Goal: Transaction & Acquisition: Purchase product/service

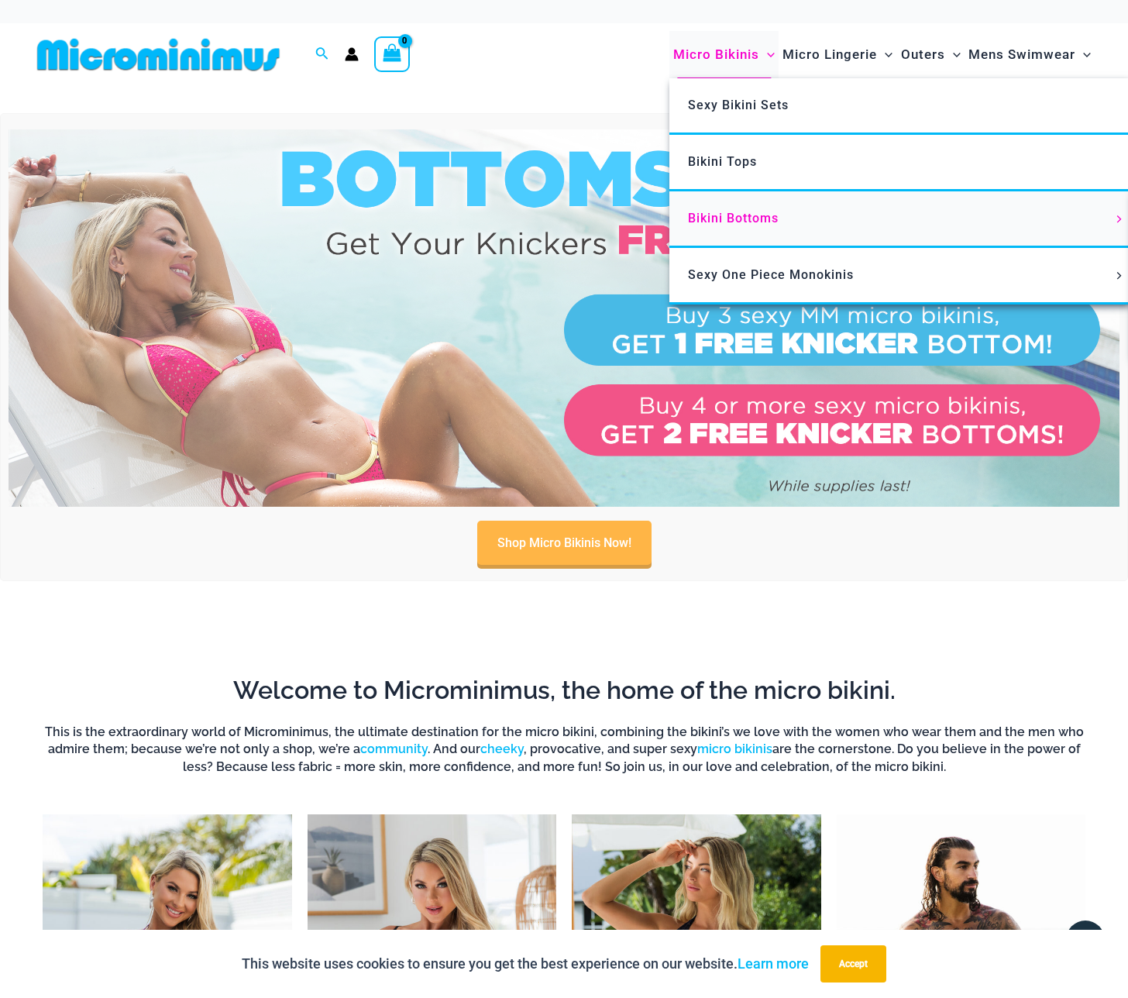
click at [731, 215] on span "Bikini Bottoms" at bounding box center [733, 218] width 91 height 15
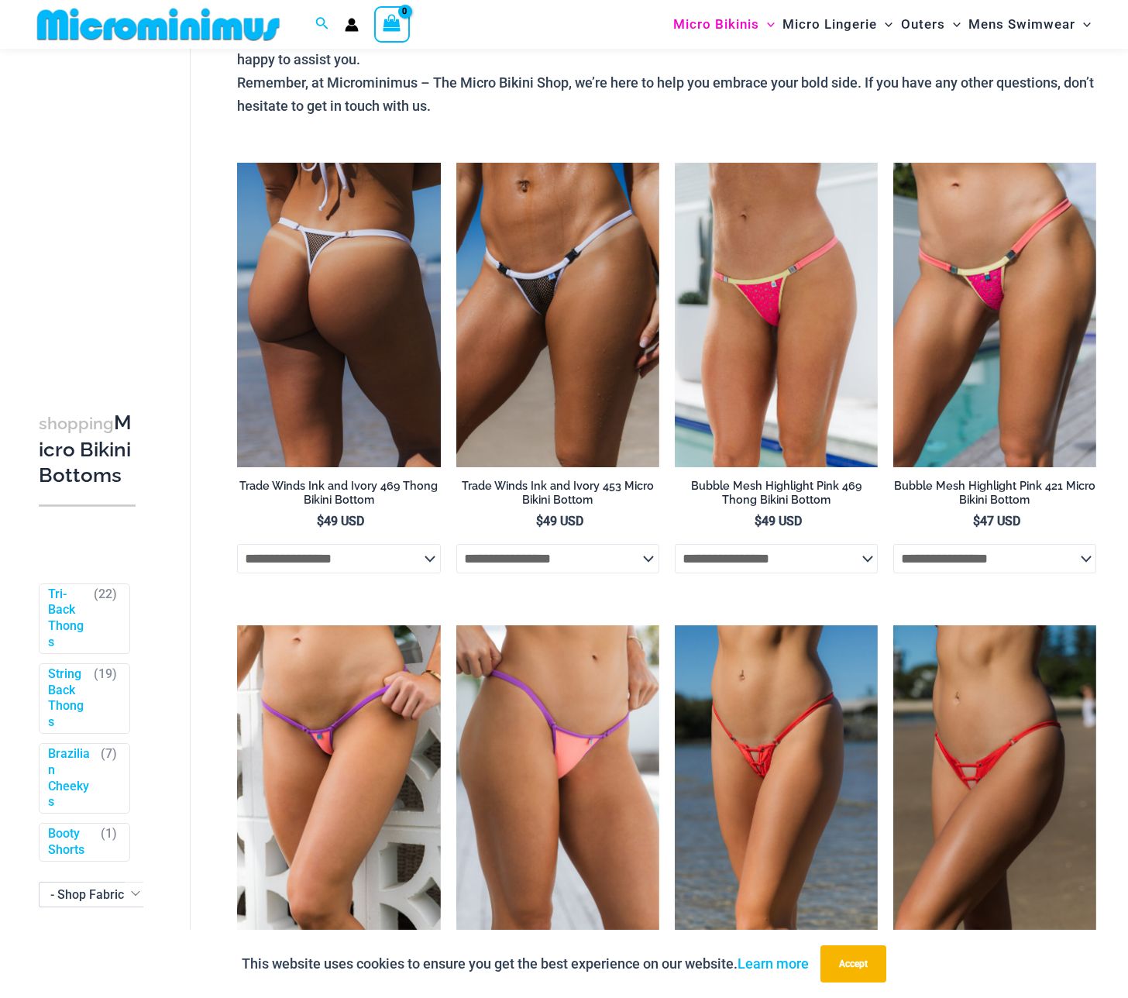
scroll to position [865, 0]
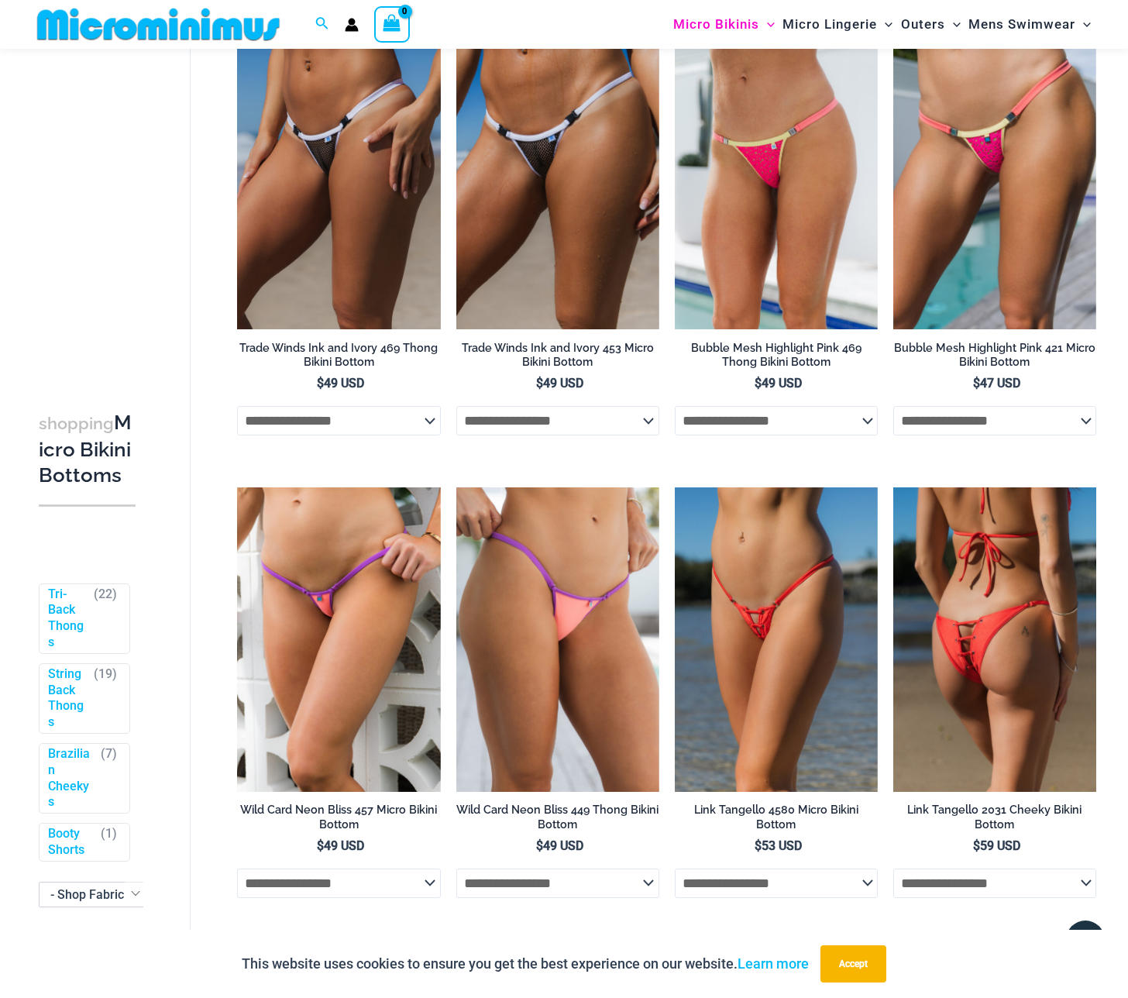
click at [989, 655] on img at bounding box center [994, 639] width 203 height 304
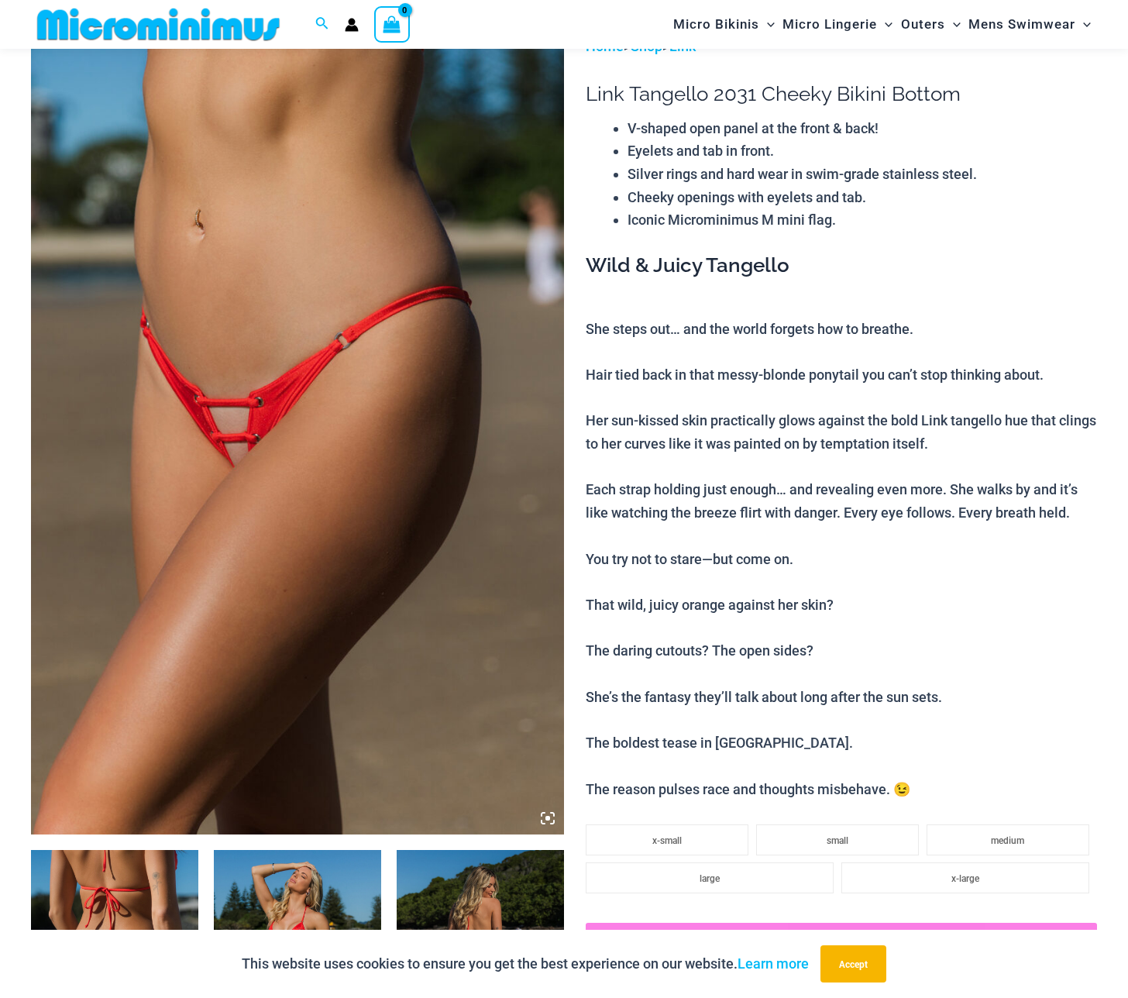
scroll to position [239, 0]
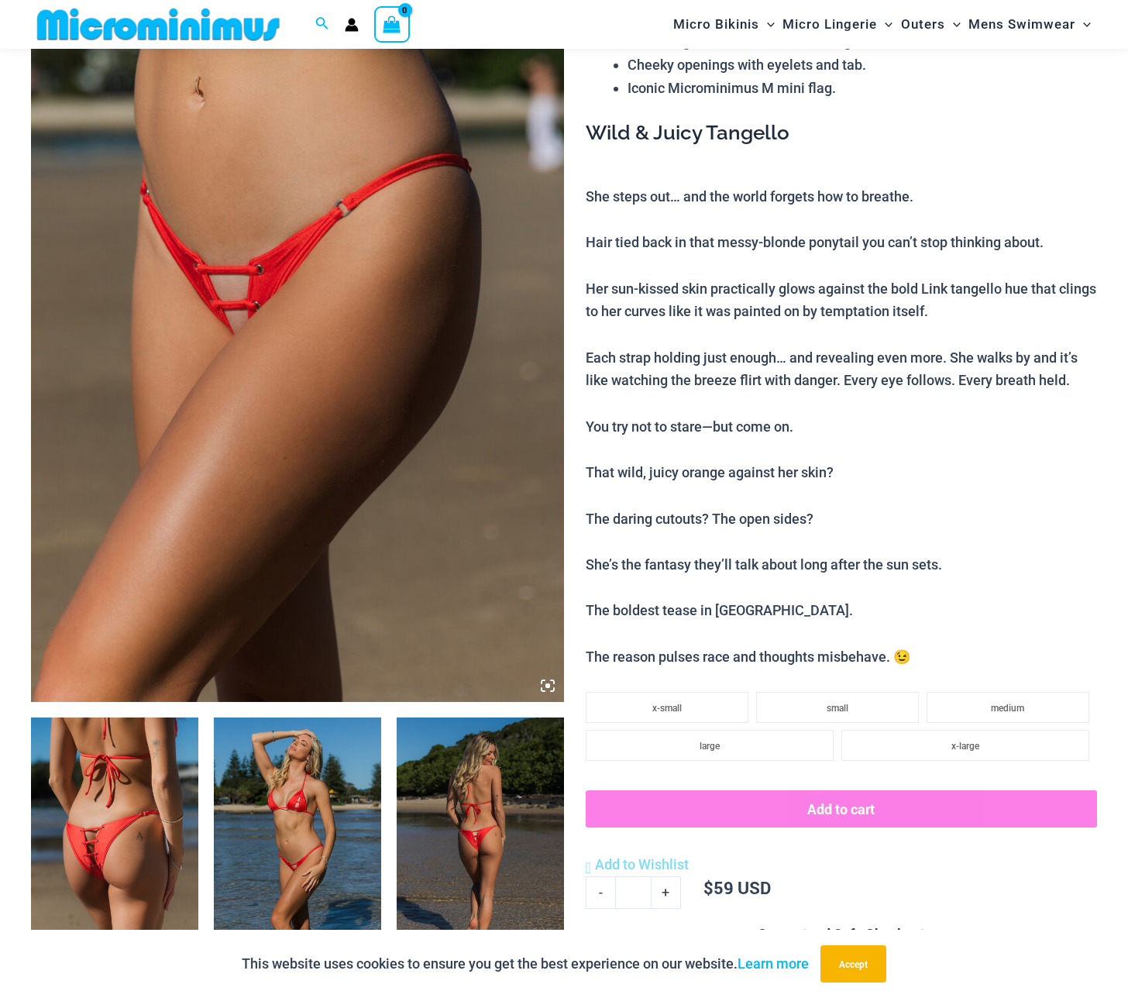
click at [314, 808] on img at bounding box center [297, 842] width 167 height 251
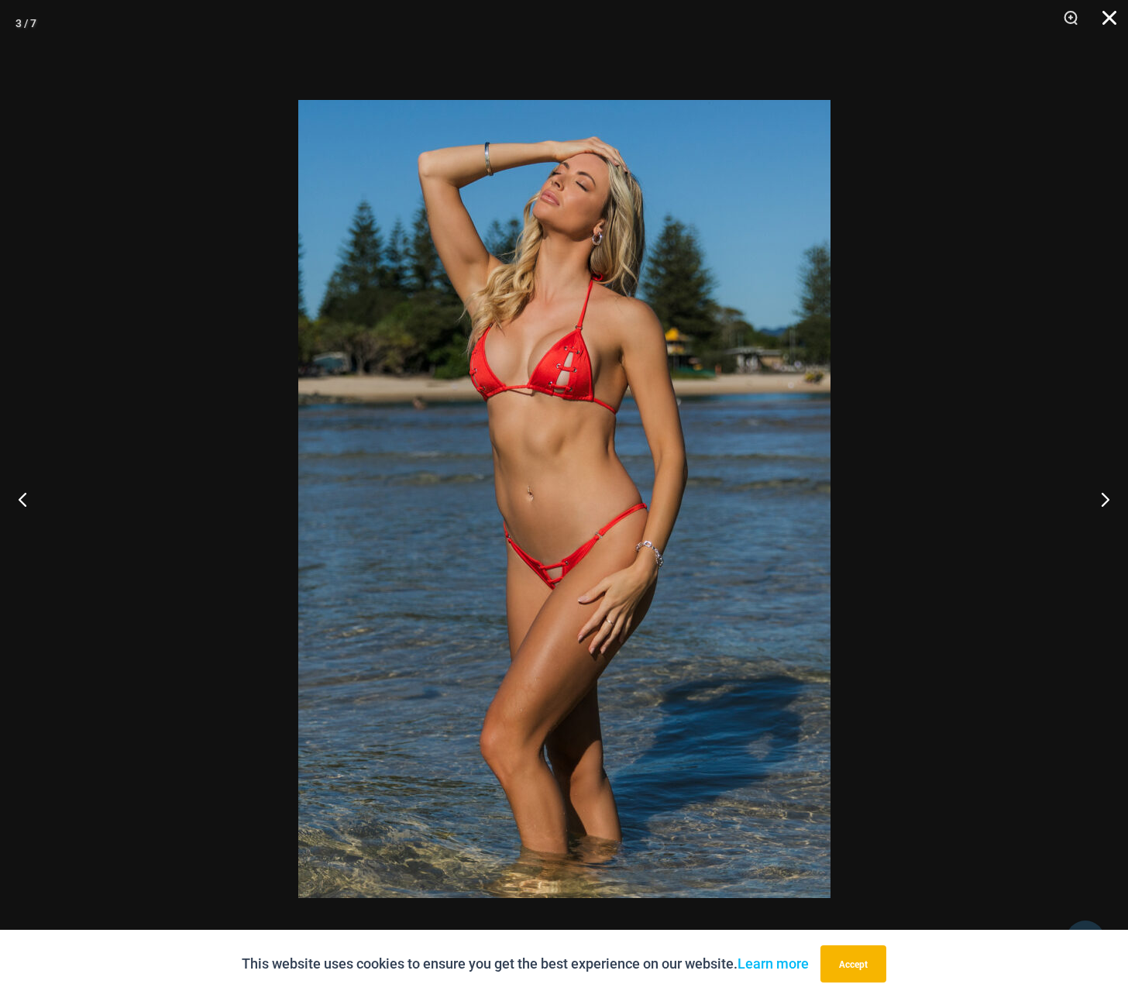
click at [1117, 24] on button "Close" at bounding box center [1103, 23] width 39 height 46
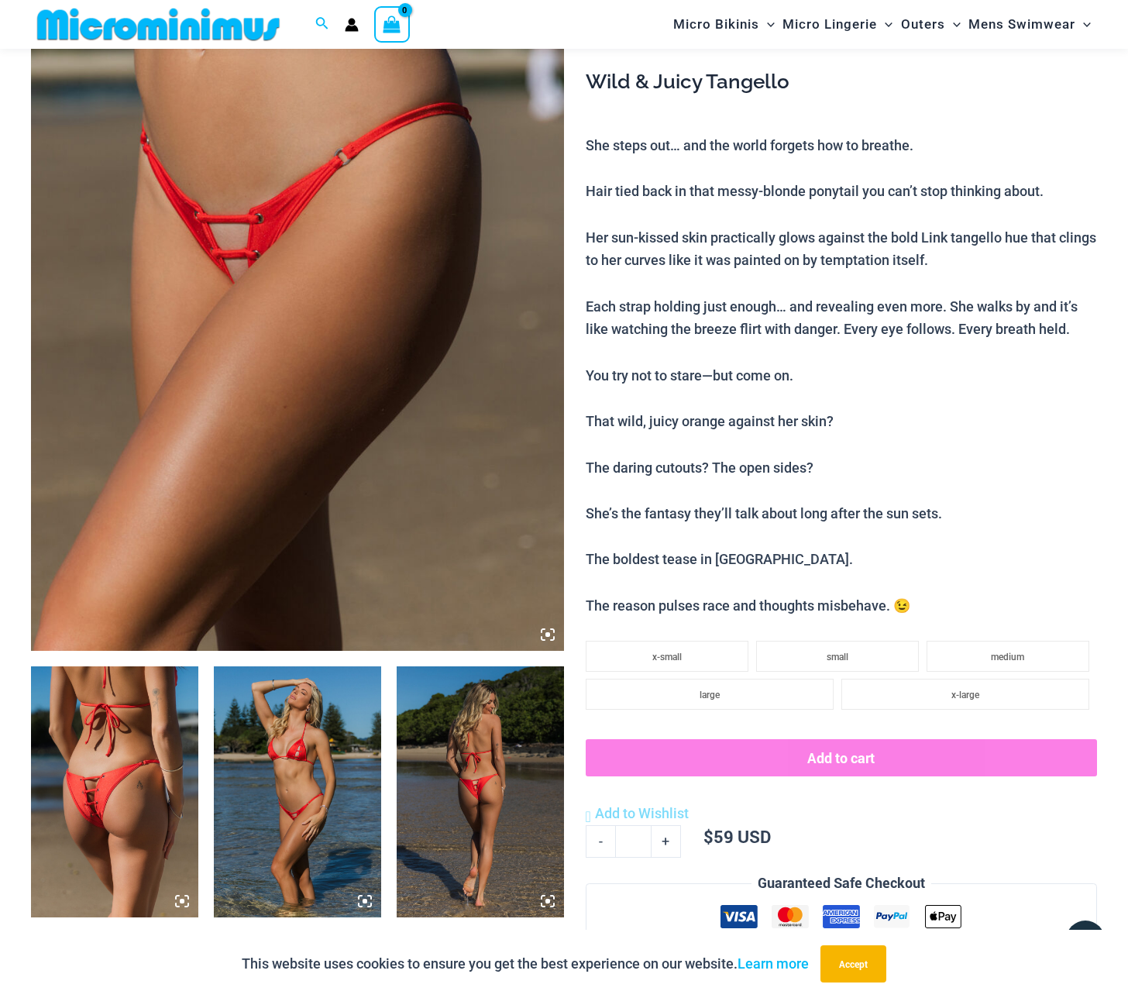
scroll to position [0, 0]
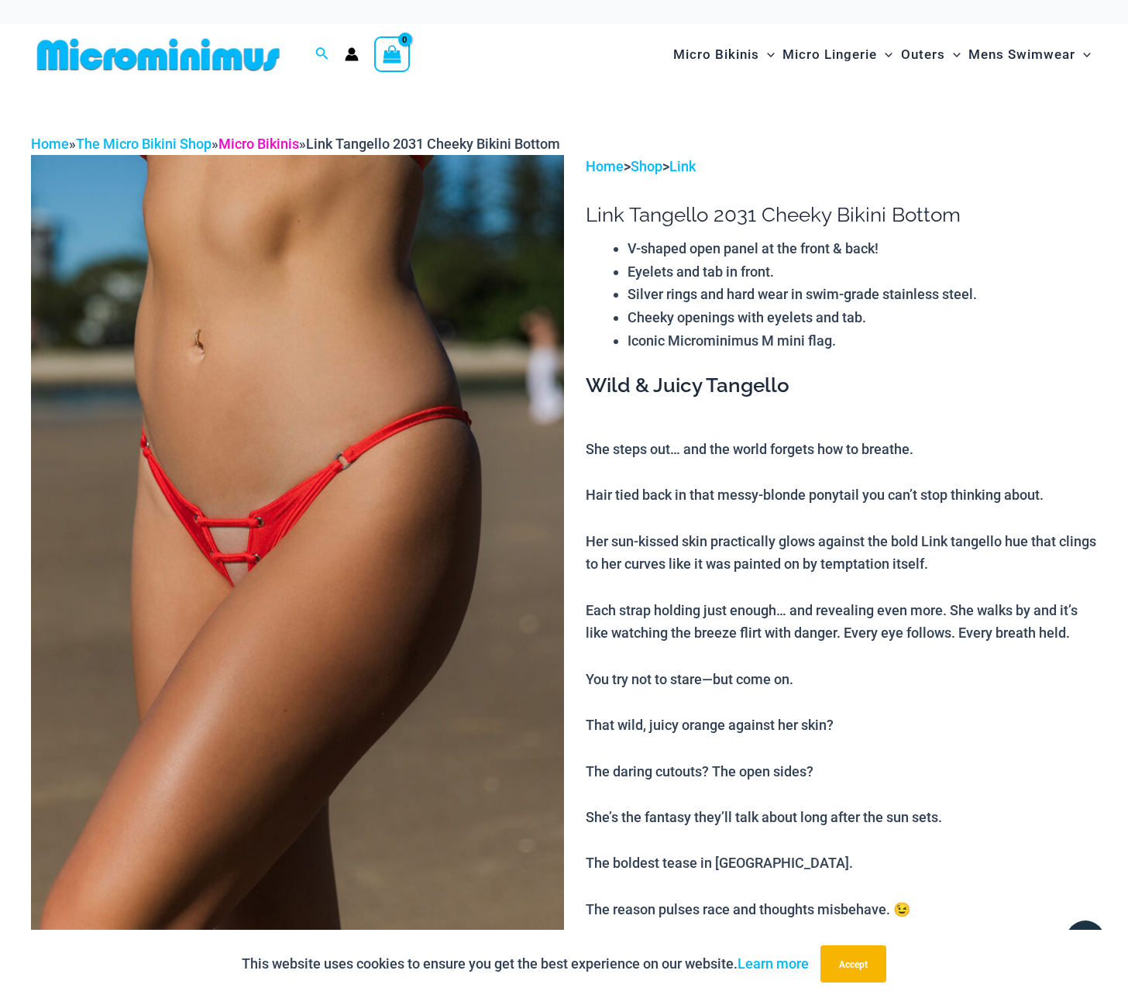
click at [277, 141] on link "Micro Bikinis" at bounding box center [258, 144] width 81 height 16
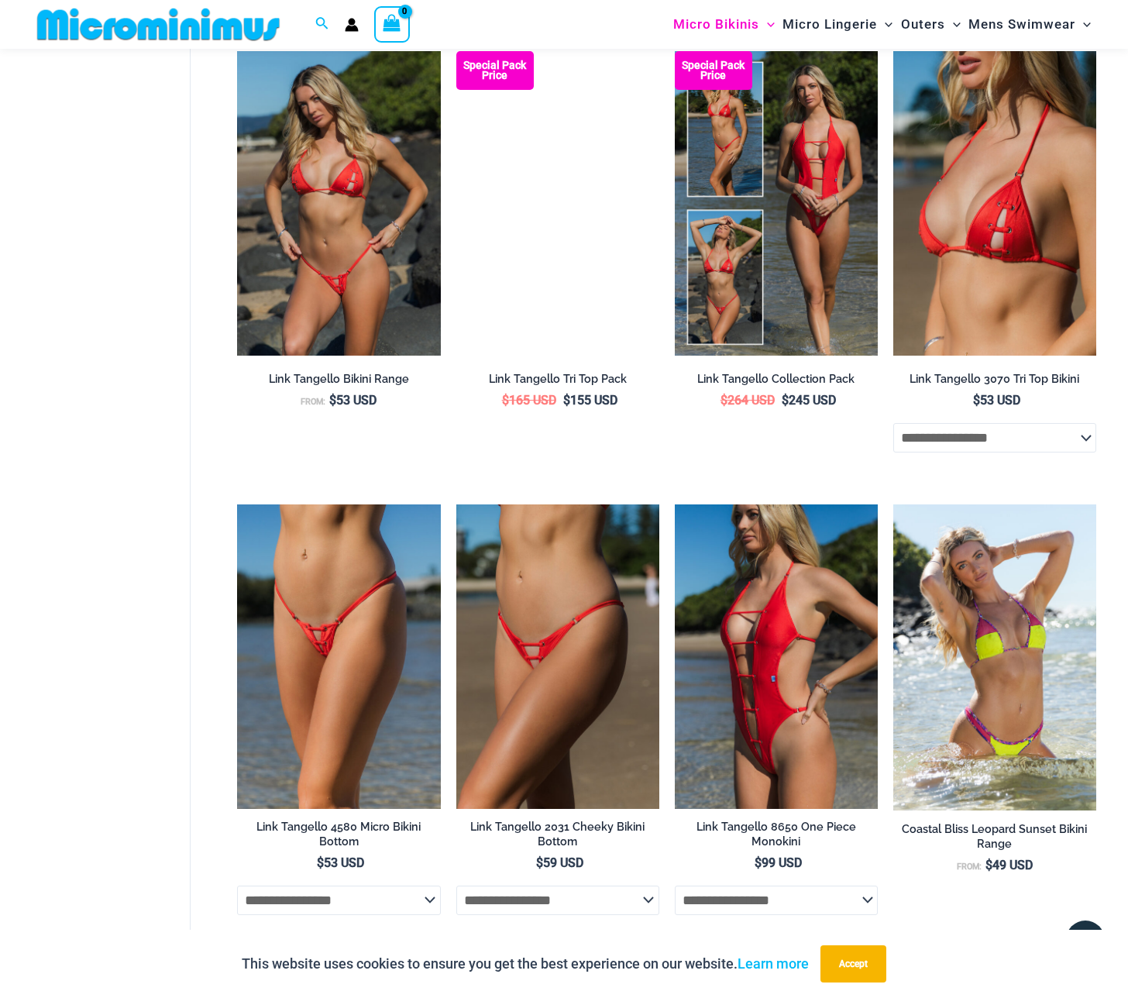
scroll to position [3323, 0]
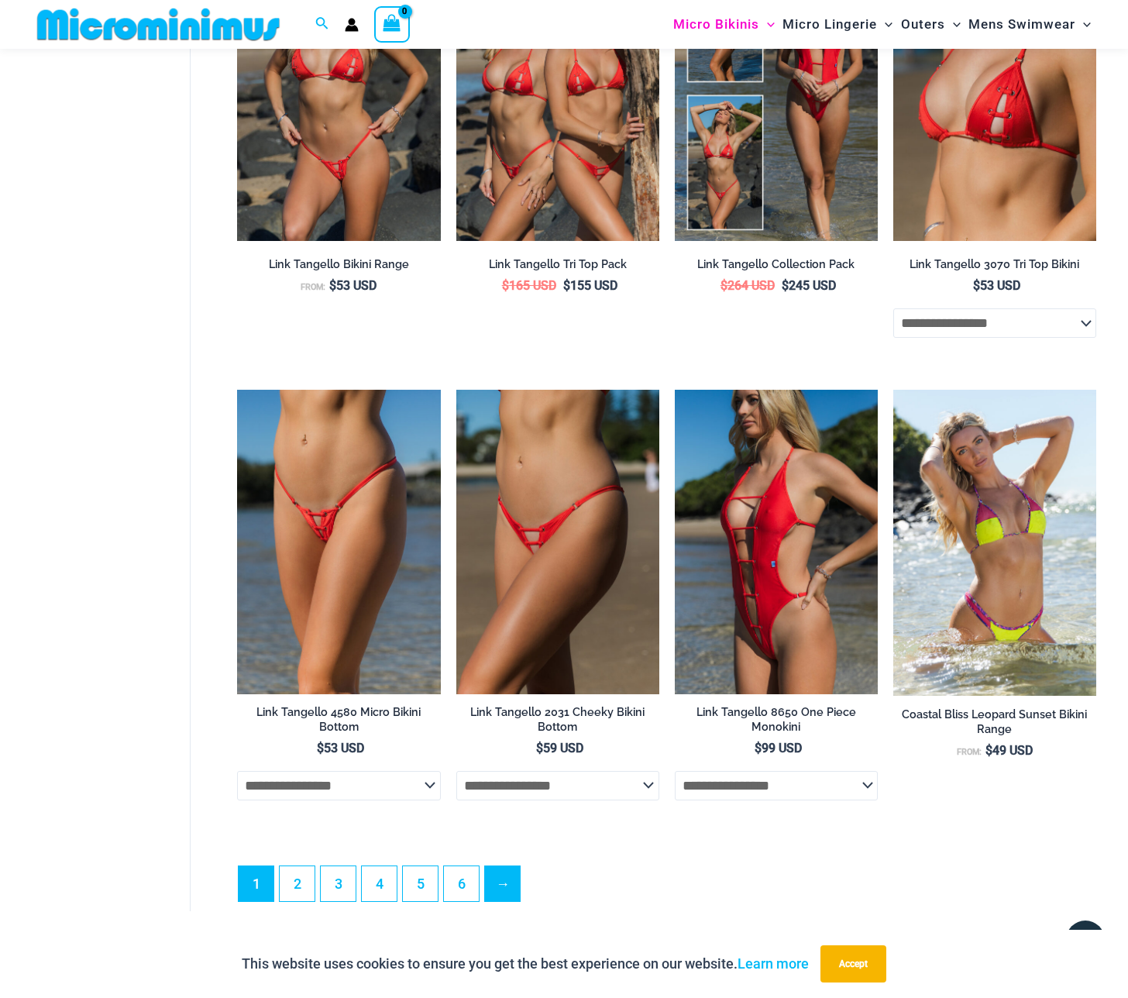
click at [509, 901] on link "→" at bounding box center [502, 883] width 35 height 35
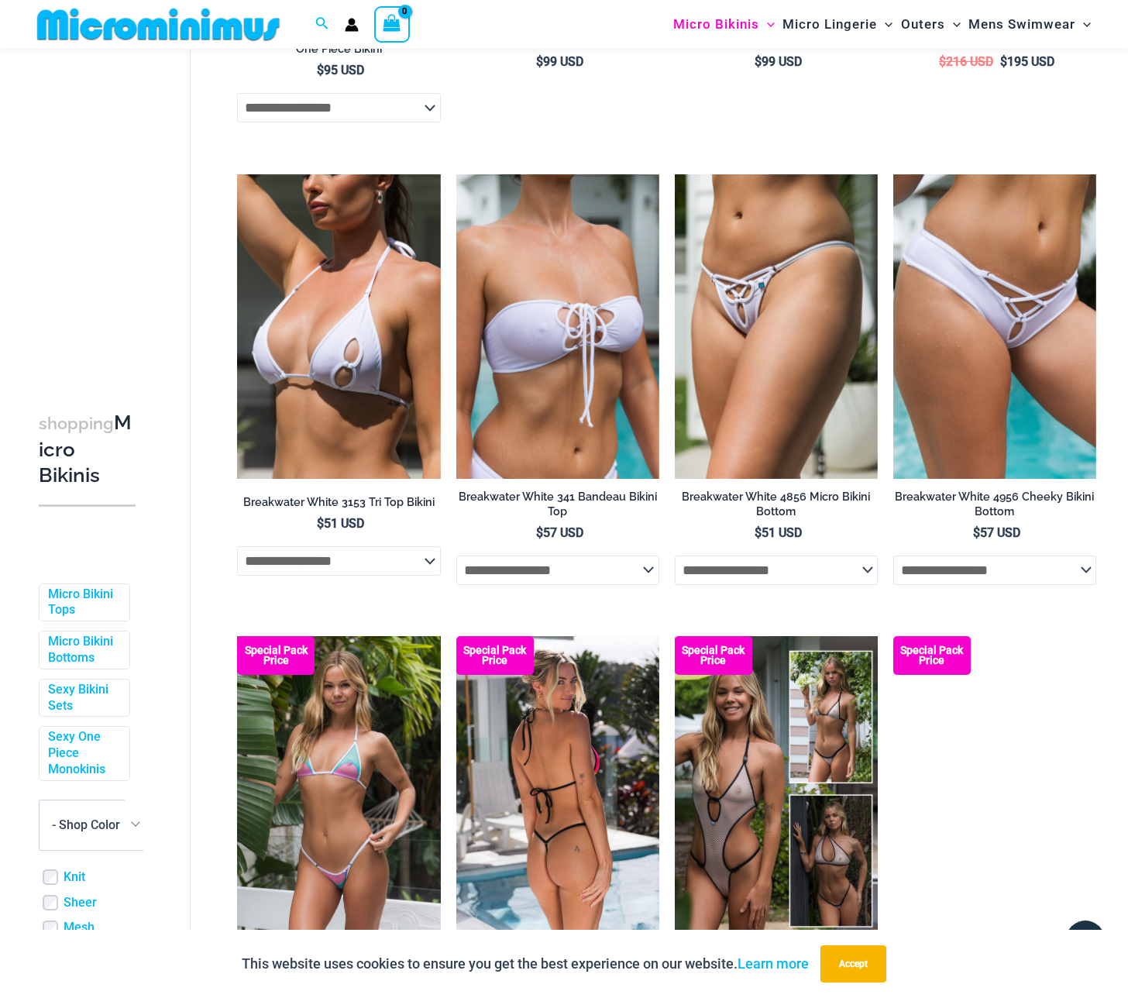
scroll to position [3038, 0]
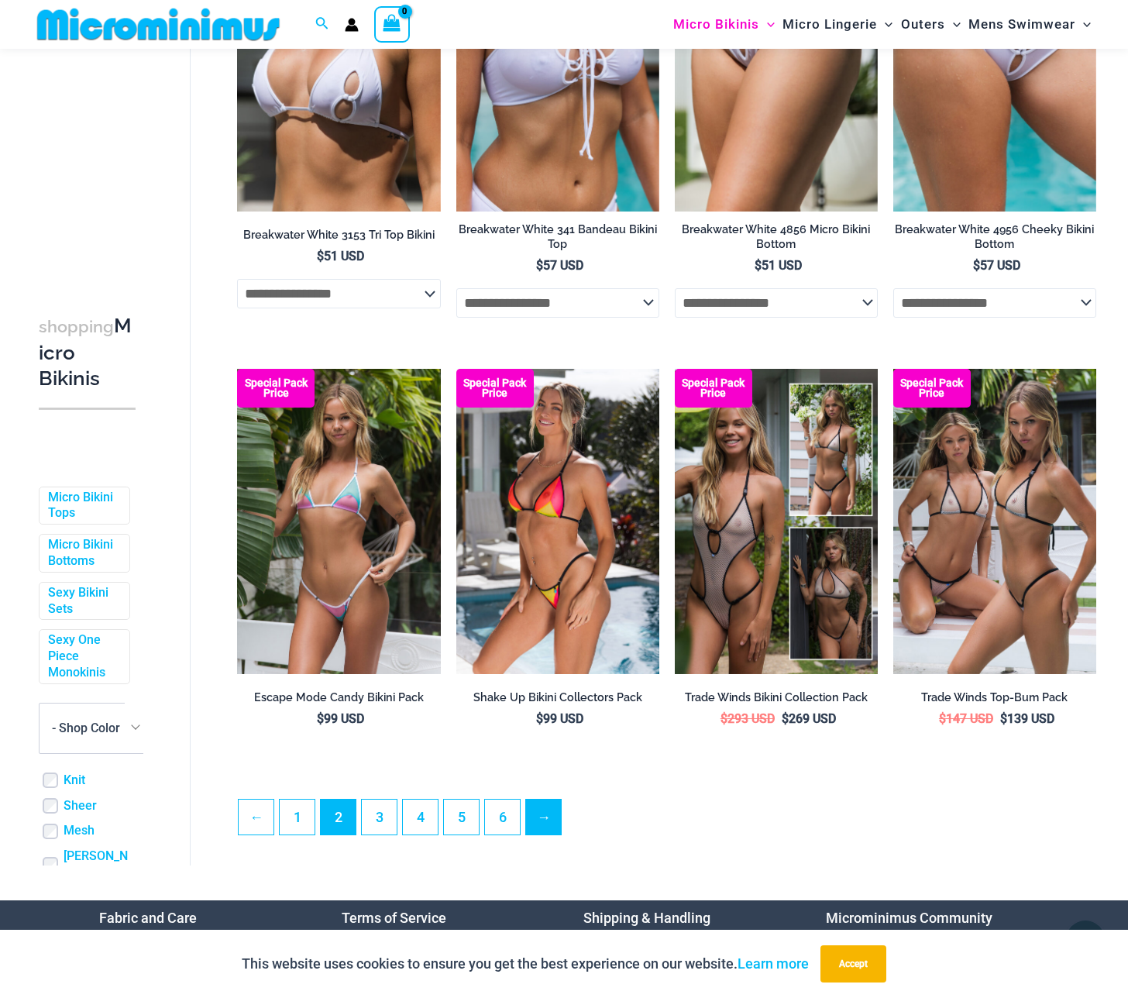
click at [544, 810] on link "→" at bounding box center [543, 816] width 35 height 35
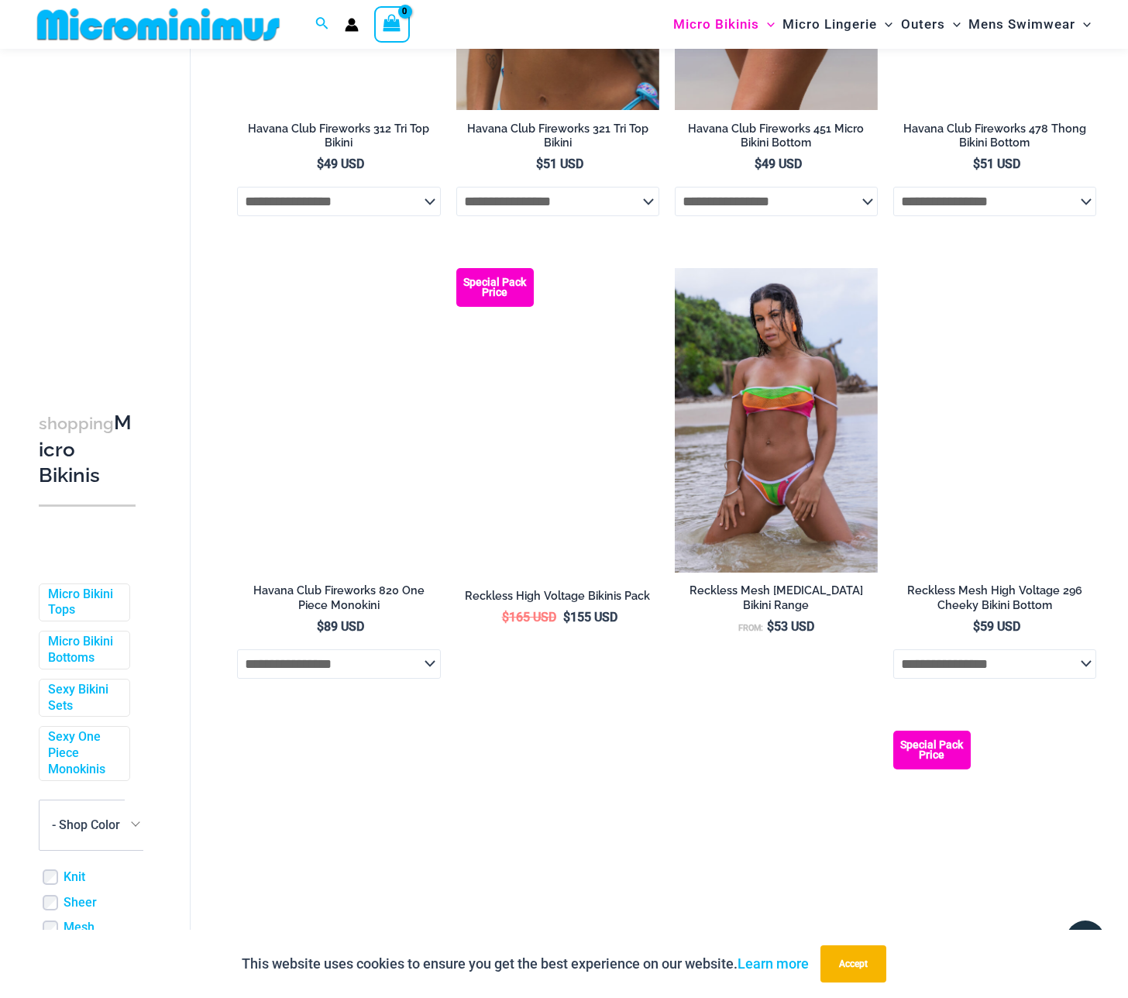
scroll to position [3128, 0]
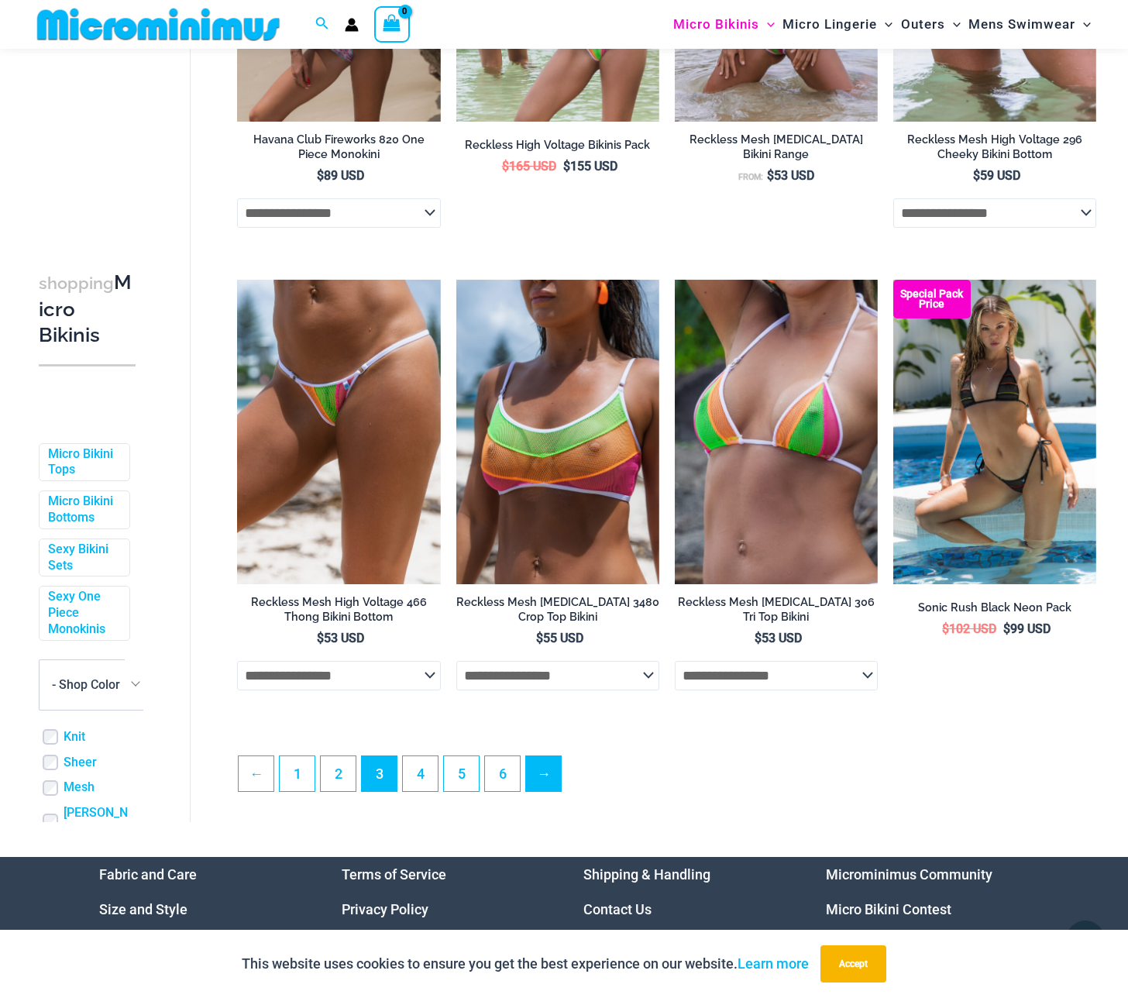
click at [552, 779] on link "→" at bounding box center [543, 773] width 35 height 35
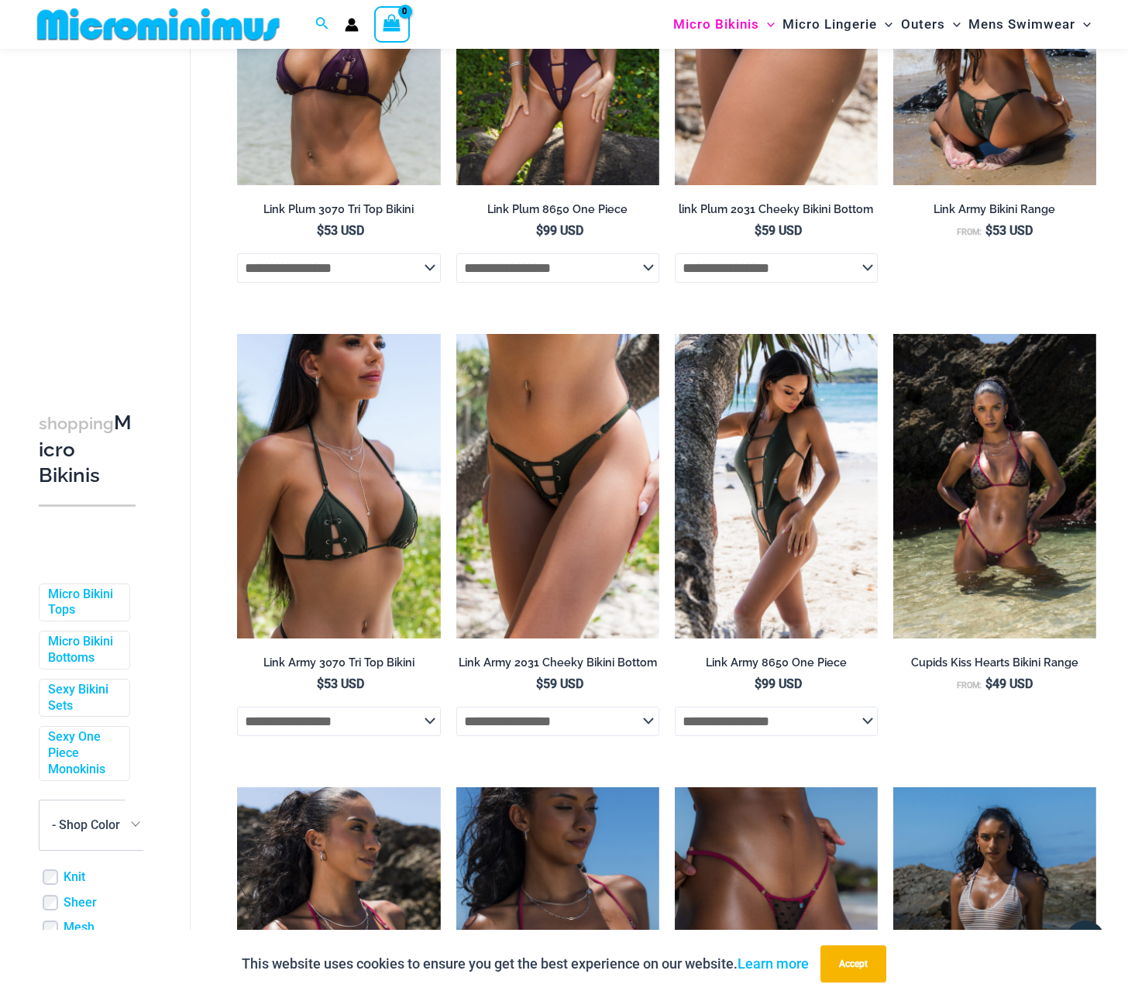
scroll to position [423, 0]
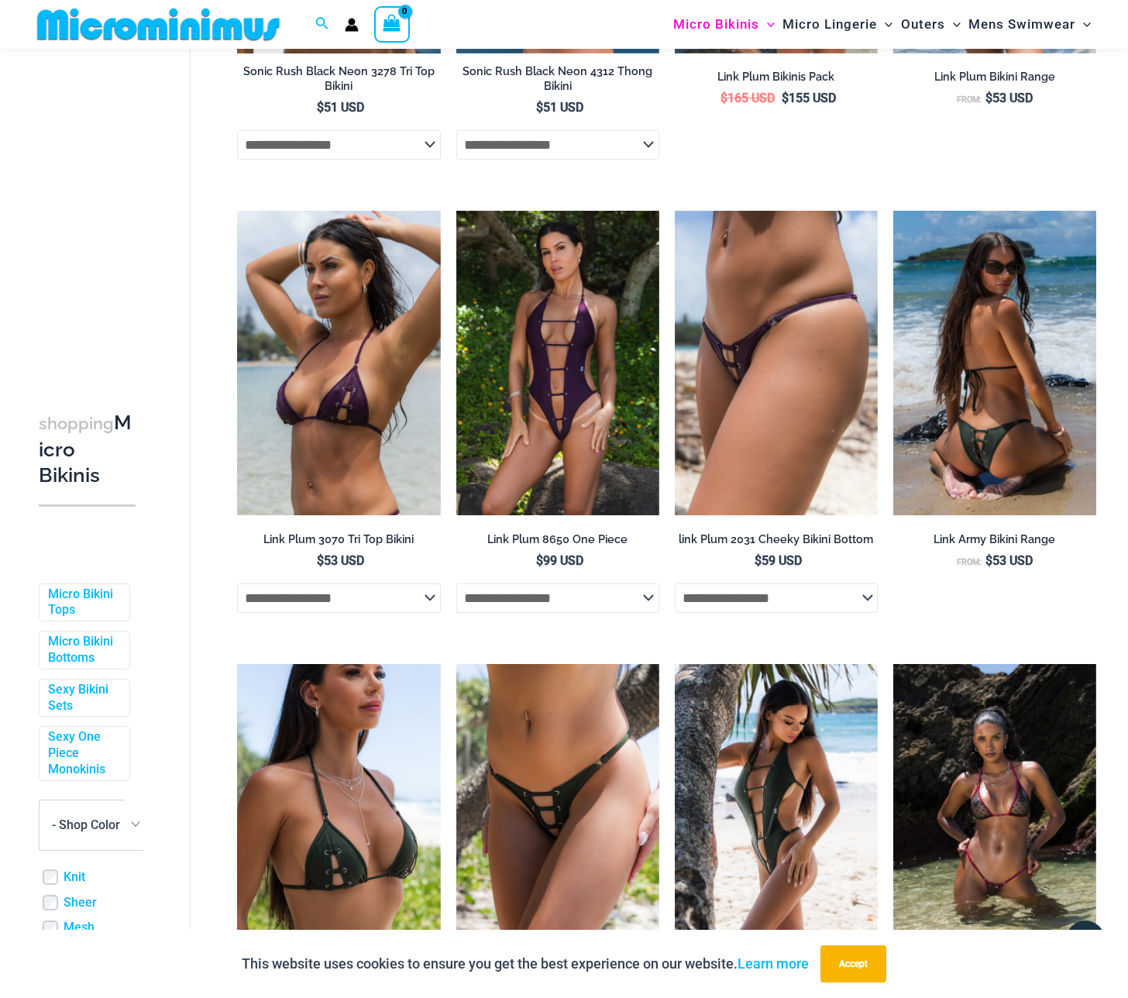
click at [1021, 448] on img at bounding box center [994, 363] width 203 height 304
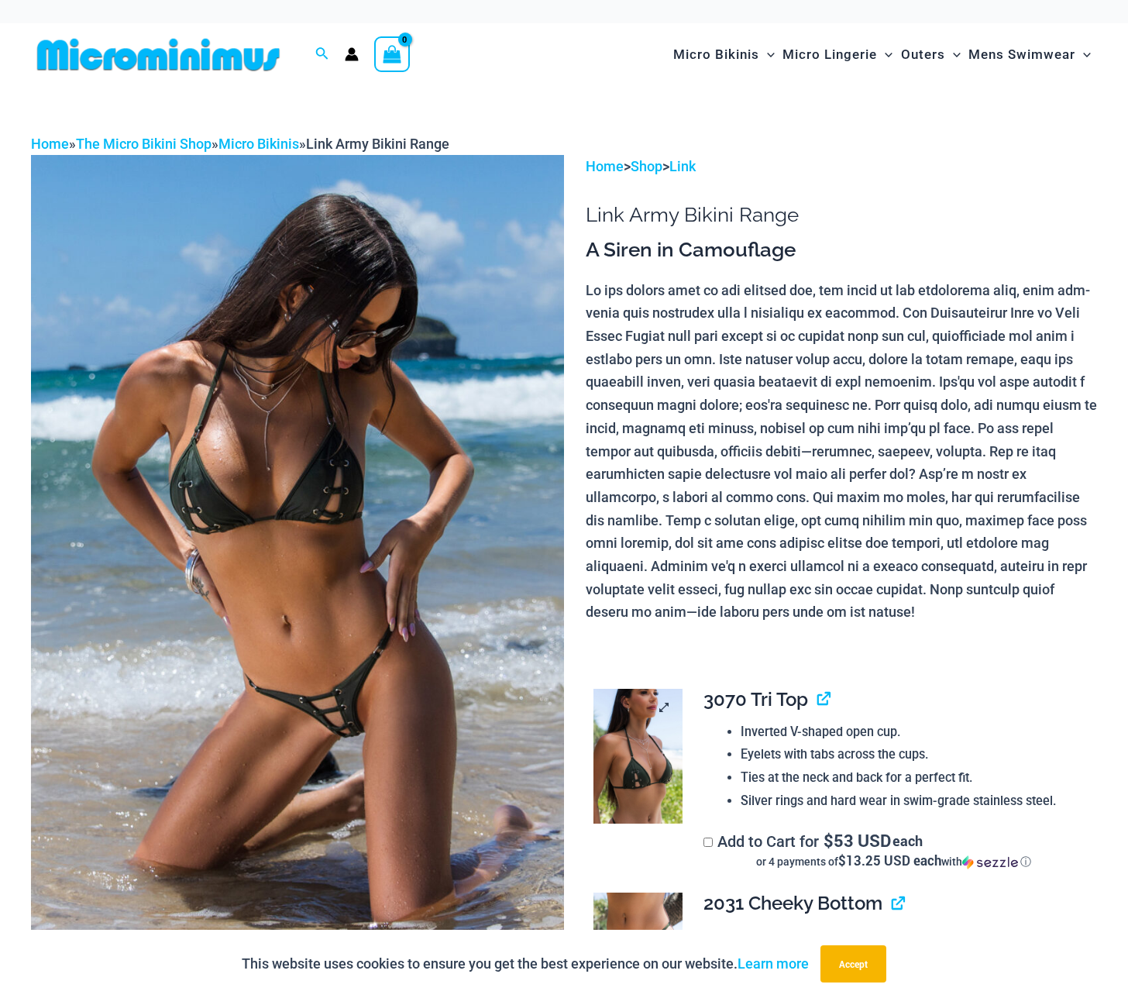
click at [647, 749] on img at bounding box center [638, 756] width 90 height 135
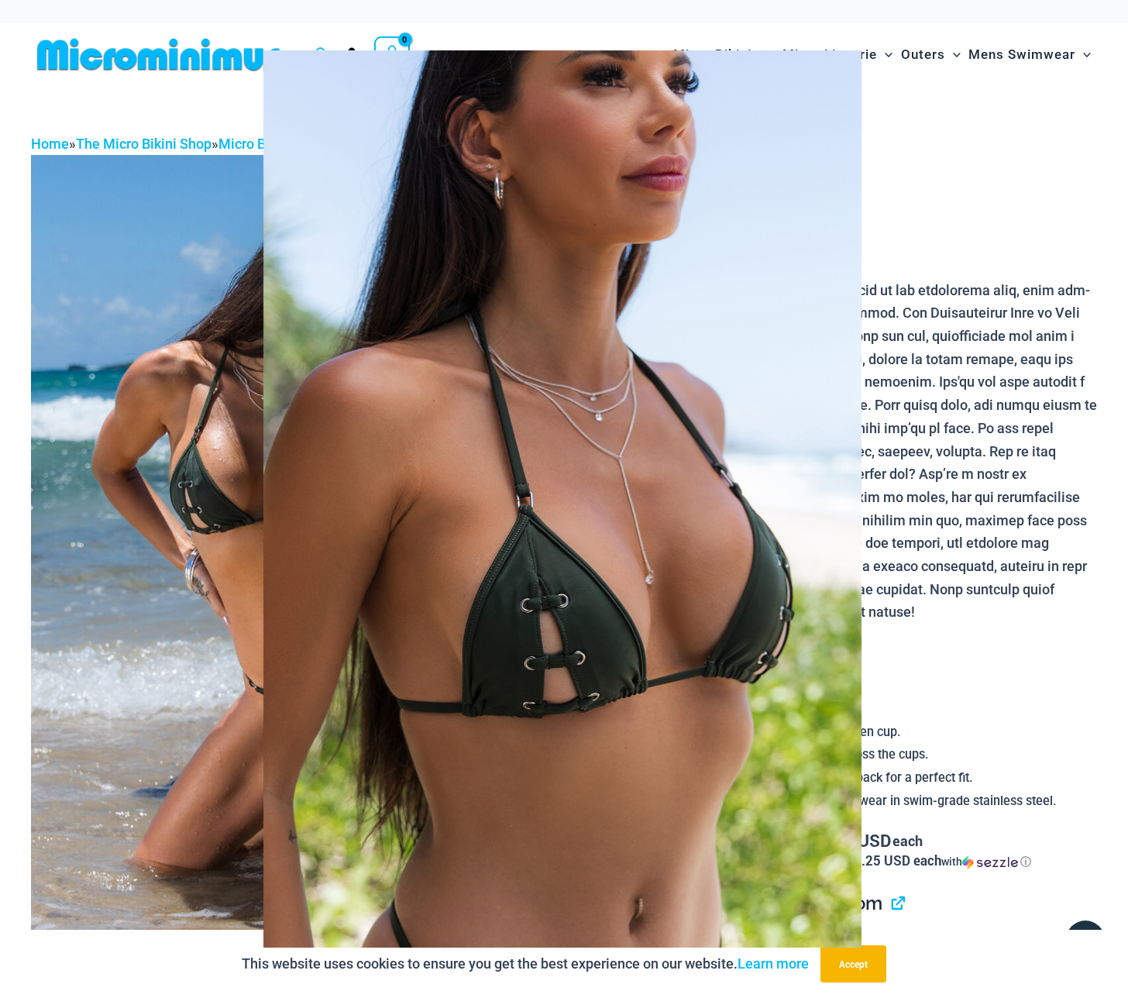
scroll to position [295, 0]
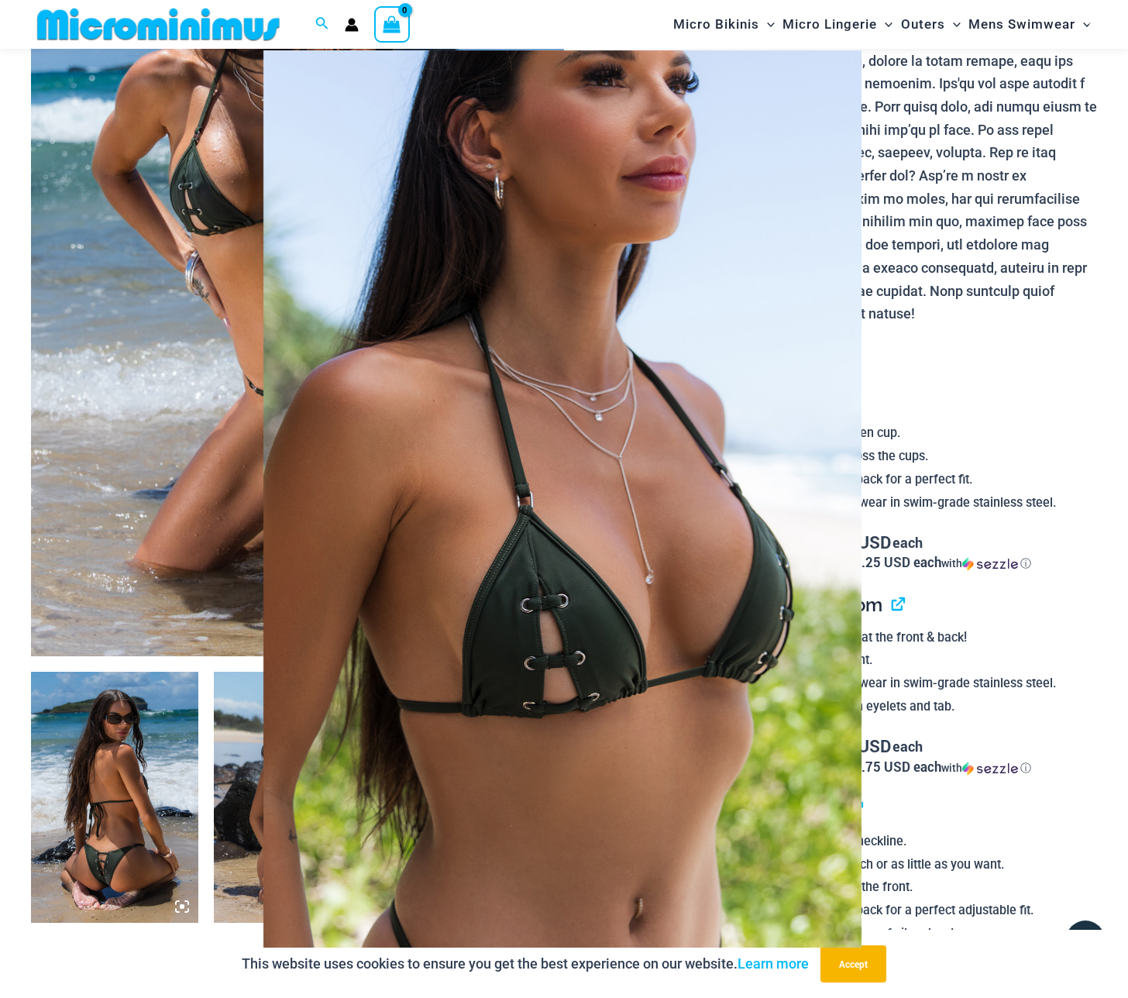
click at [943, 404] on div at bounding box center [564, 499] width 1128 height 998
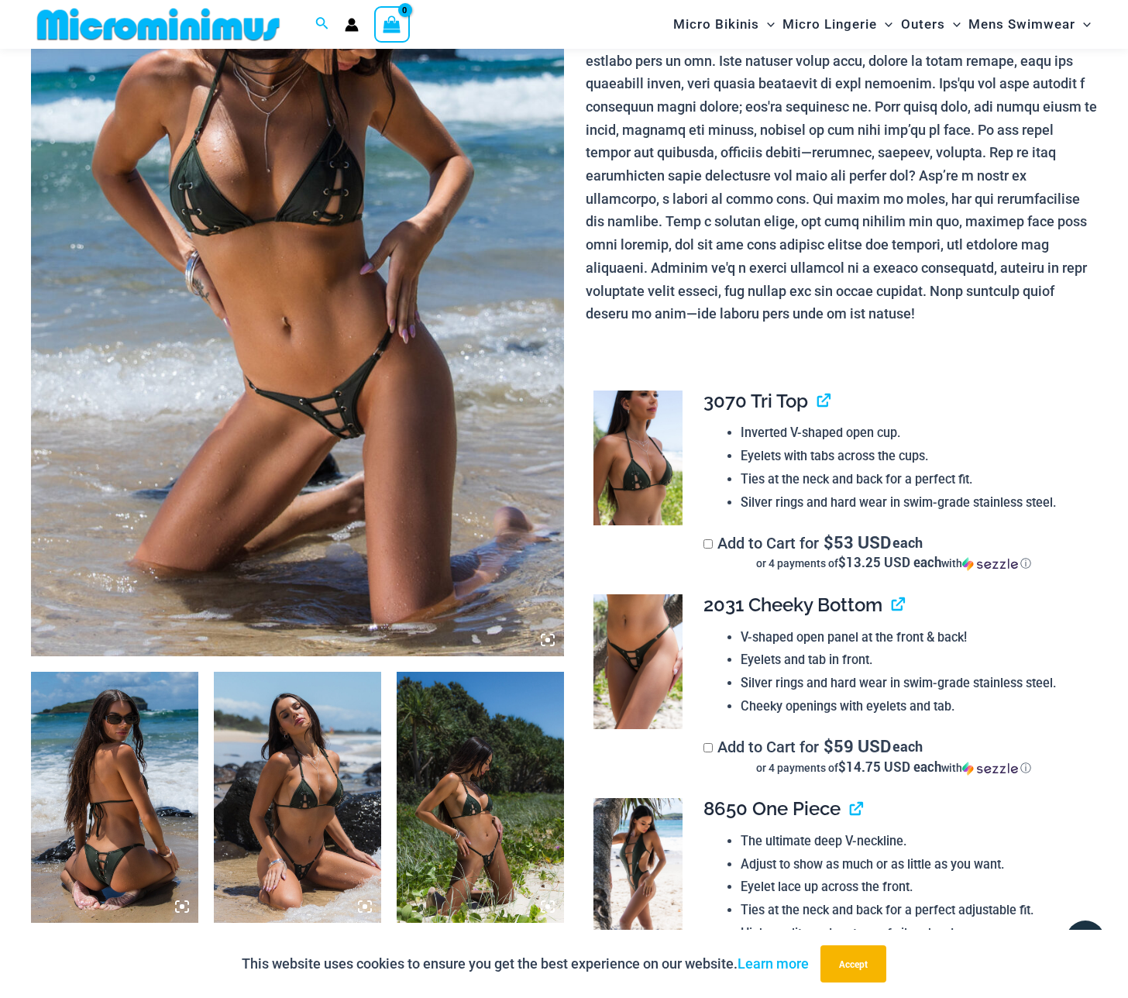
click at [286, 225] on img at bounding box center [297, 256] width 533 height 799
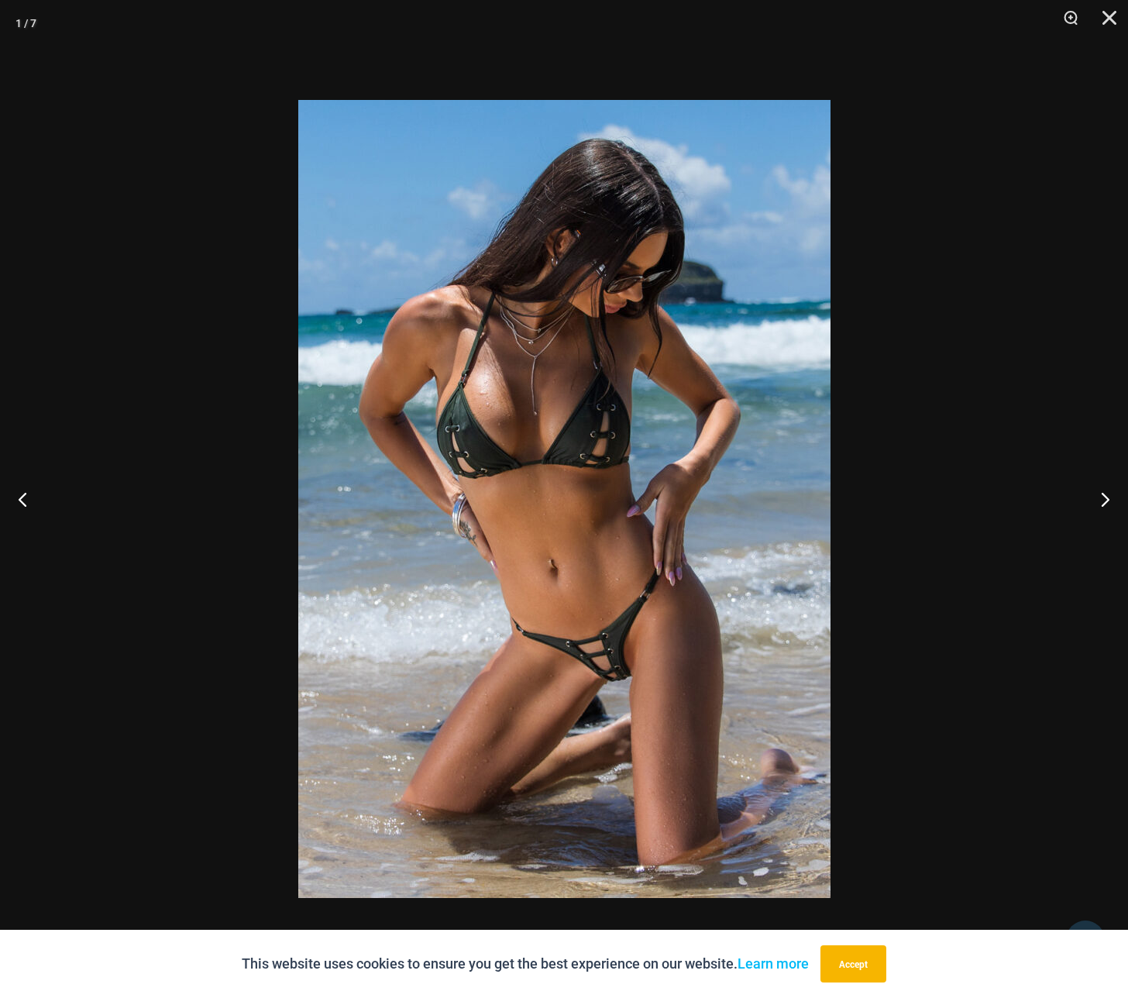
click at [462, 445] on img at bounding box center [564, 499] width 532 height 798
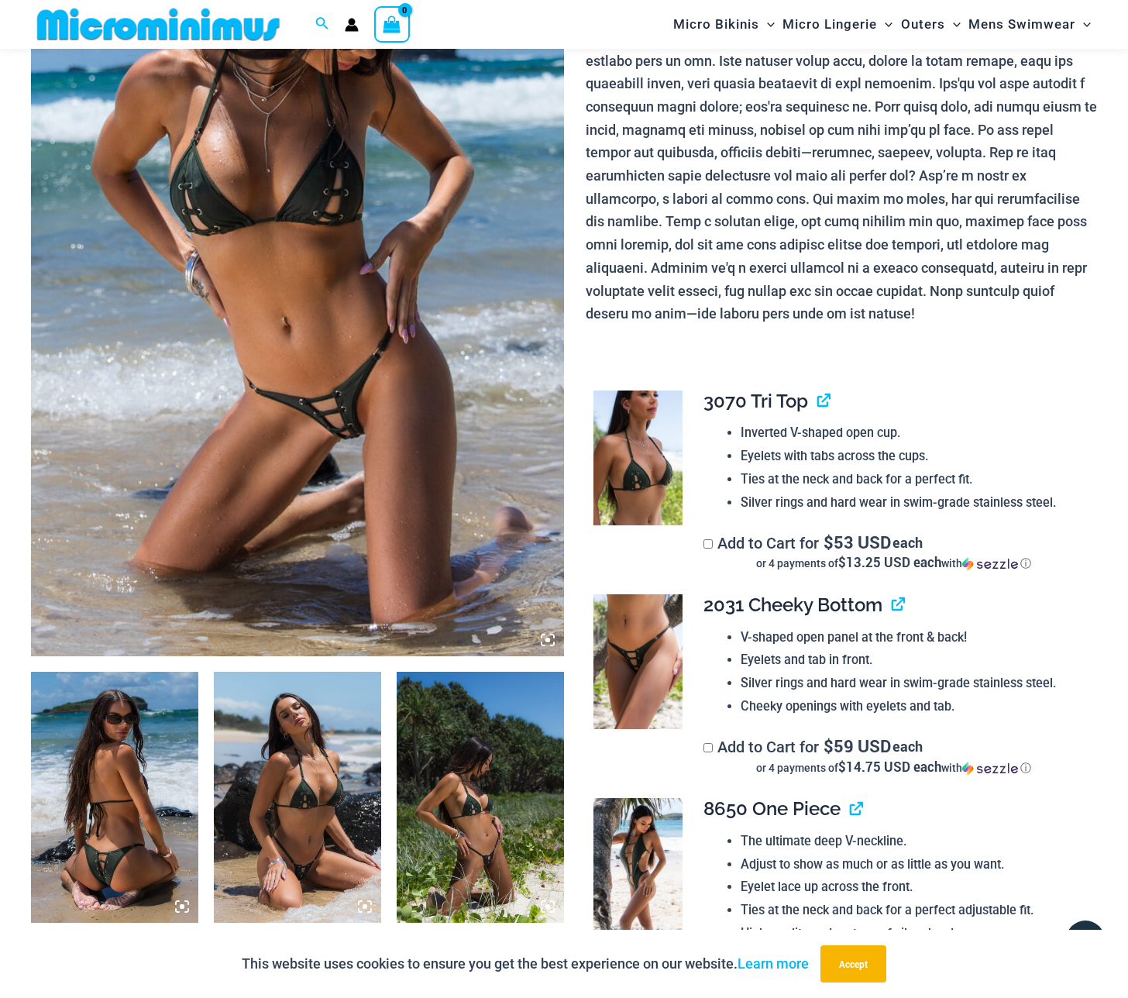
click at [294, 810] on img at bounding box center [297, 797] width 167 height 251
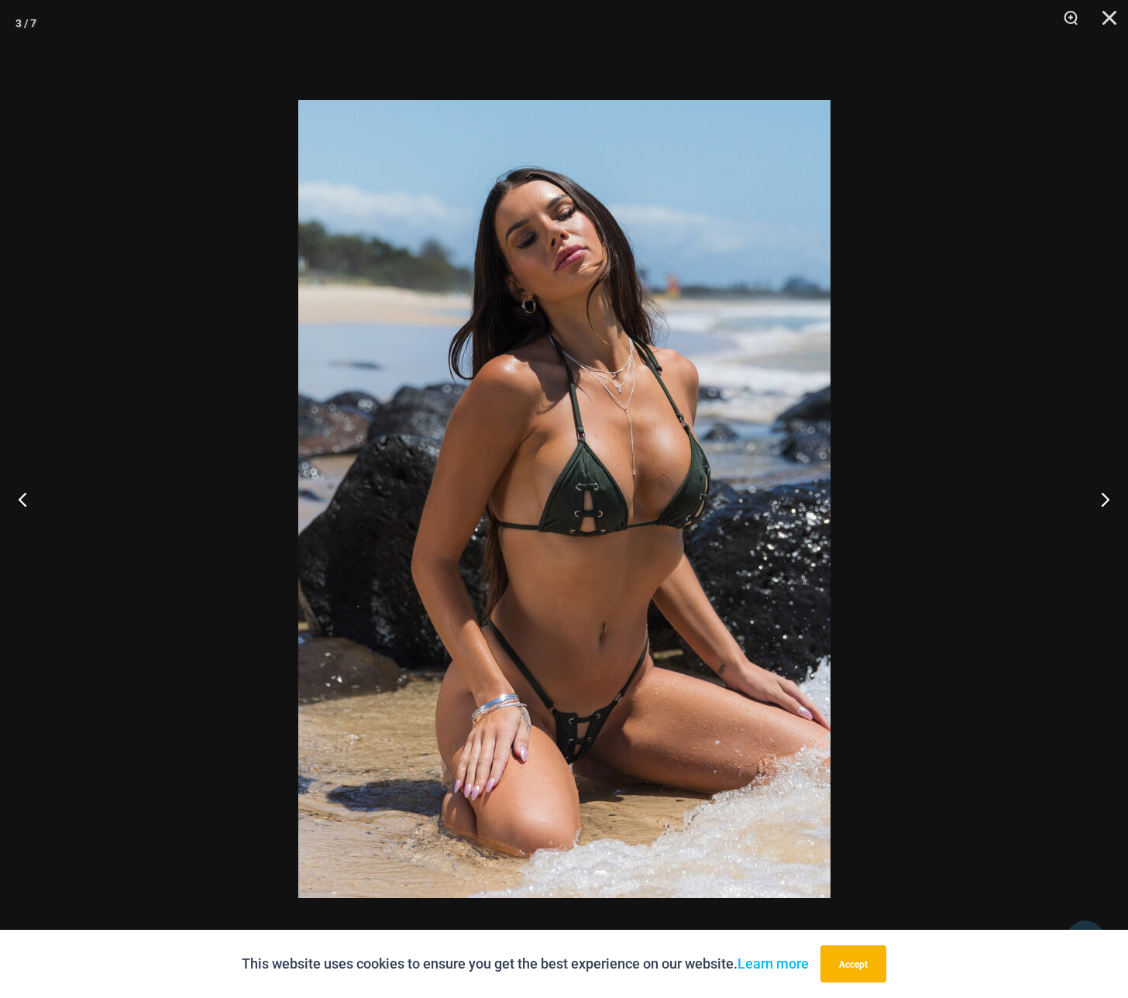
click at [552, 484] on img at bounding box center [564, 499] width 532 height 798
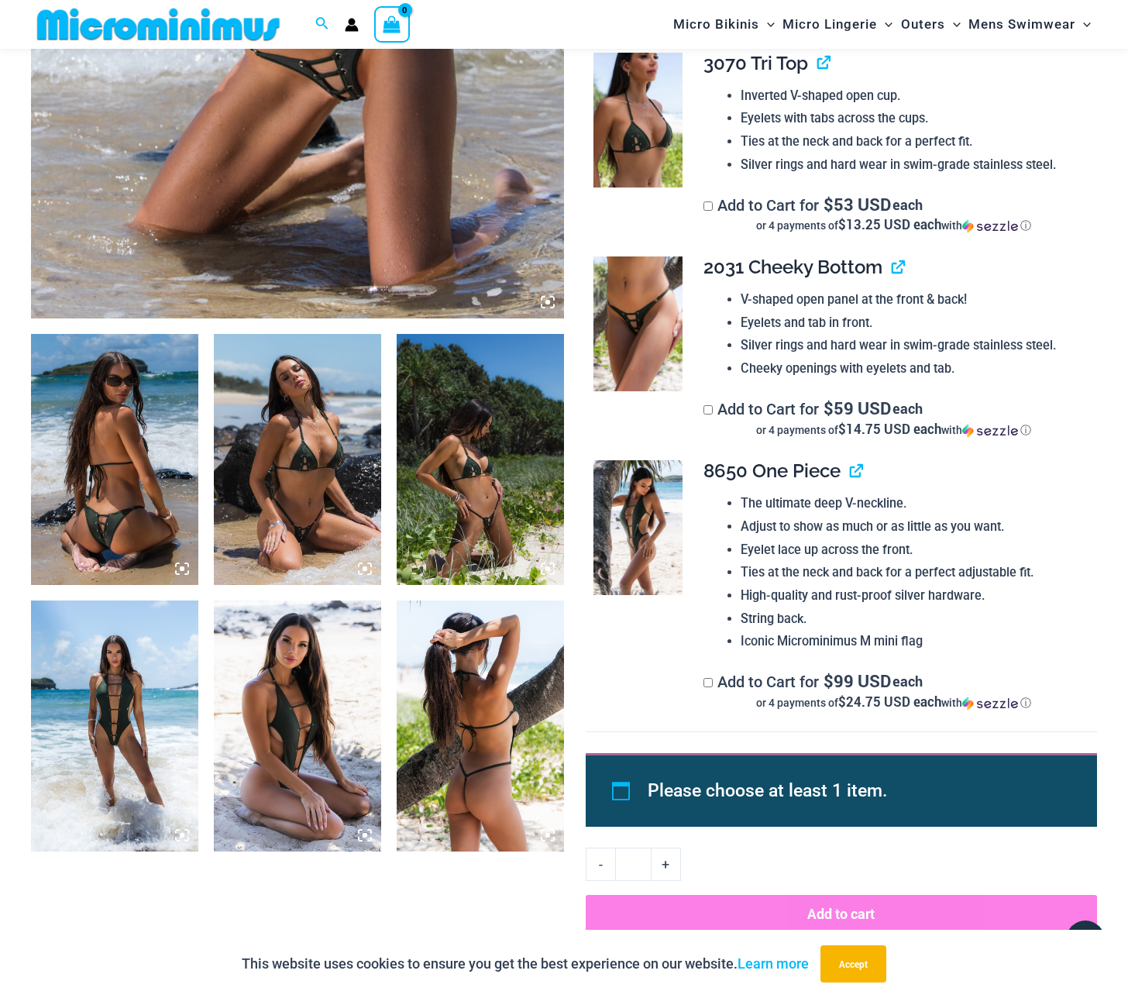
scroll to position [759, 0]
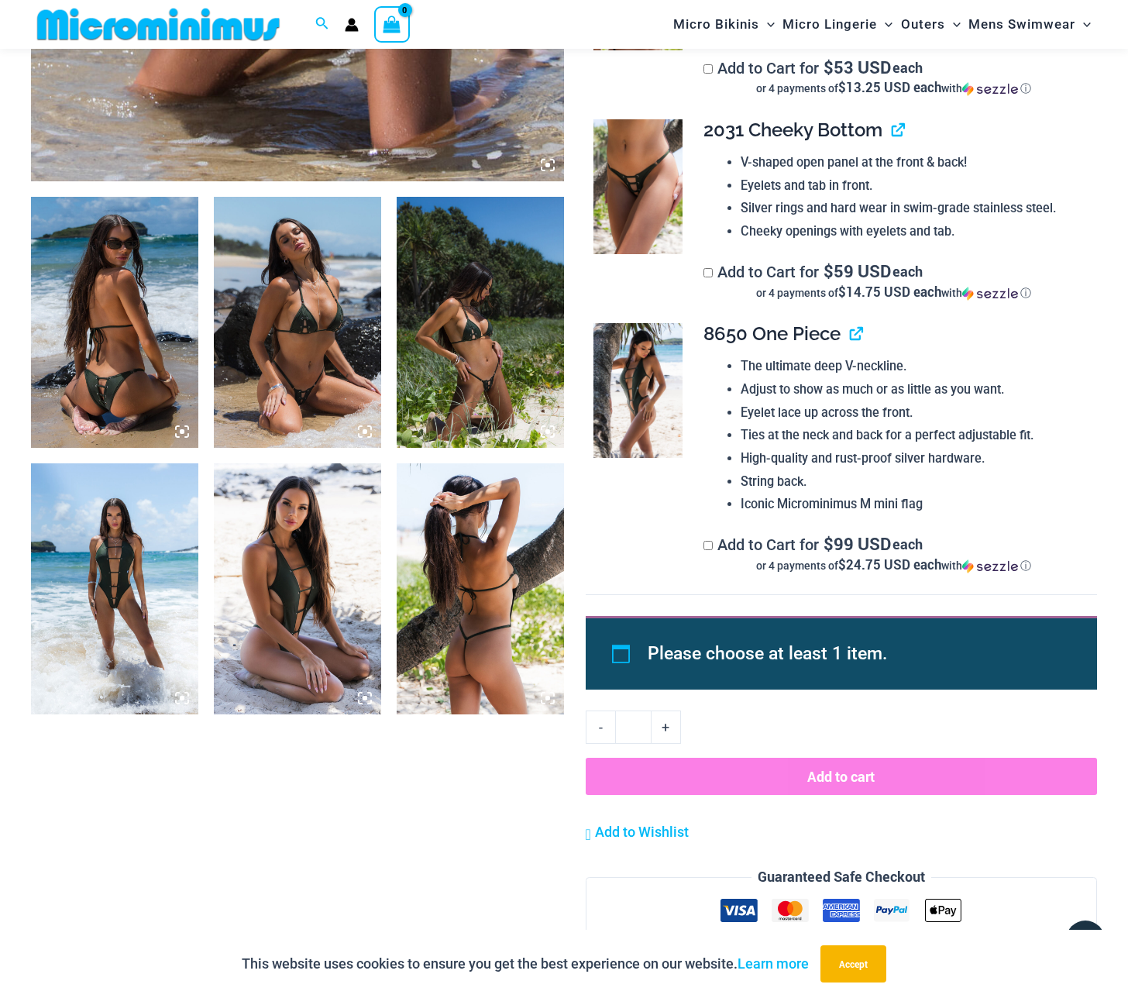
click at [133, 551] on img at bounding box center [114, 588] width 167 height 251
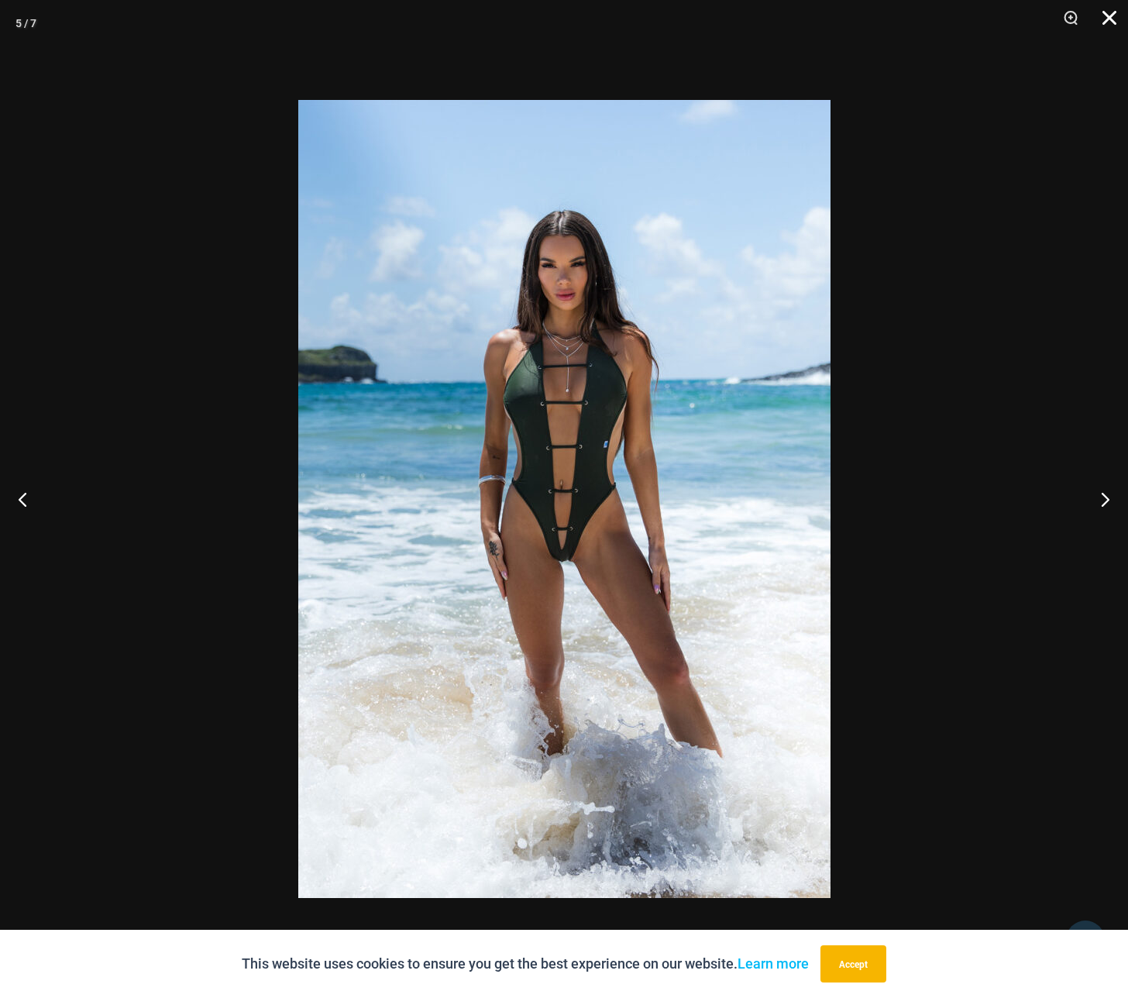
click at [1115, 22] on button "Close" at bounding box center [1103, 23] width 39 height 46
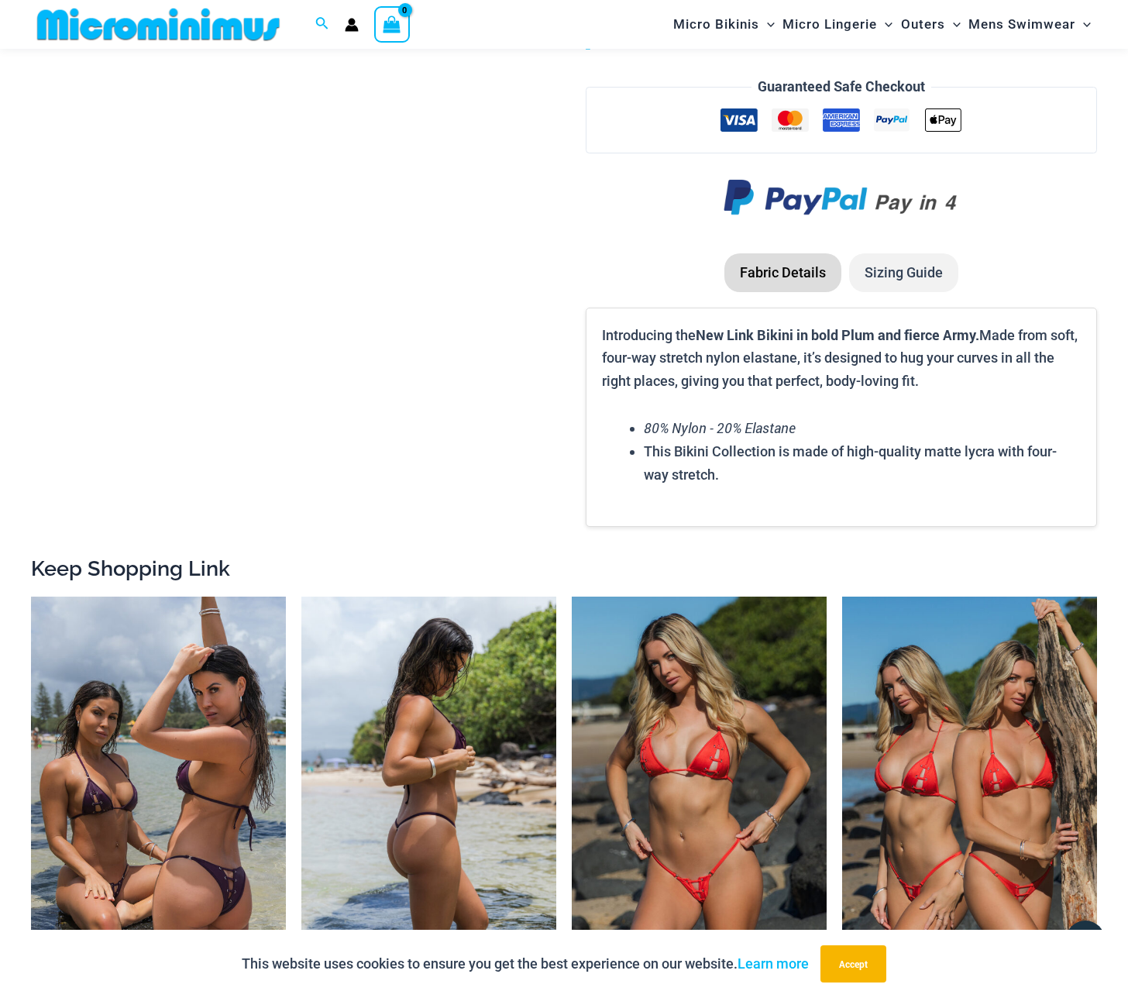
scroll to position [1759, 0]
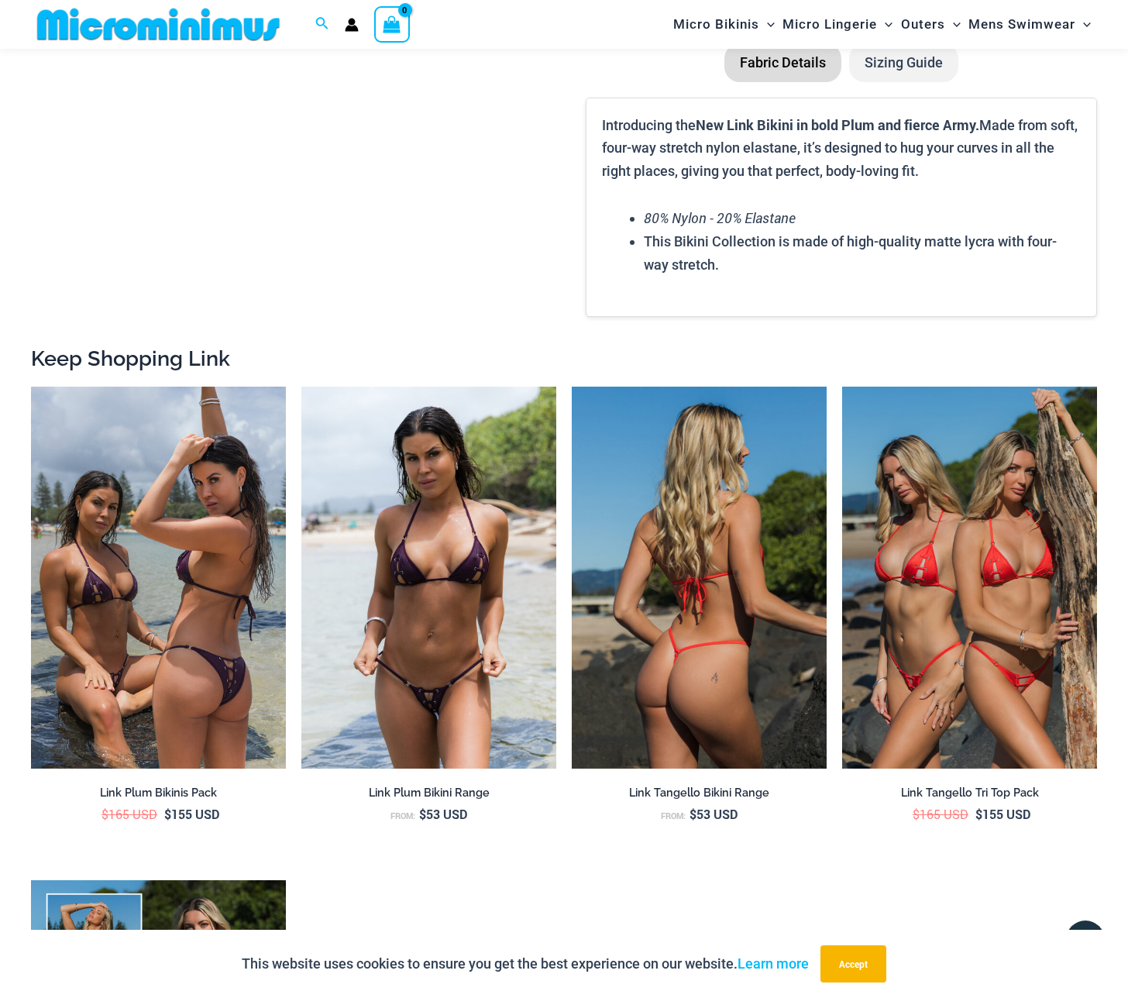
click at [634, 631] on img at bounding box center [699, 578] width 255 height 383
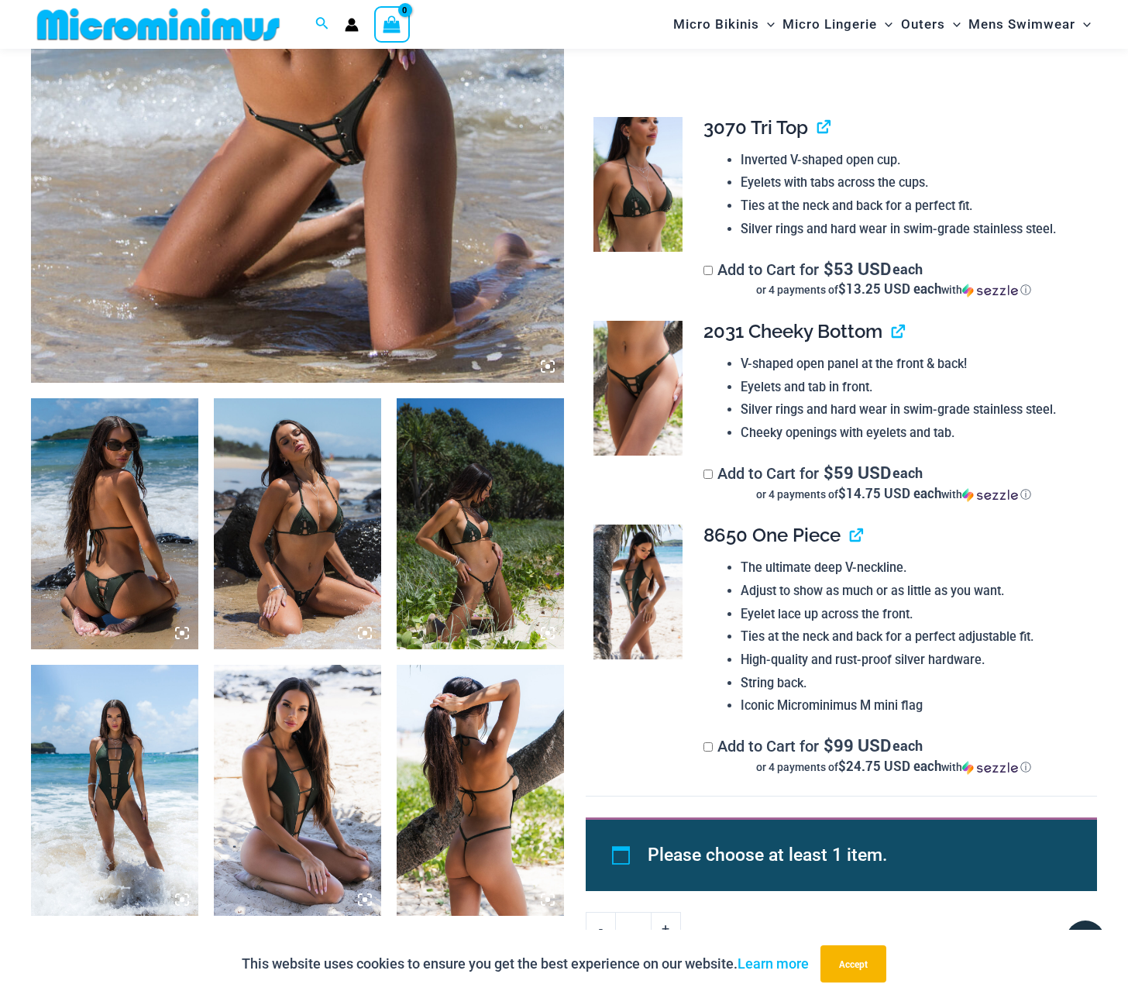
scroll to position [479, 0]
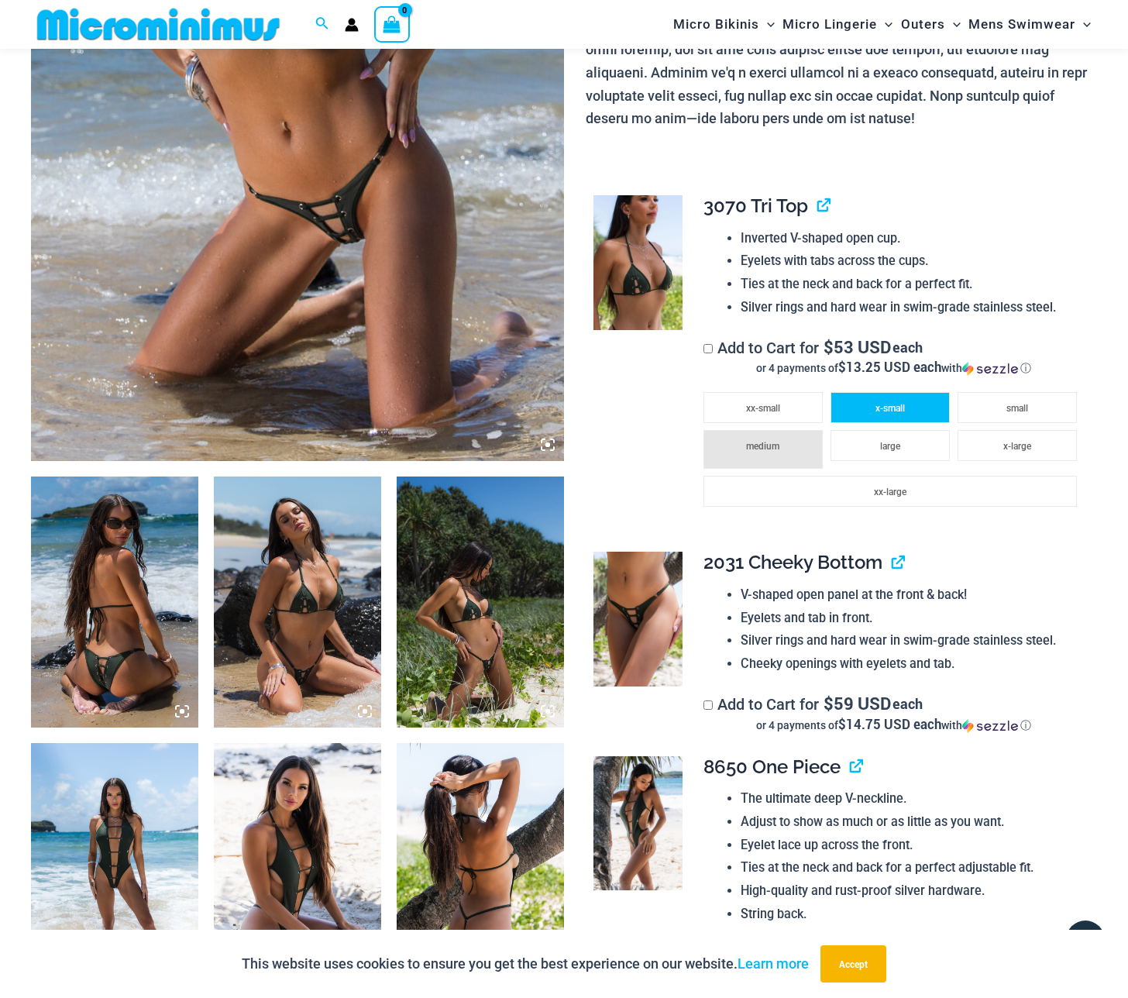
click at [846, 402] on li "x-small" at bounding box center [889, 407] width 119 height 31
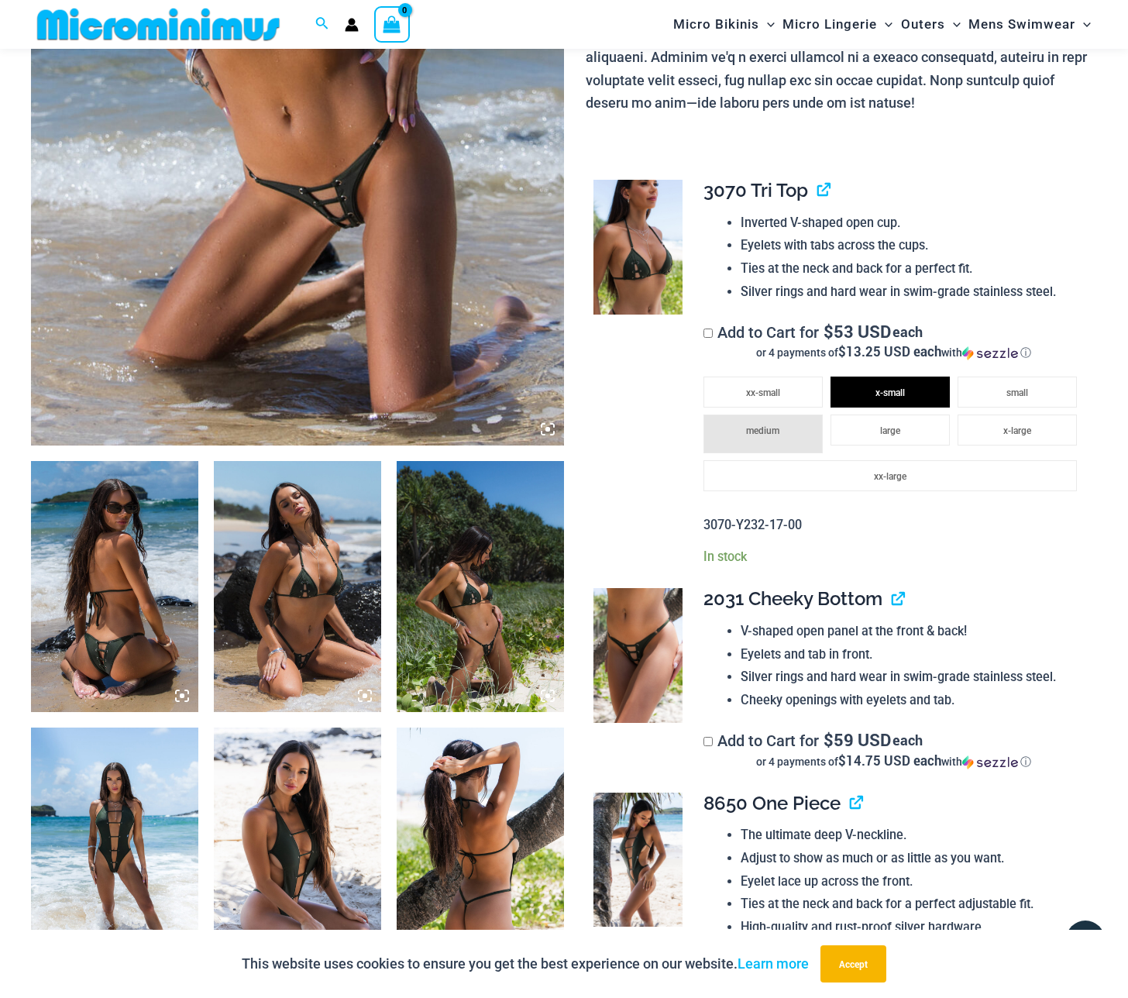
scroll to position [510, 0]
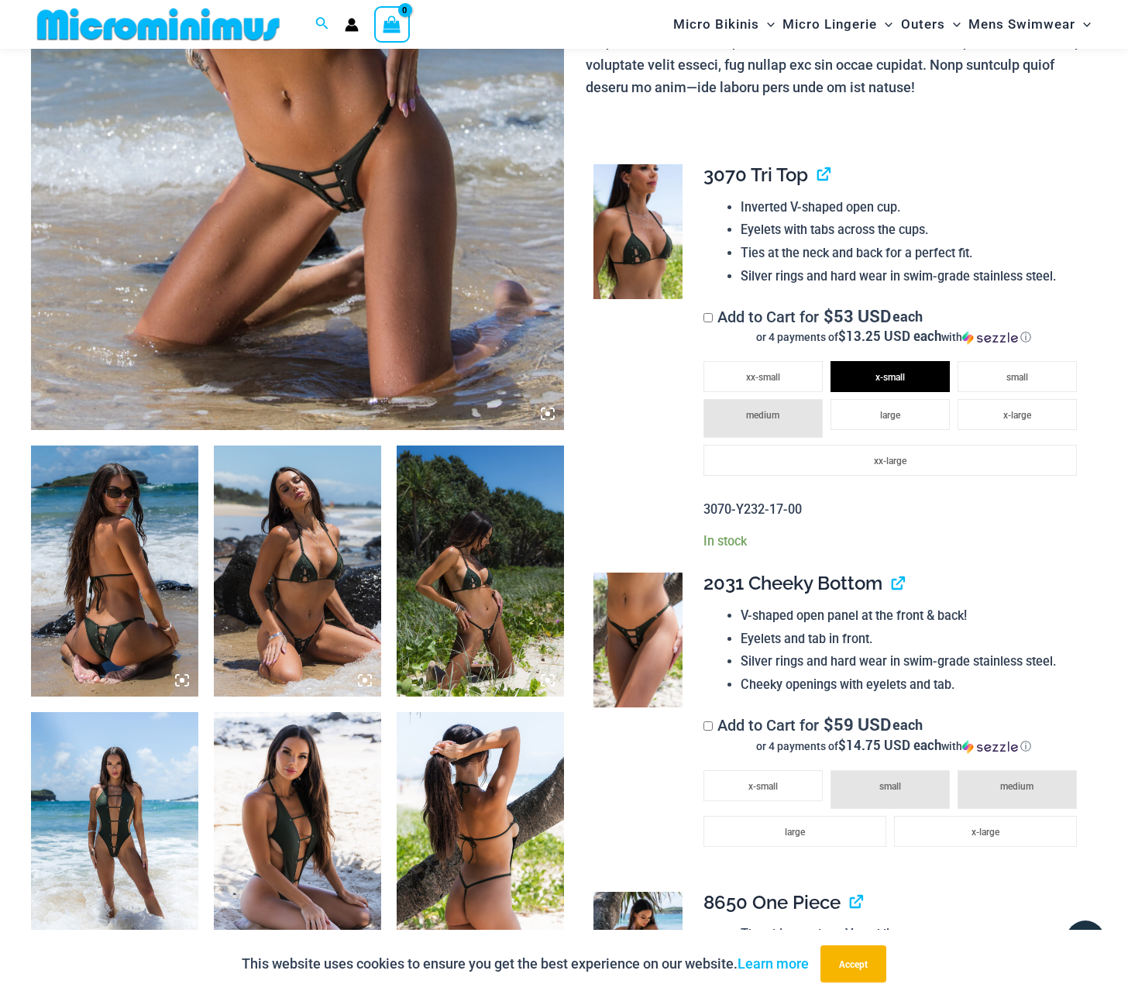
click at [973, 770] on li "medium" at bounding box center [1016, 789] width 119 height 39
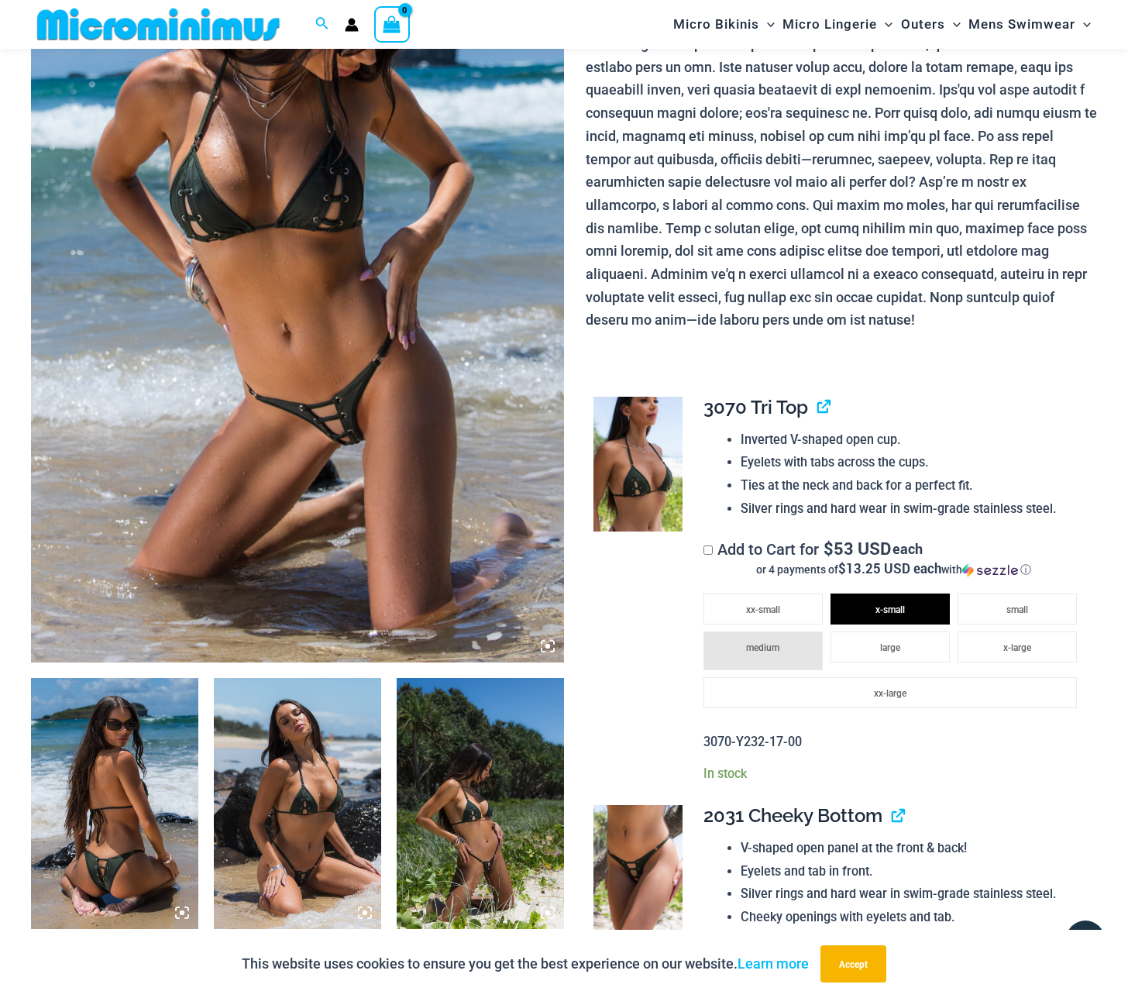
scroll to position [0, 0]
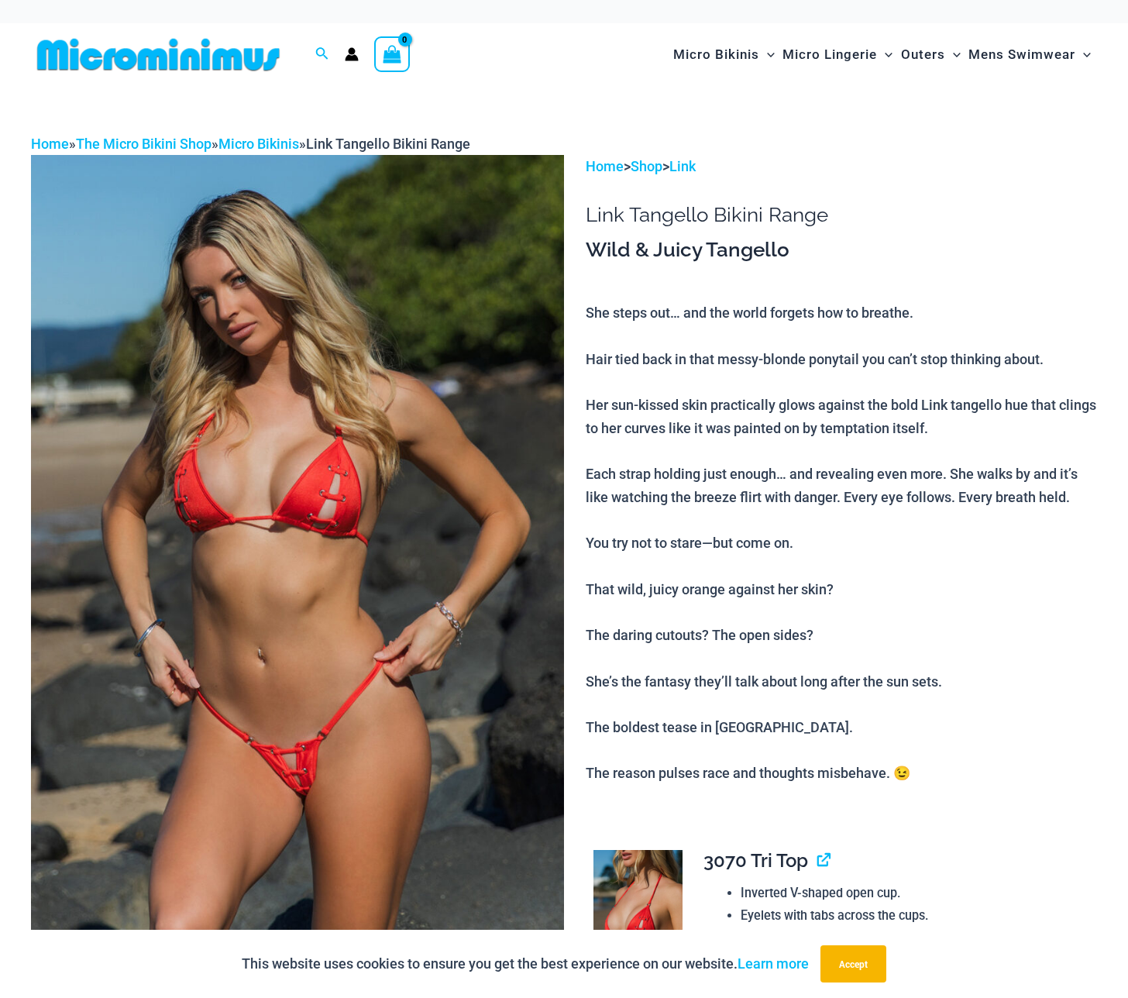
click at [188, 506] on img at bounding box center [297, 554] width 533 height 799
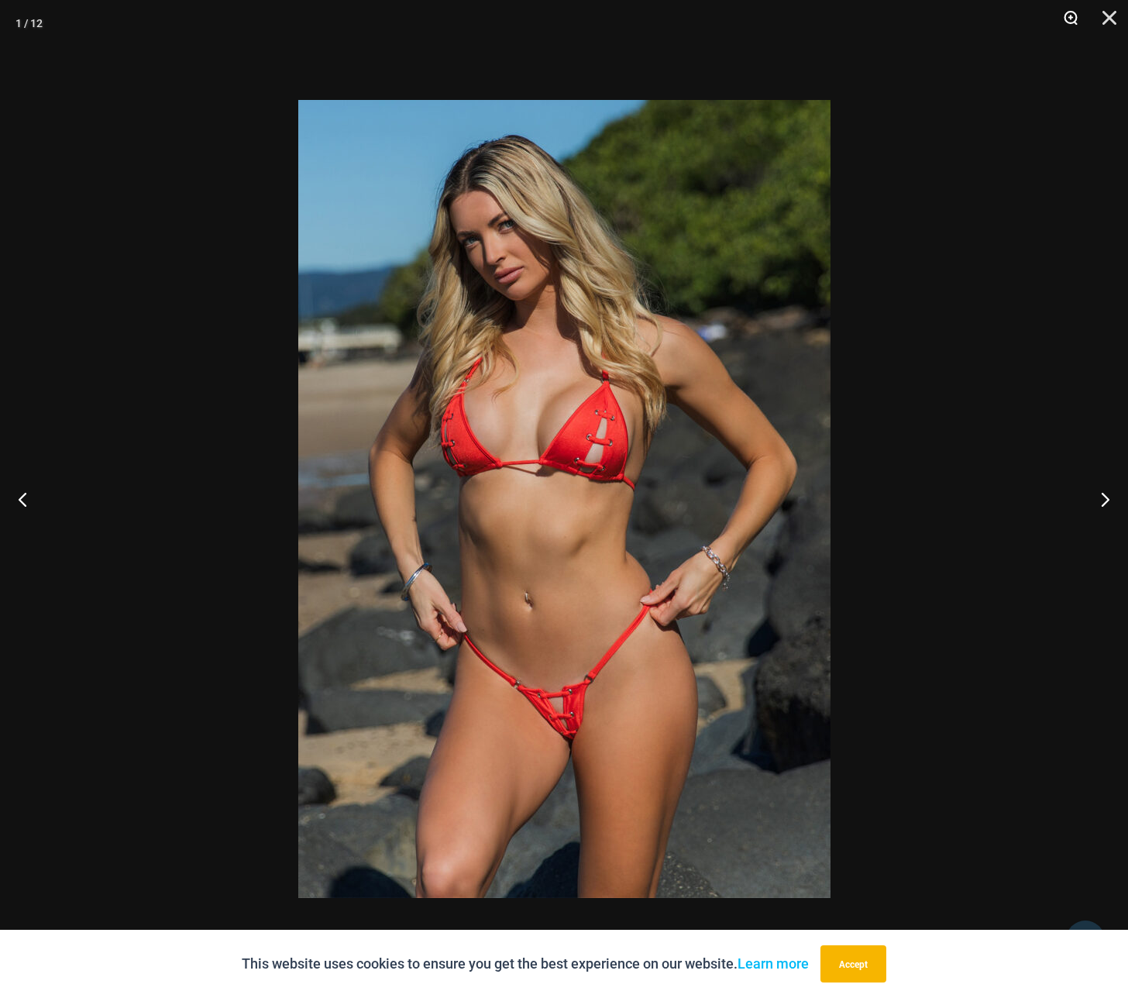
click at [1070, 19] on button "Zoom" at bounding box center [1065, 23] width 39 height 46
click at [1070, 20] on button "Zoom" at bounding box center [1065, 23] width 39 height 46
click at [1107, 16] on button "Close" at bounding box center [1103, 23] width 39 height 46
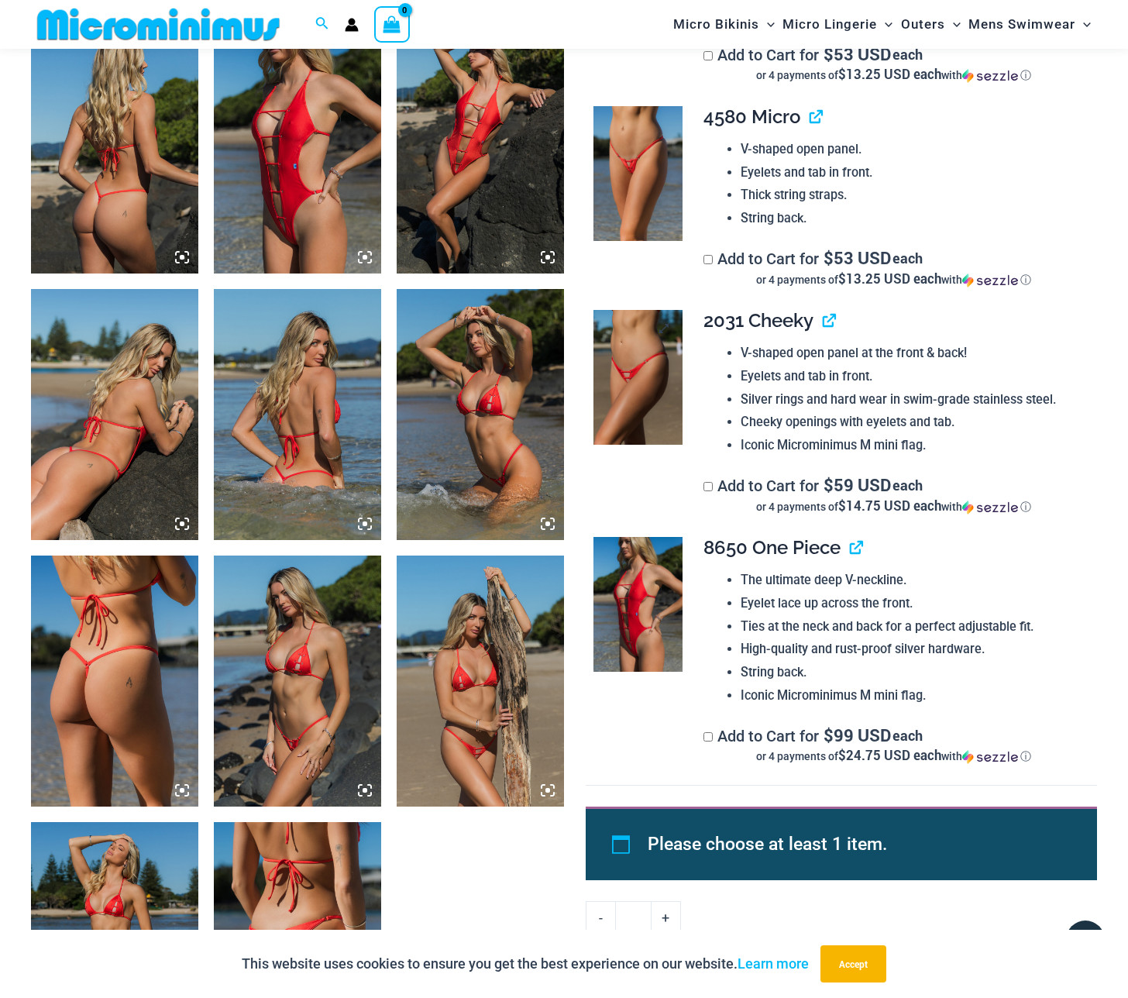
scroll to position [424, 0]
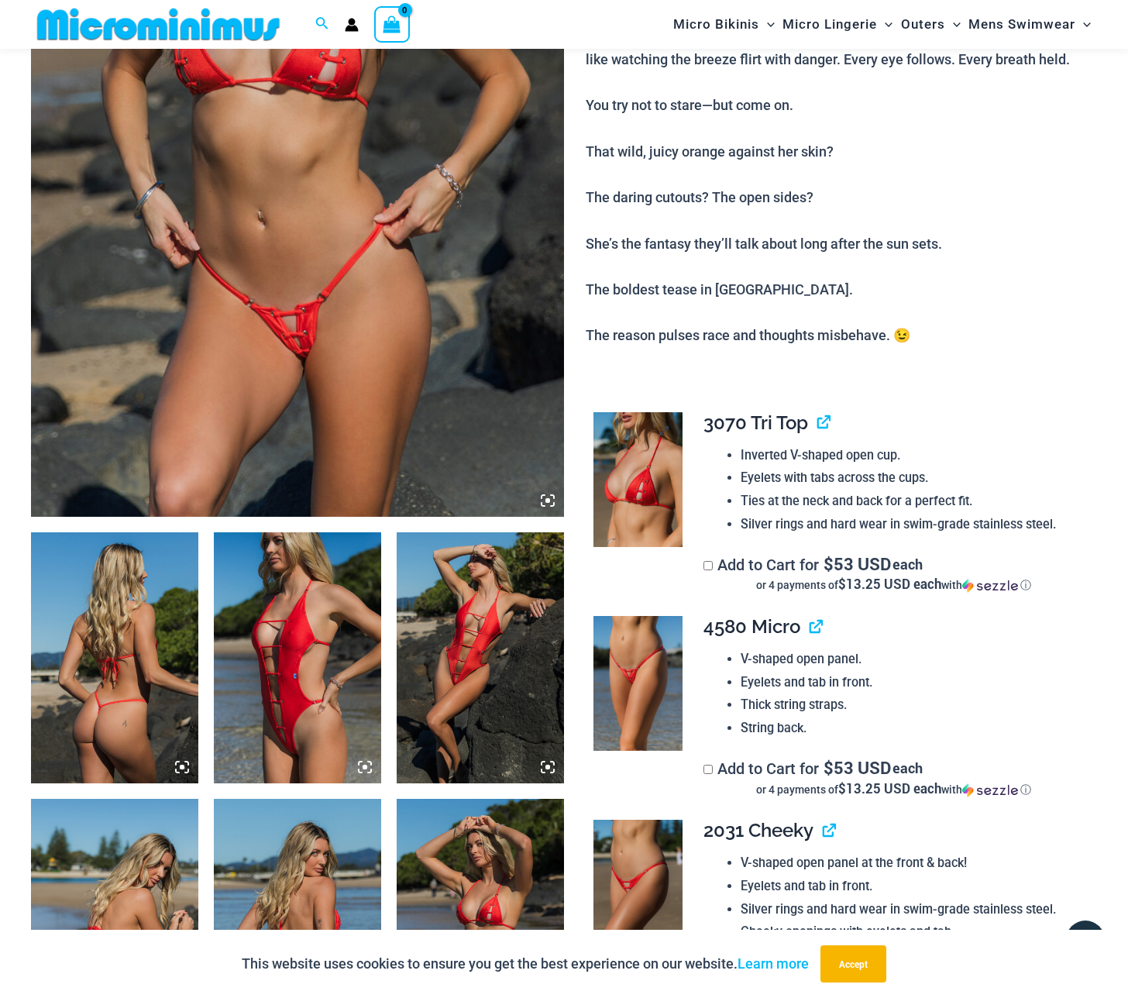
click at [674, 459] on img at bounding box center [638, 479] width 90 height 135
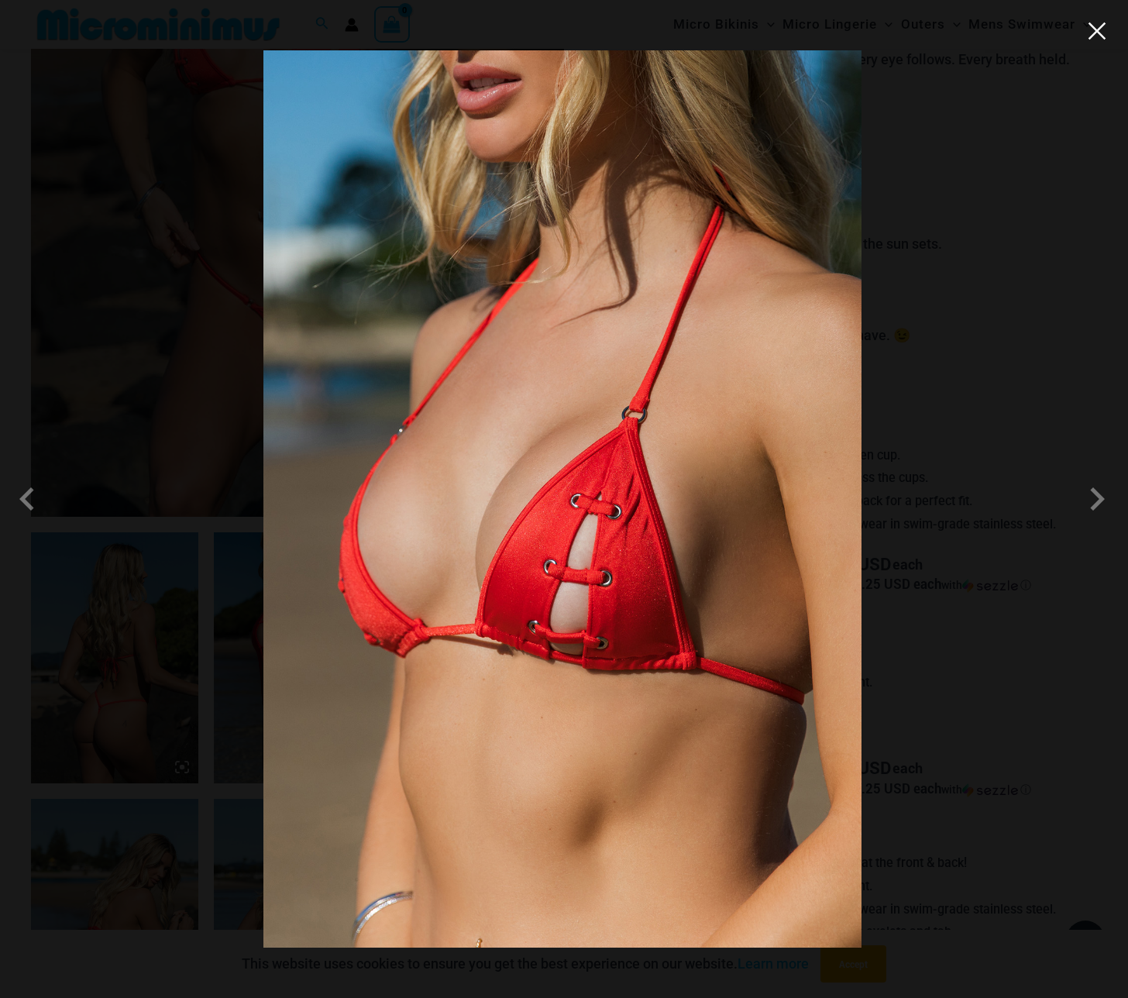
click at [1105, 33] on button "Close" at bounding box center [1096, 30] width 23 height 23
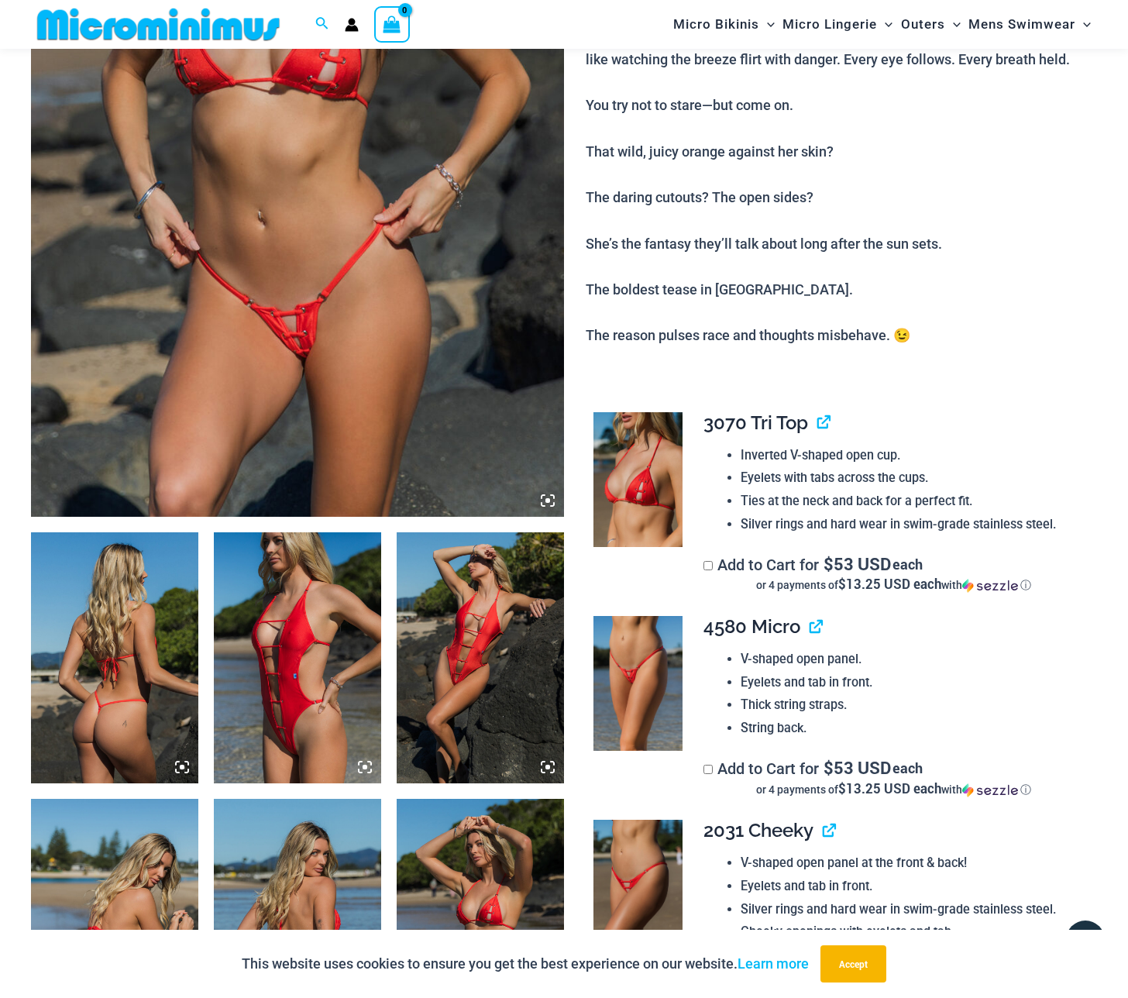
click at [307, 626] on img at bounding box center [297, 657] width 167 height 251
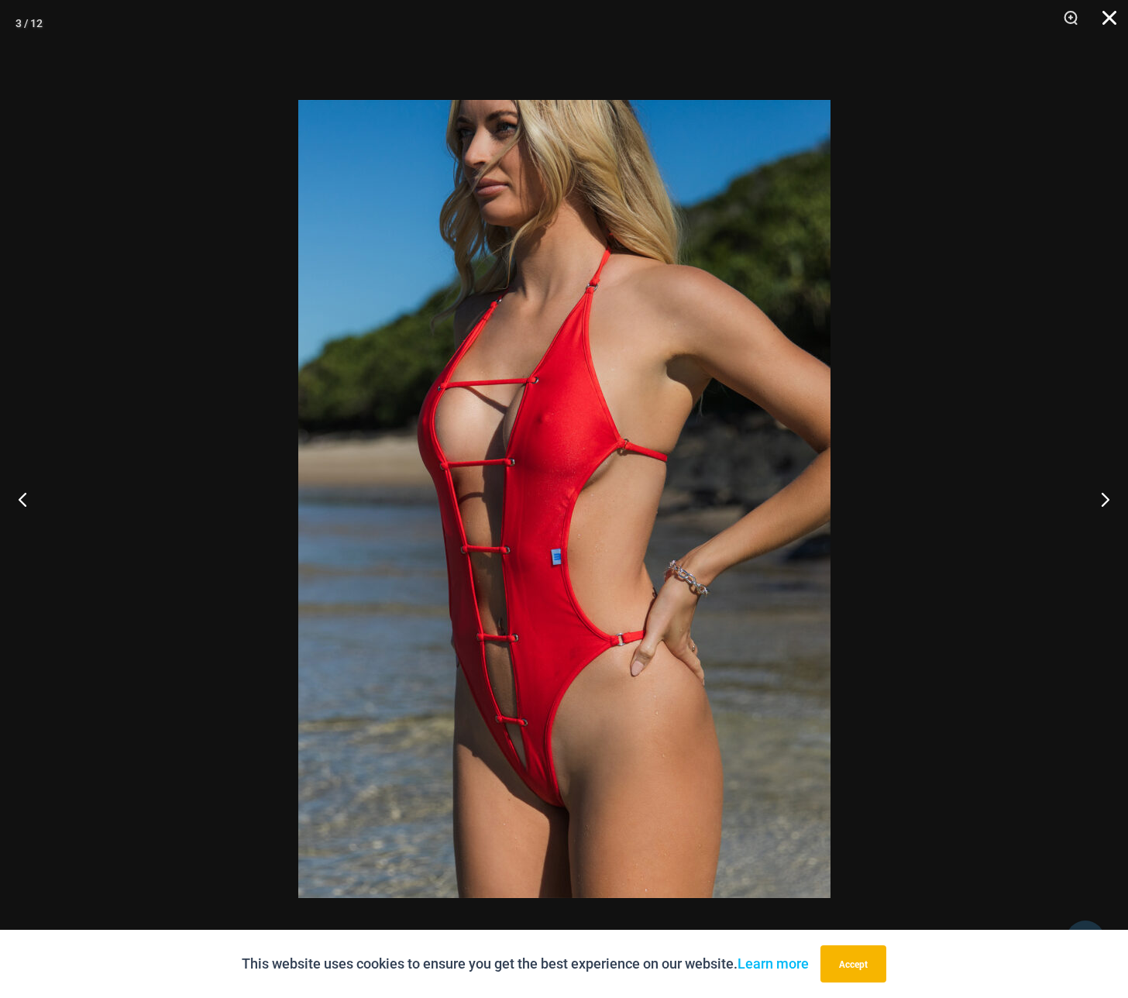
click at [1119, 16] on button "Close" at bounding box center [1103, 23] width 39 height 46
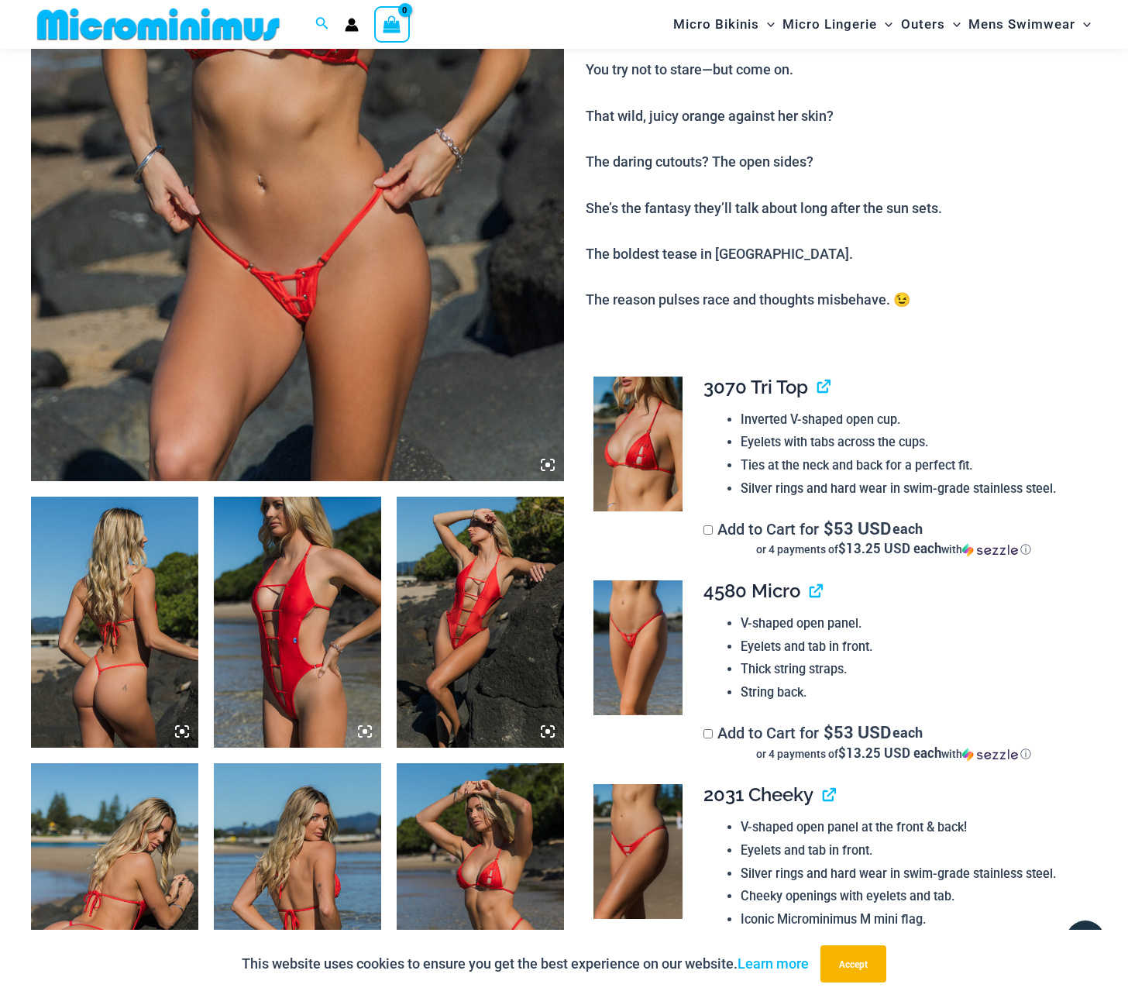
scroll to position [715, 0]
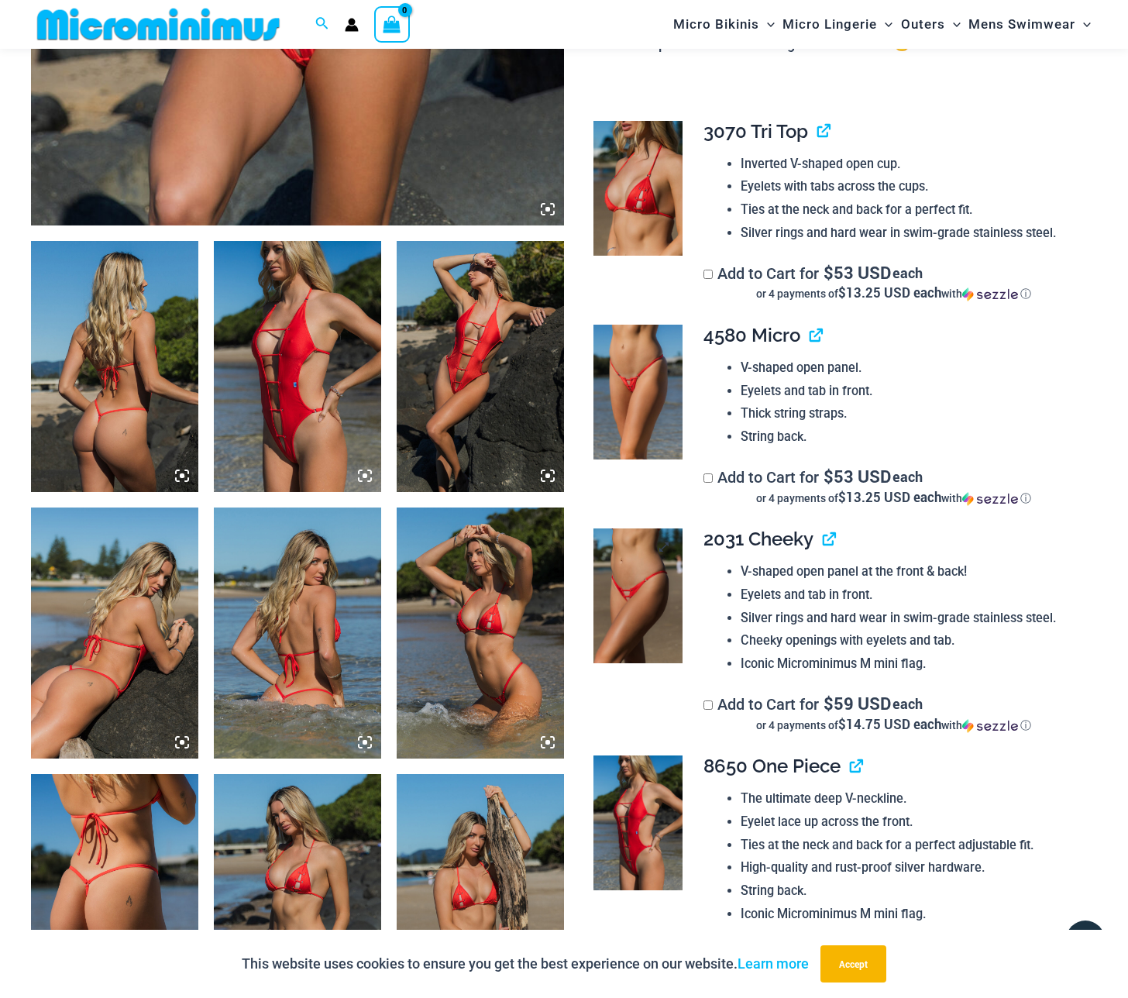
click at [632, 594] on img at bounding box center [638, 595] width 90 height 135
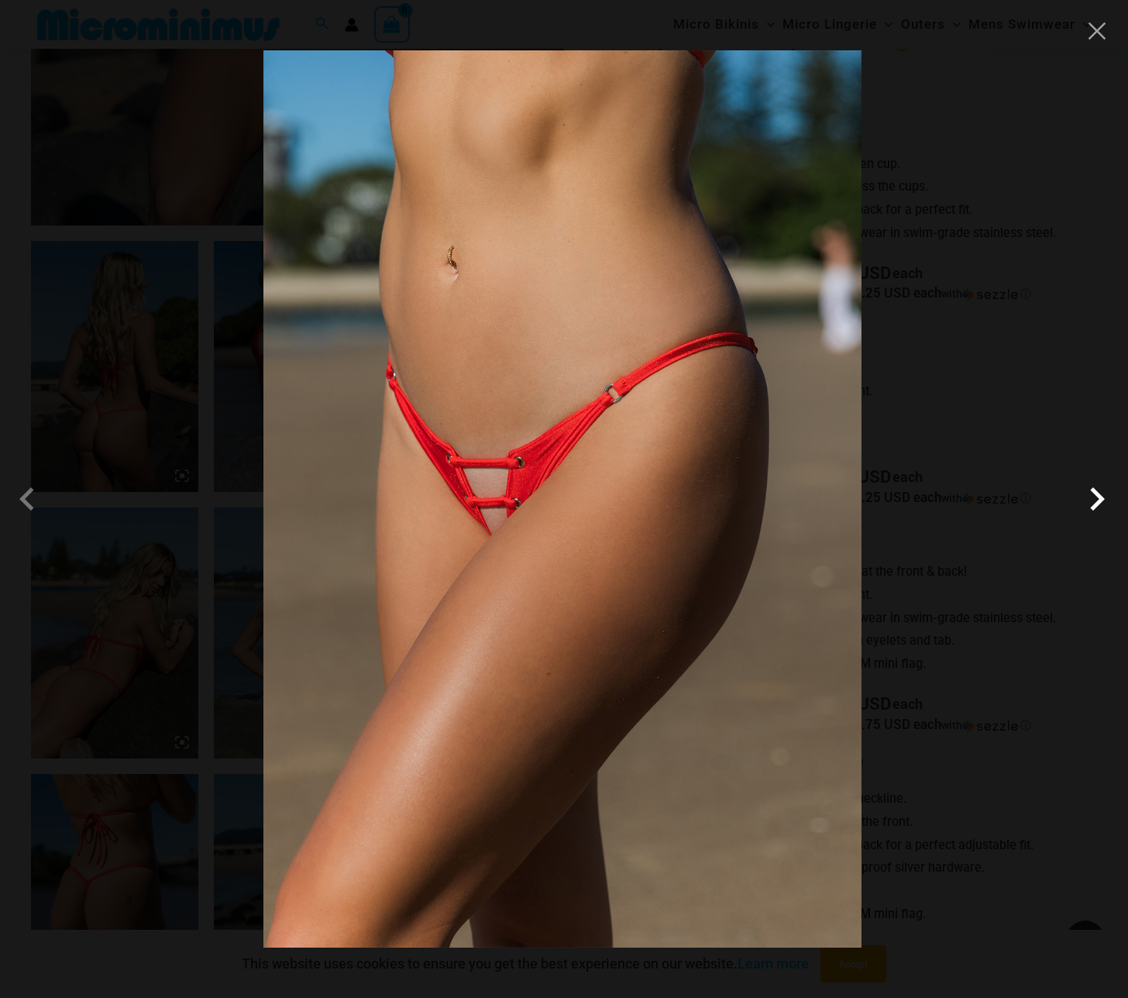
click at [1103, 505] on span at bounding box center [1097, 499] width 46 height 46
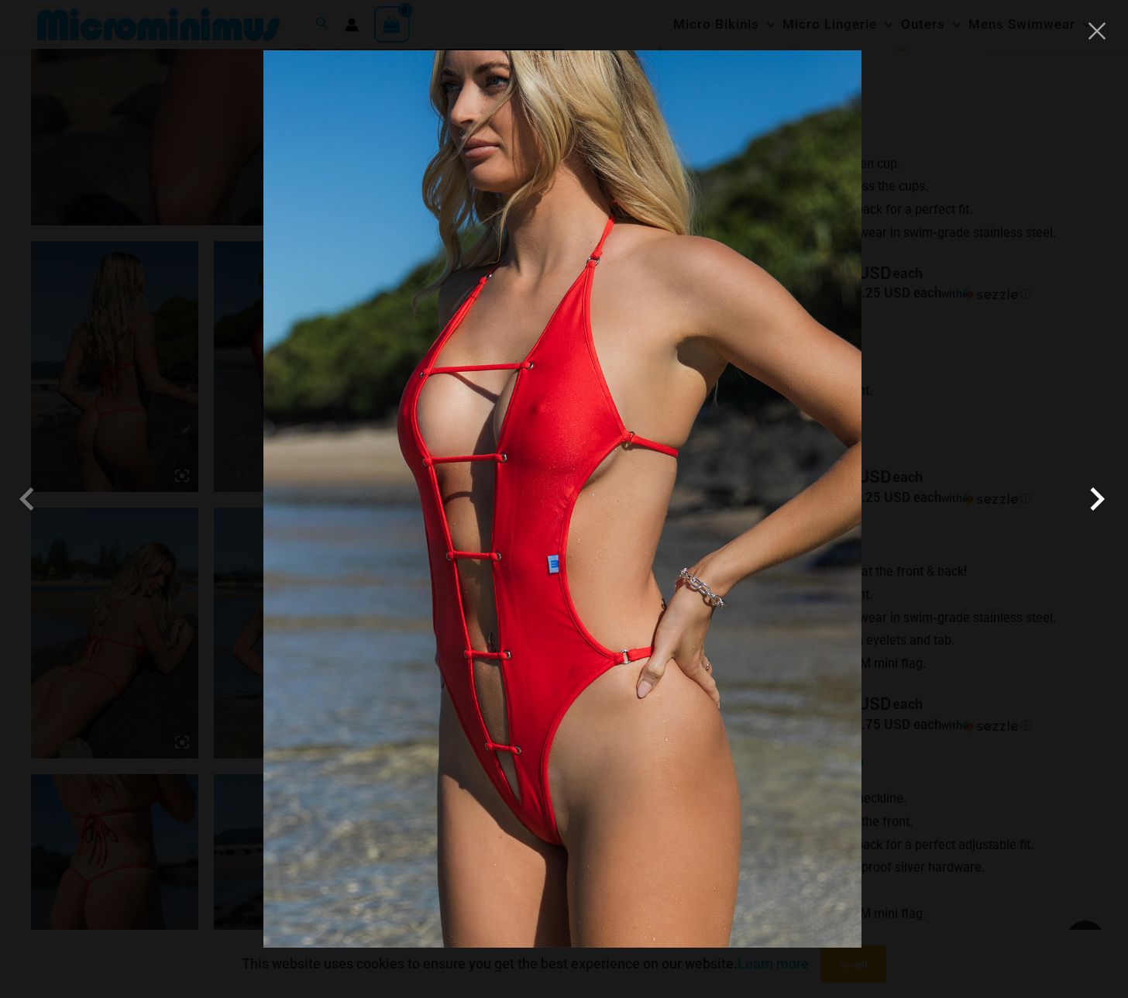
click at [1107, 505] on span at bounding box center [1097, 499] width 46 height 46
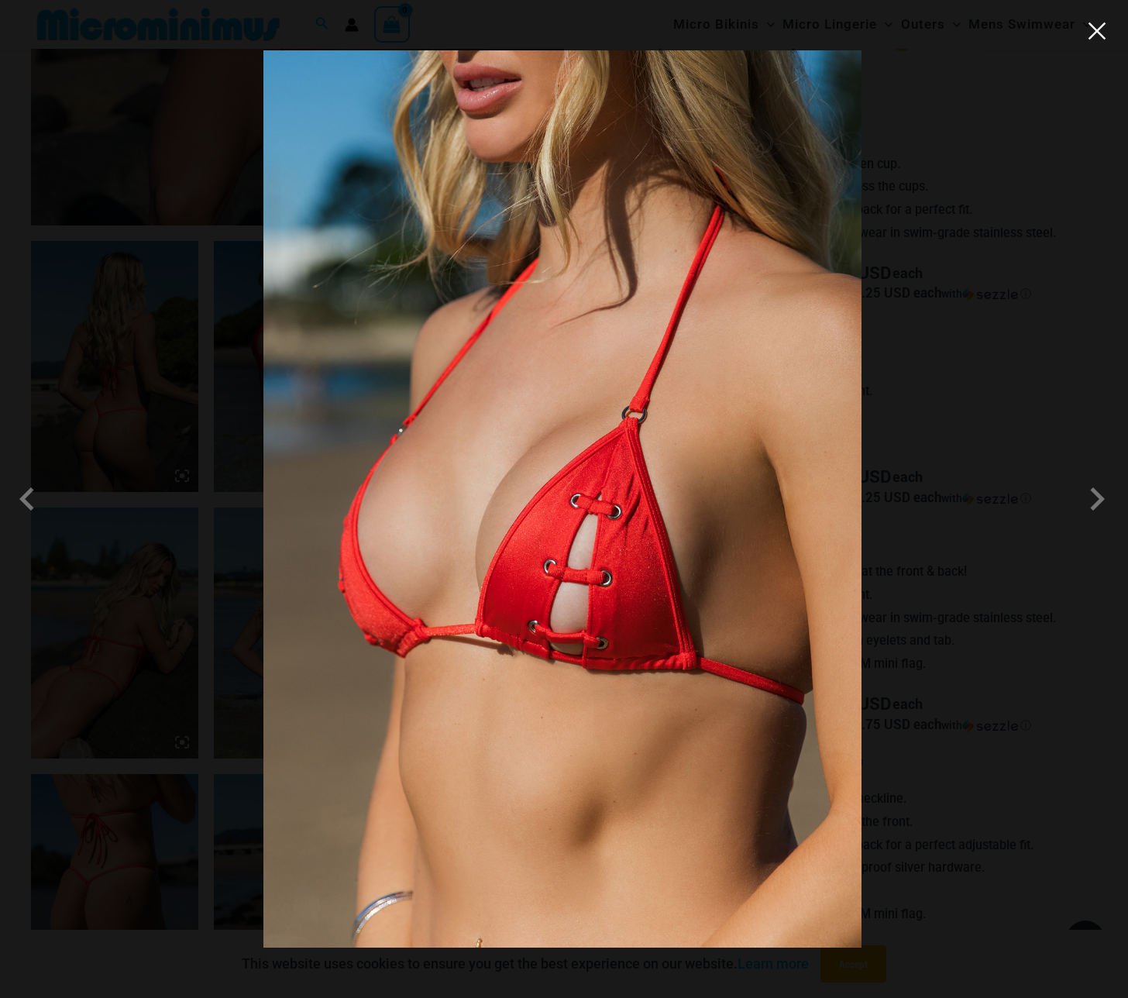
click at [1106, 33] on button "Close" at bounding box center [1096, 30] width 23 height 23
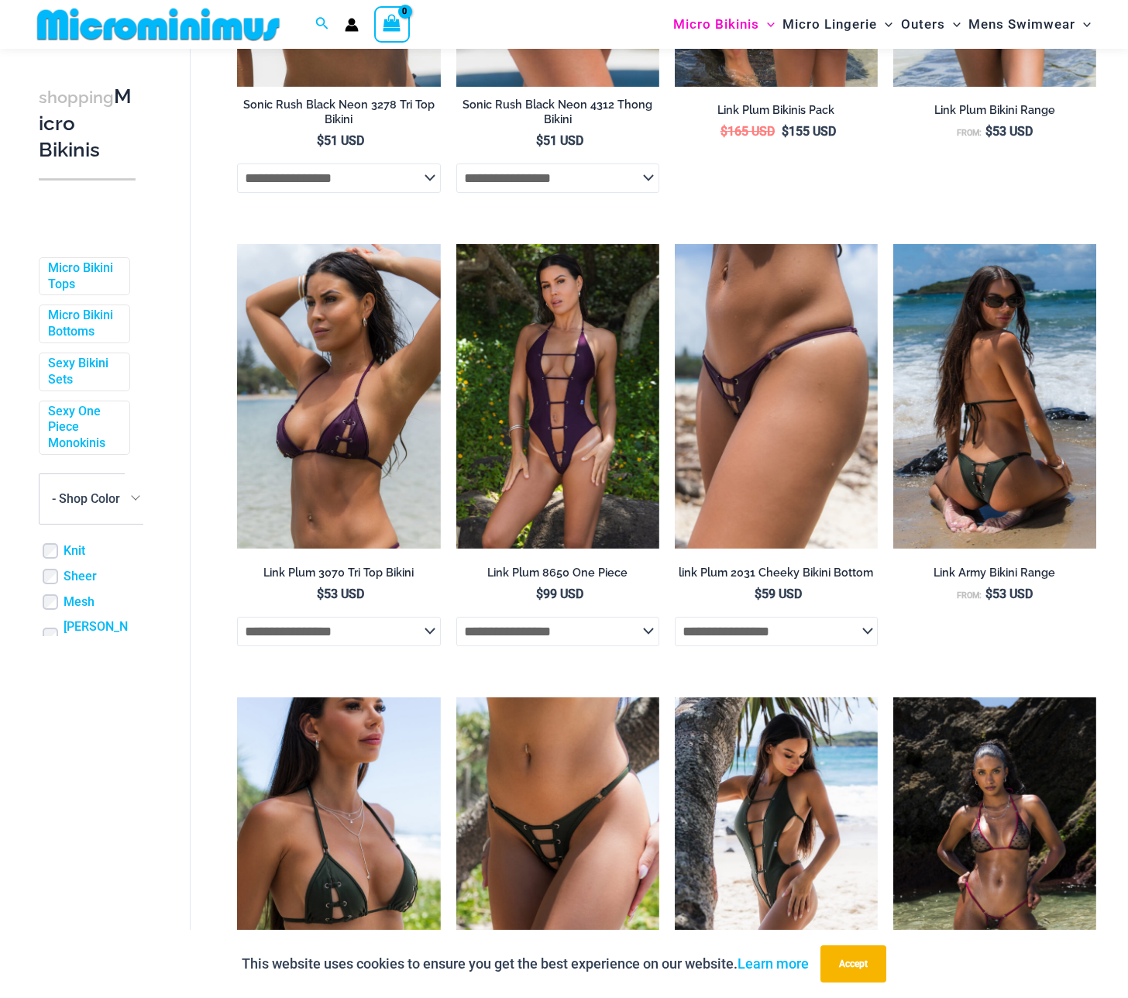
scroll to position [208, 0]
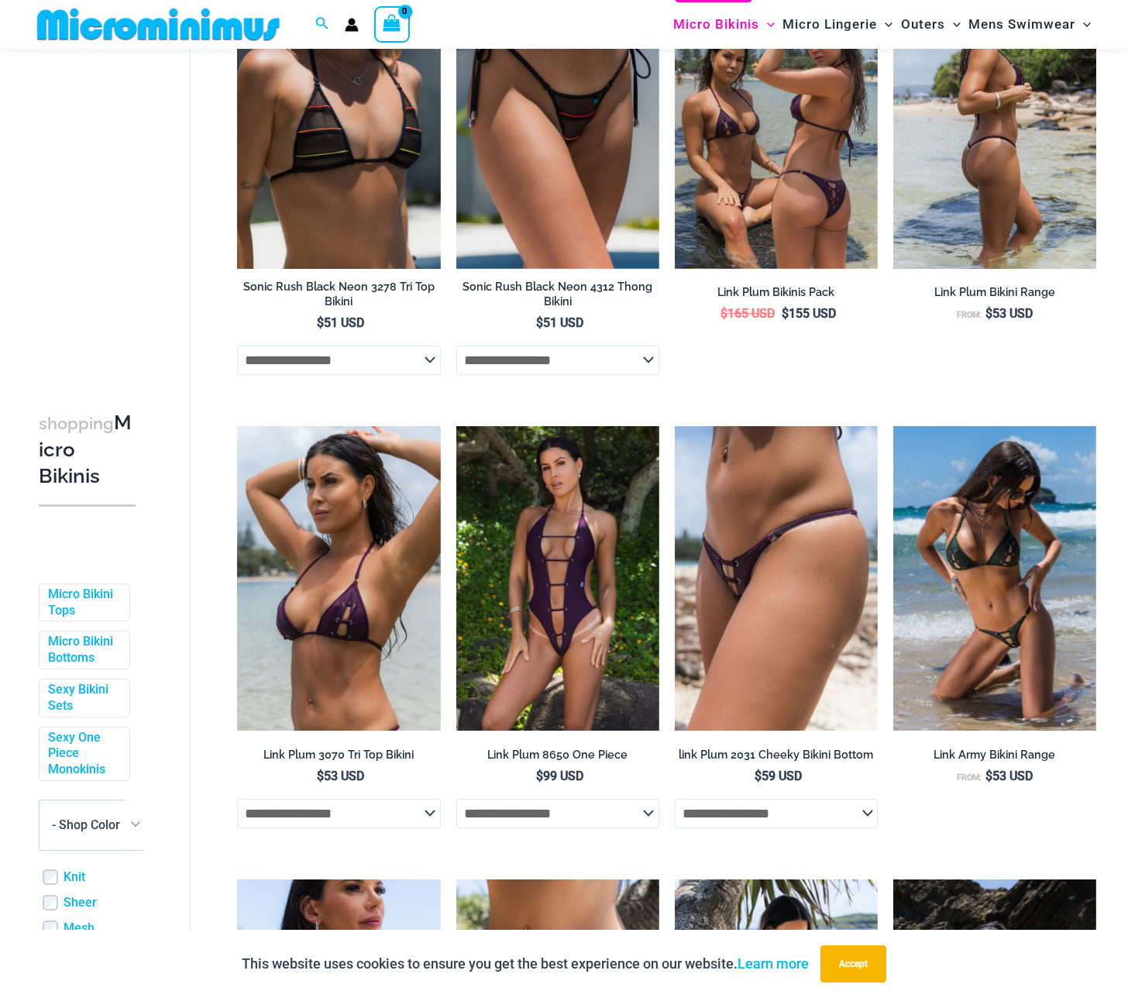
click at [915, 263] on img at bounding box center [994, 116] width 203 height 304
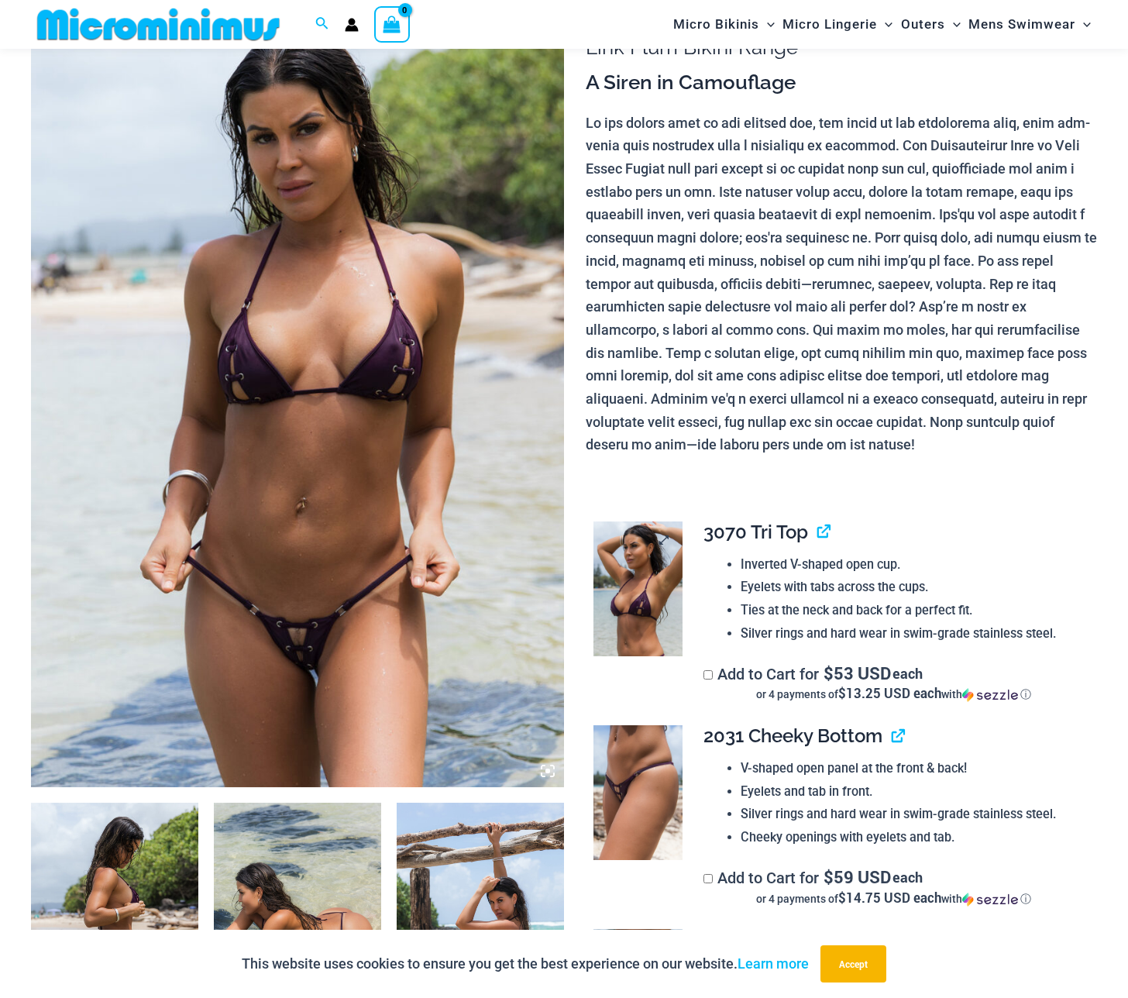
scroll to position [177, 0]
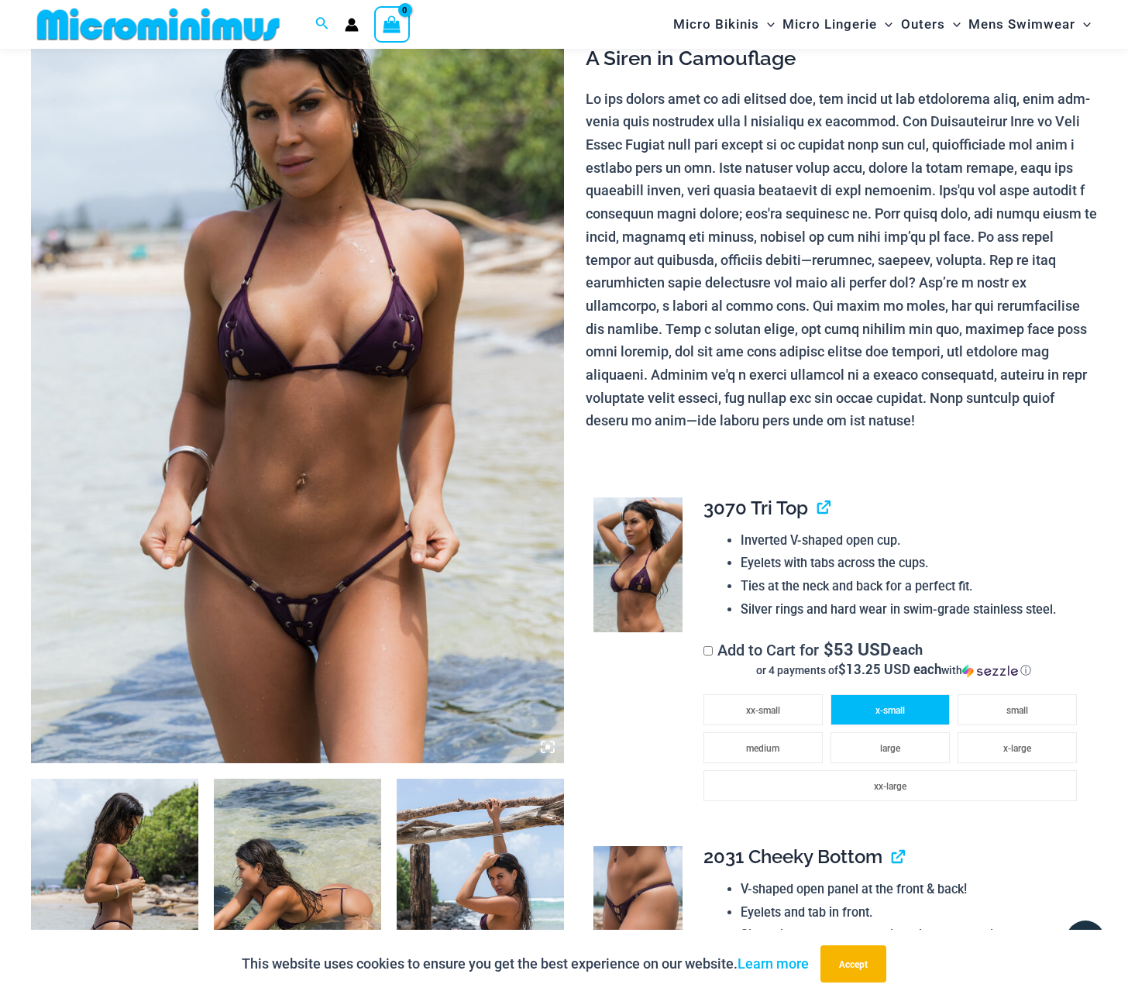
click at [885, 694] on li "x-small" at bounding box center [889, 709] width 119 height 31
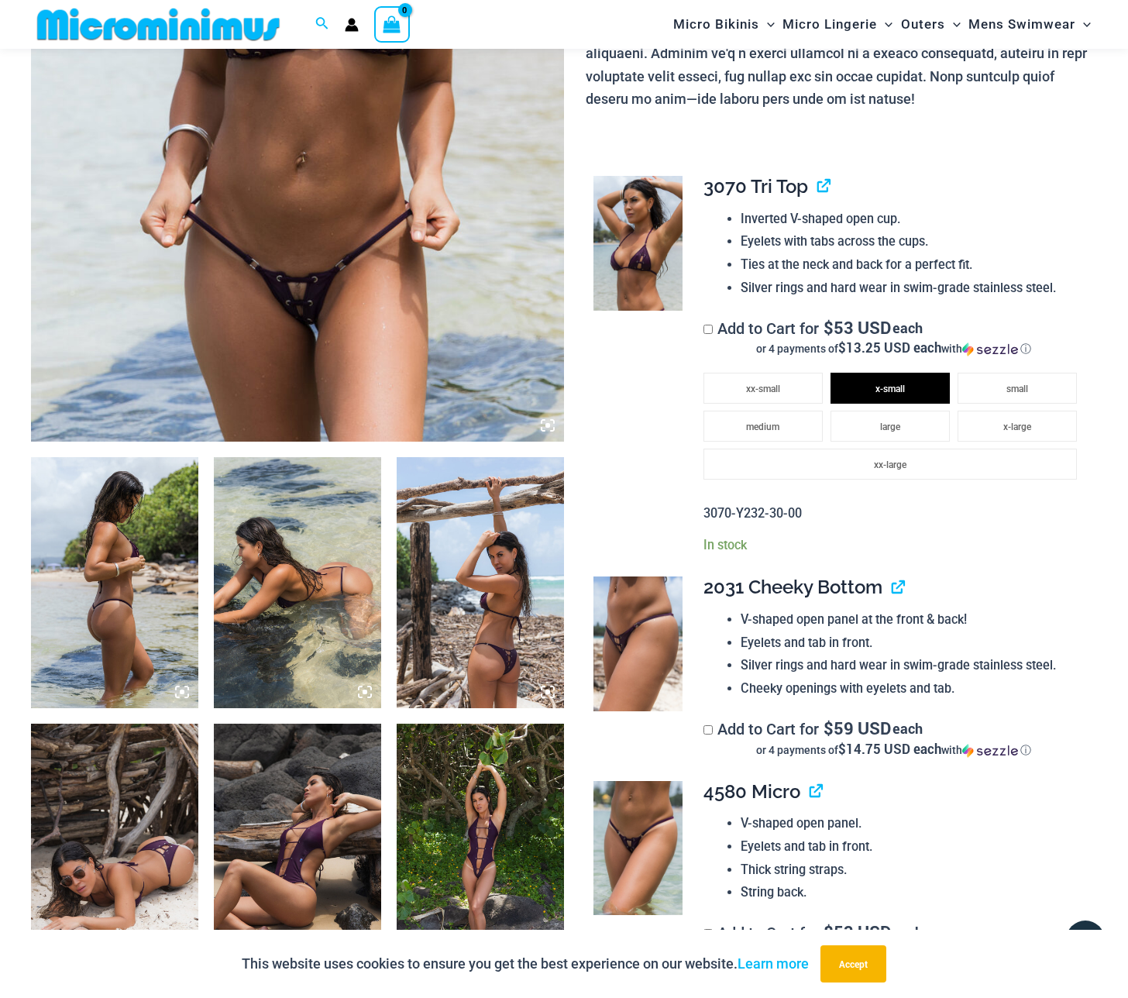
scroll to position [518, 0]
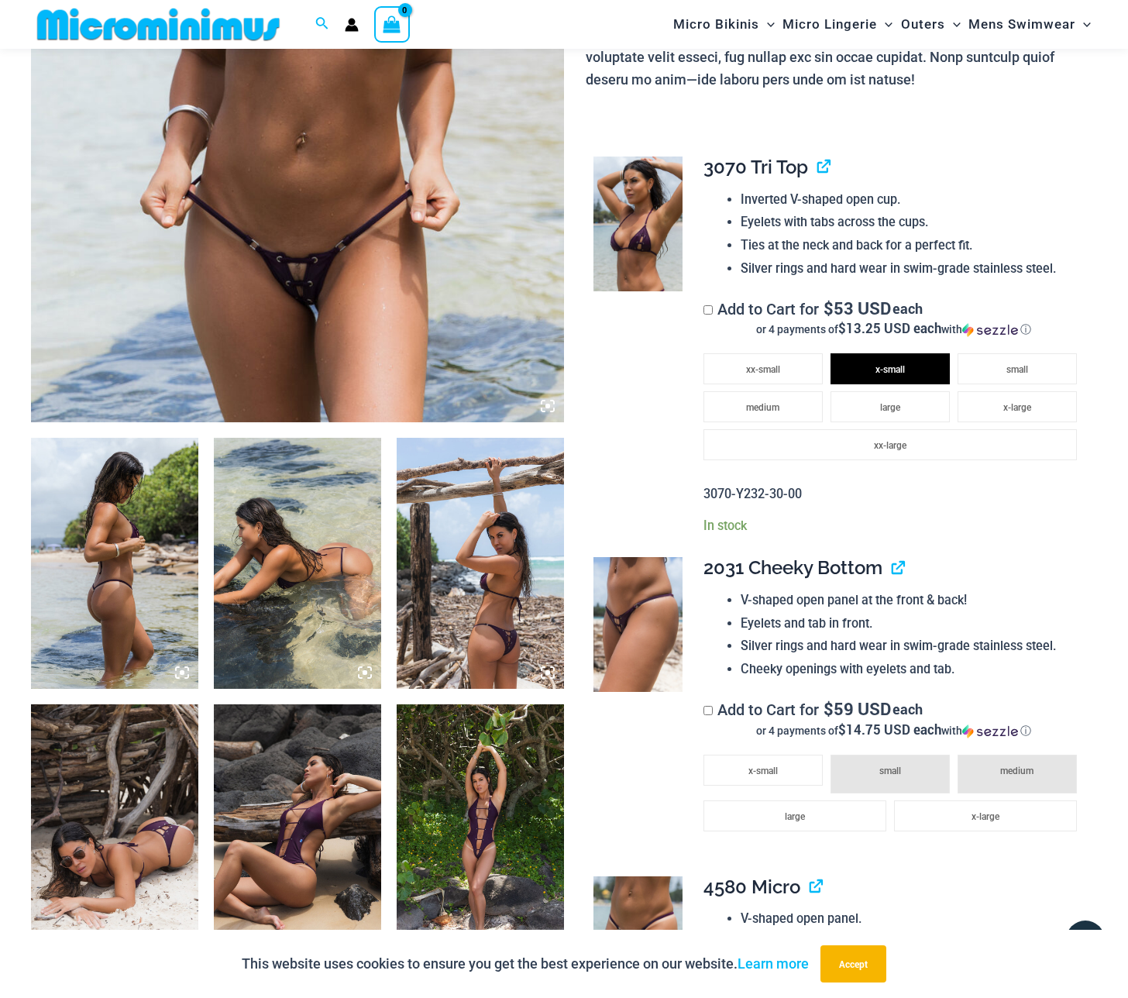
click at [979, 754] on li "medium" at bounding box center [1016, 773] width 119 height 39
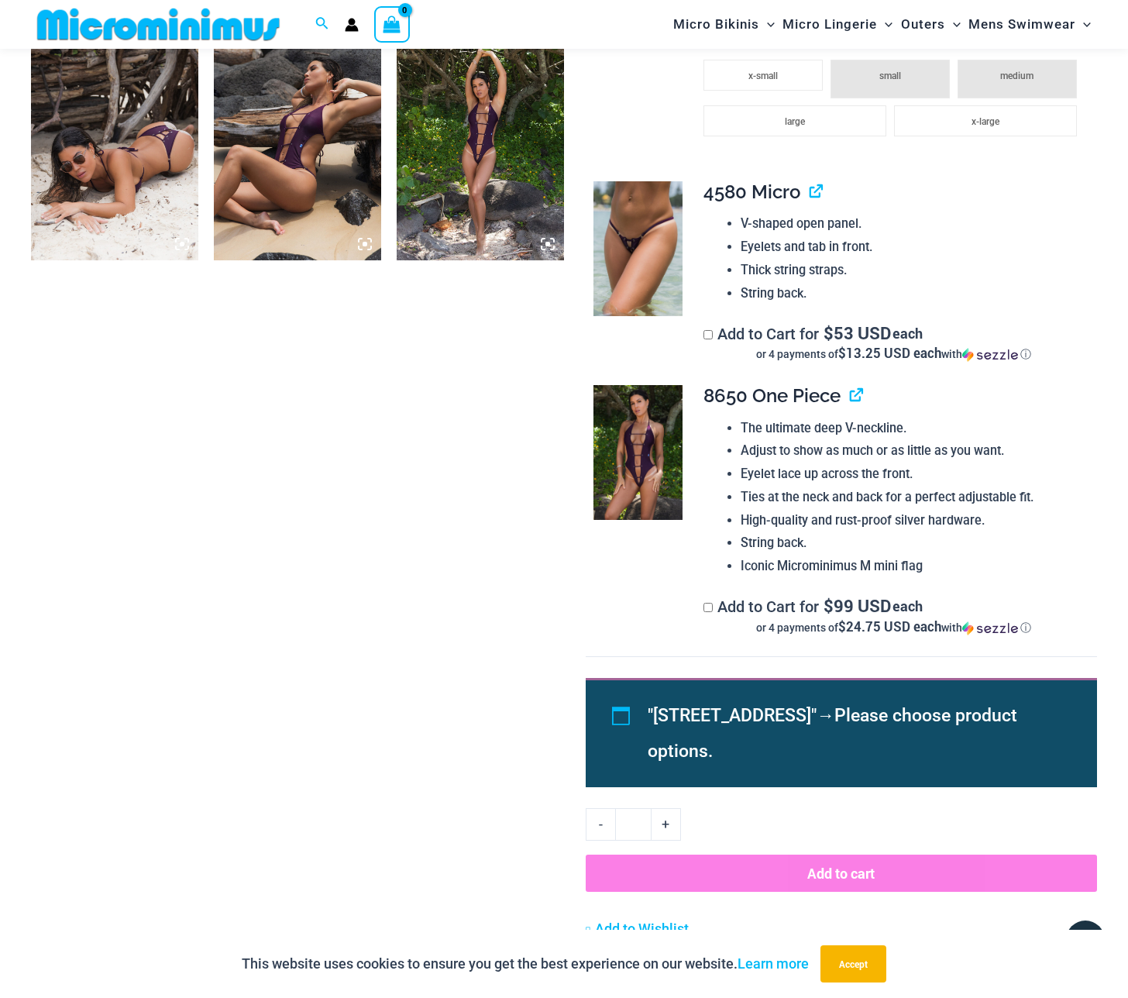
scroll to position [1210, 0]
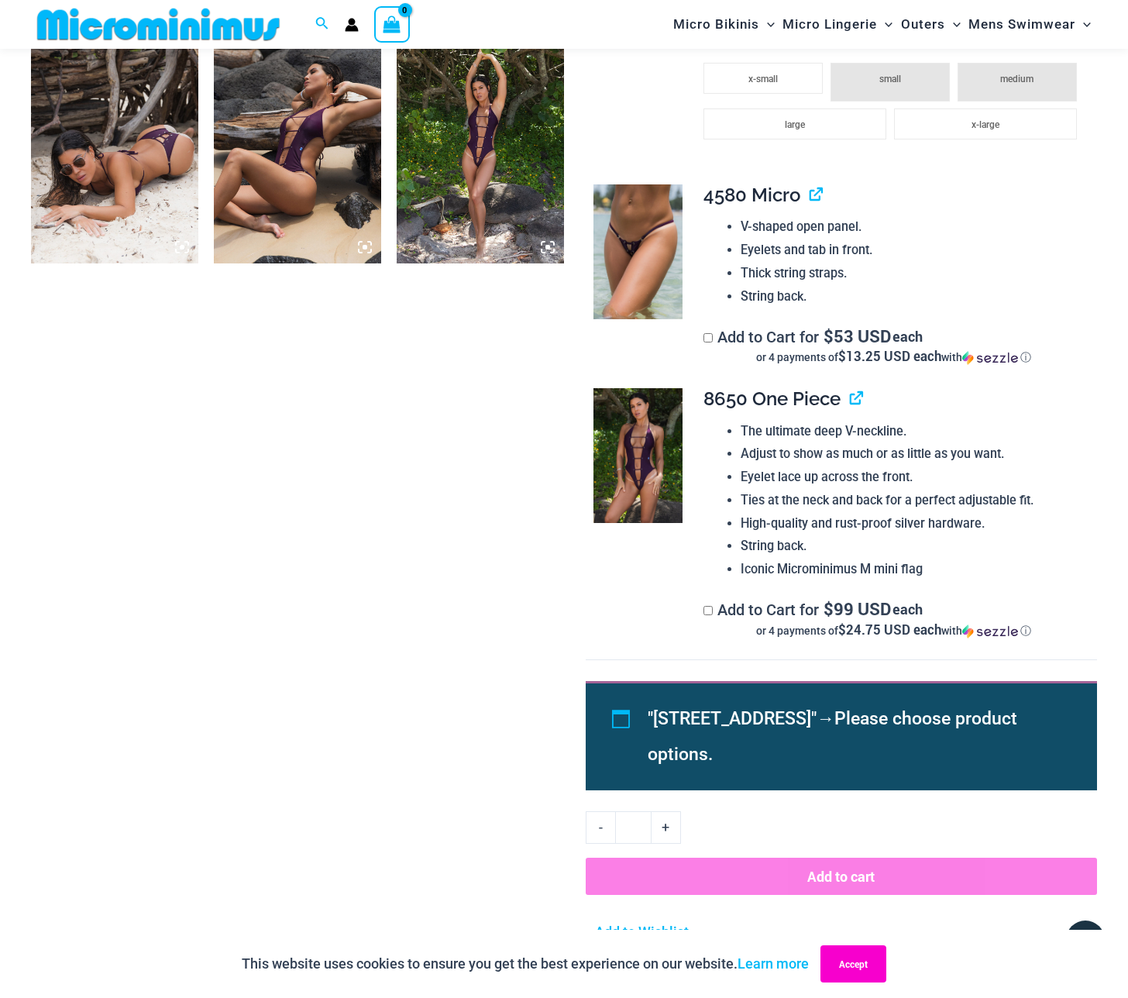
click at [864, 967] on button "Accept" at bounding box center [853, 963] width 66 height 37
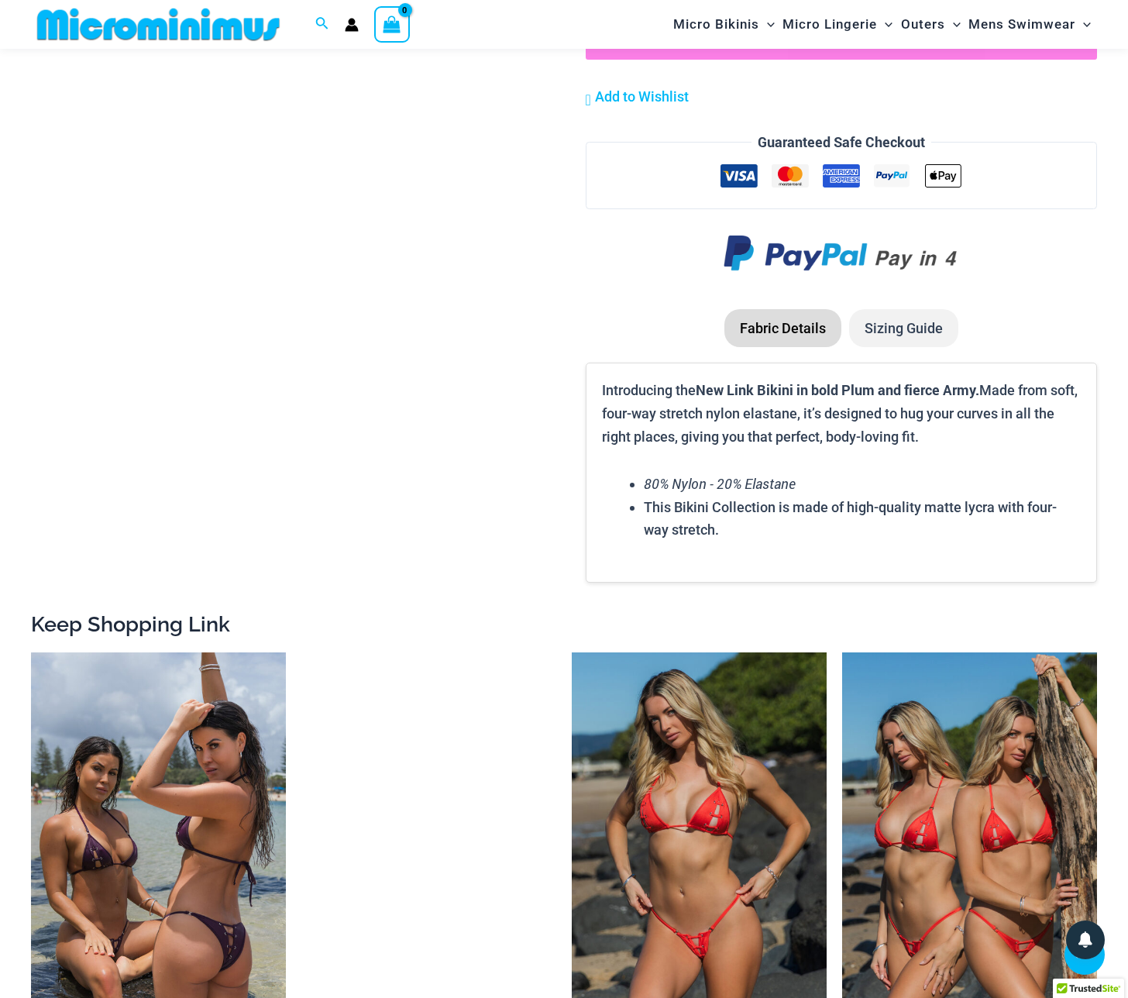
scroll to position [2332, 0]
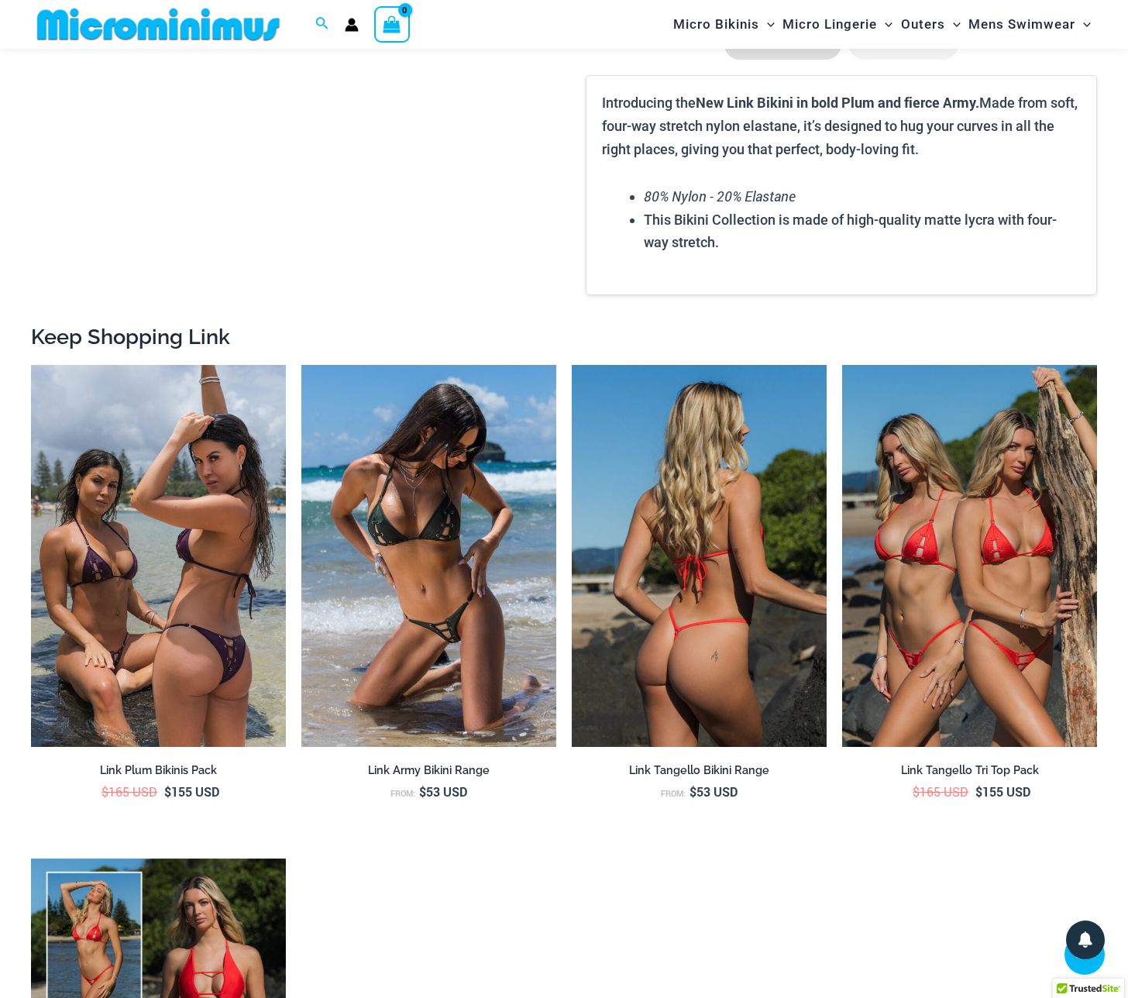
click at [718, 677] on img at bounding box center [699, 556] width 255 height 383
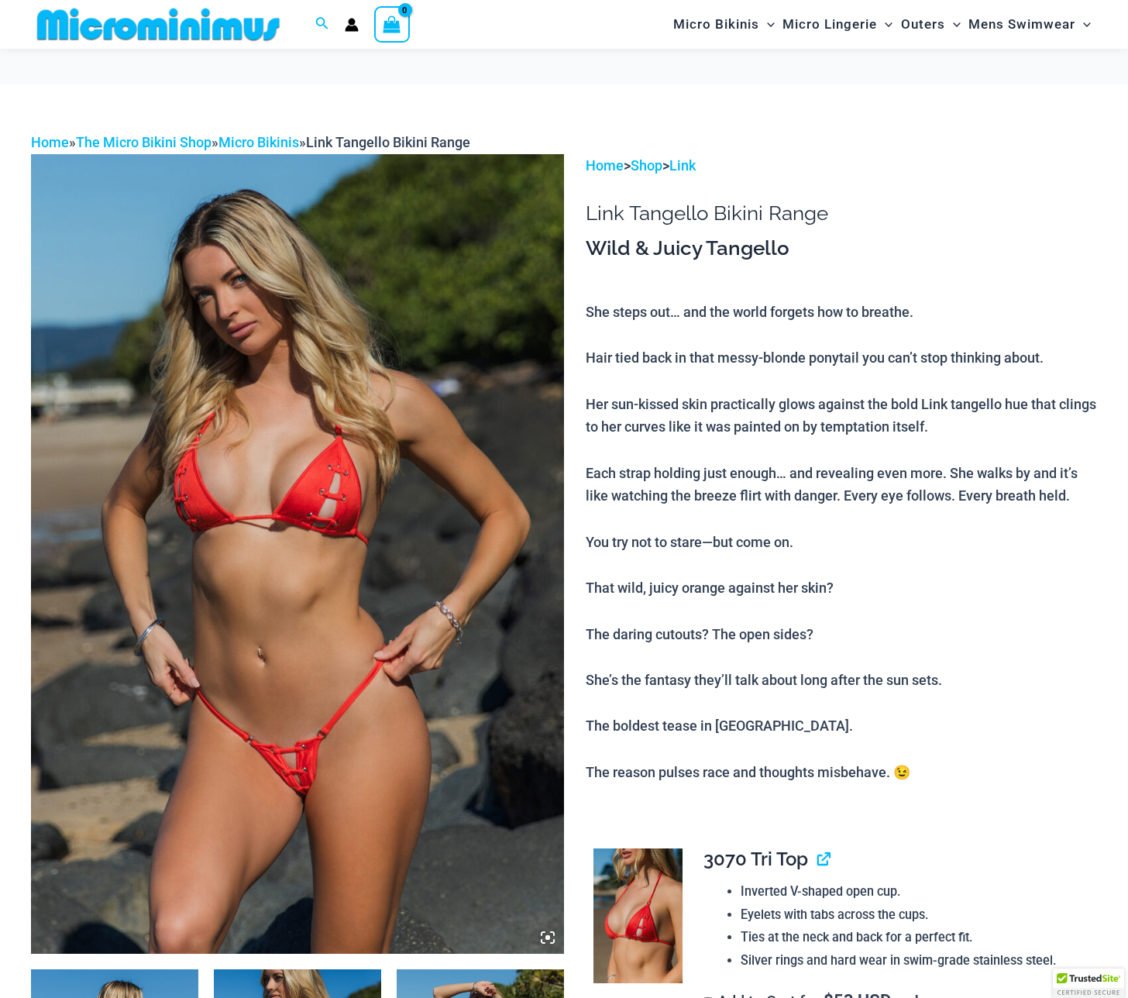
scroll to position [315, 0]
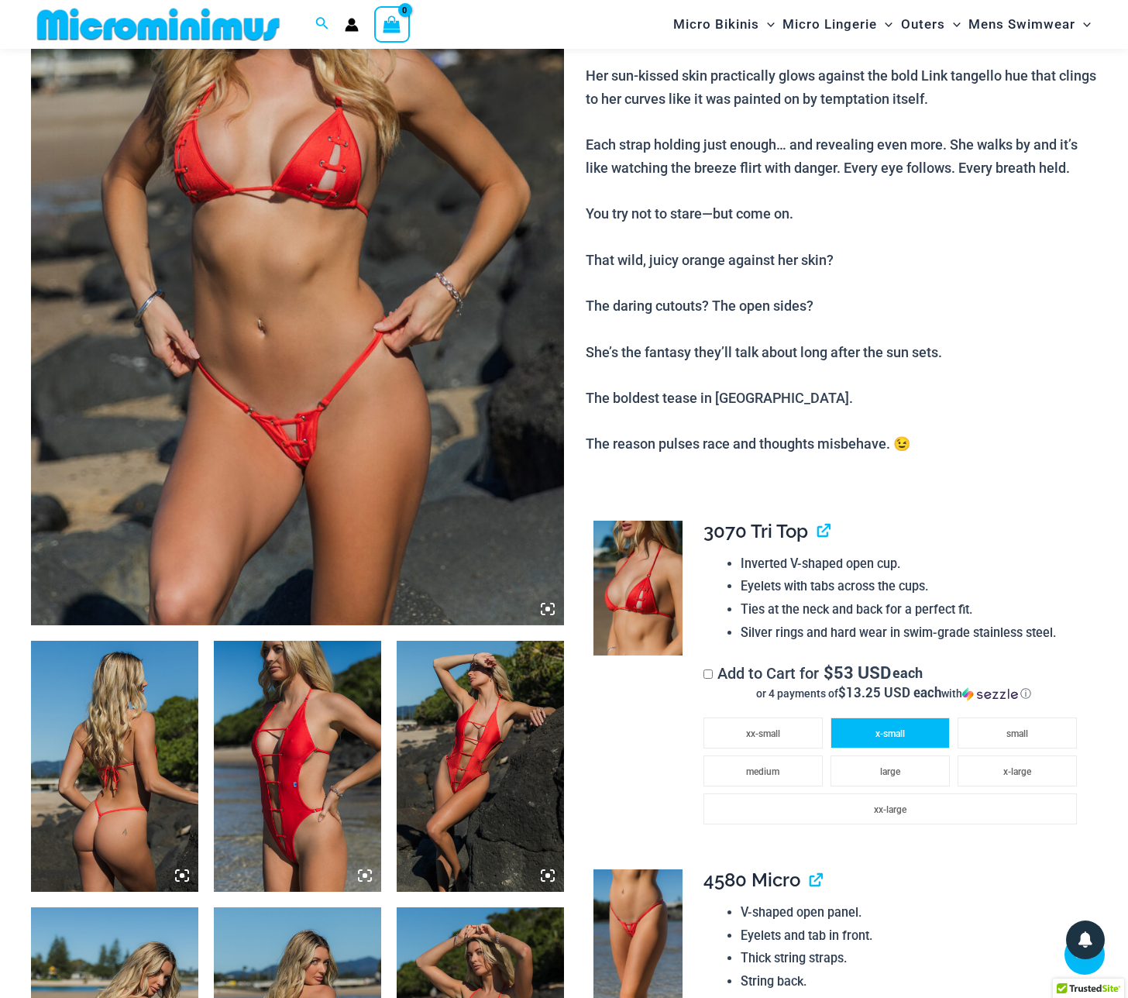
click at [876, 723] on li "x-small" at bounding box center [889, 732] width 119 height 31
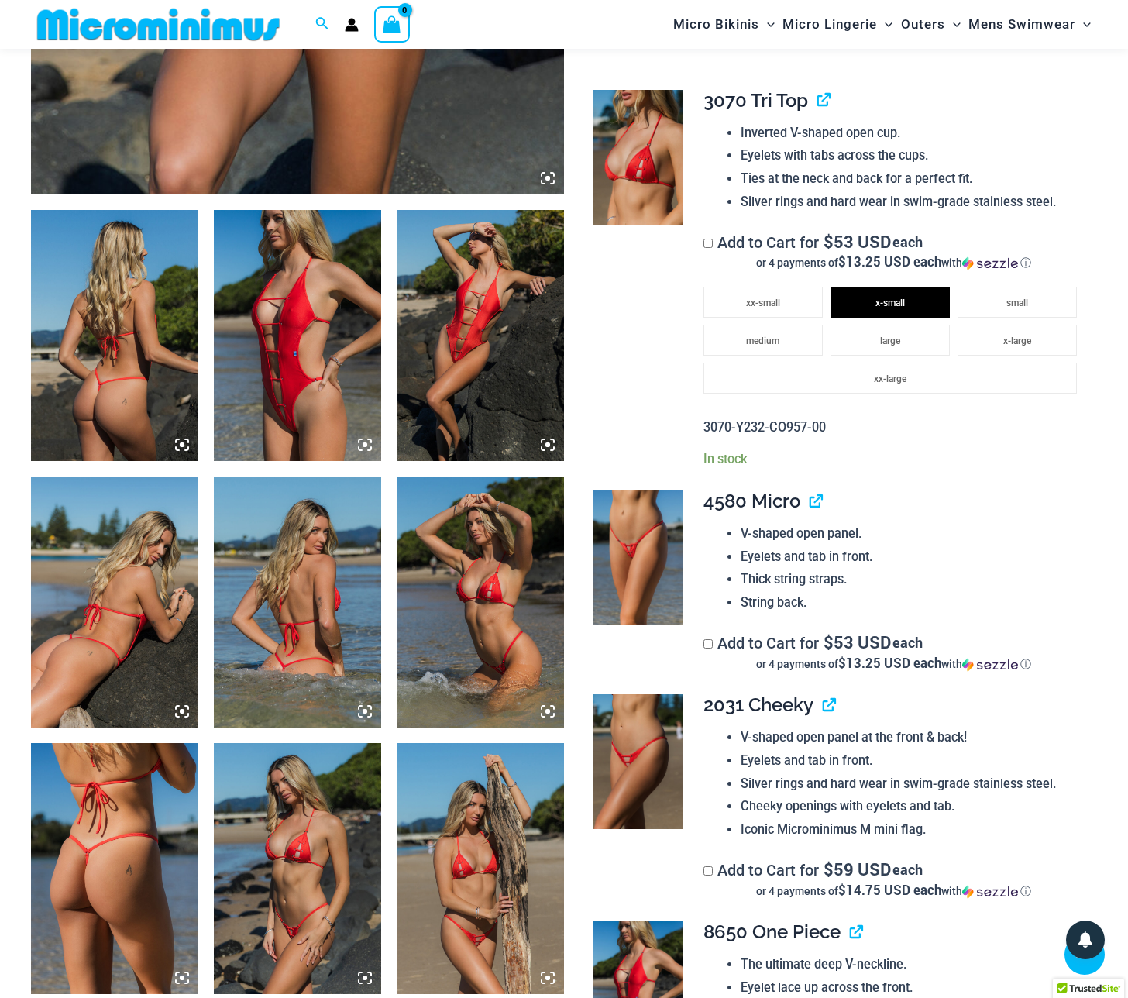
scroll to position [848, 0]
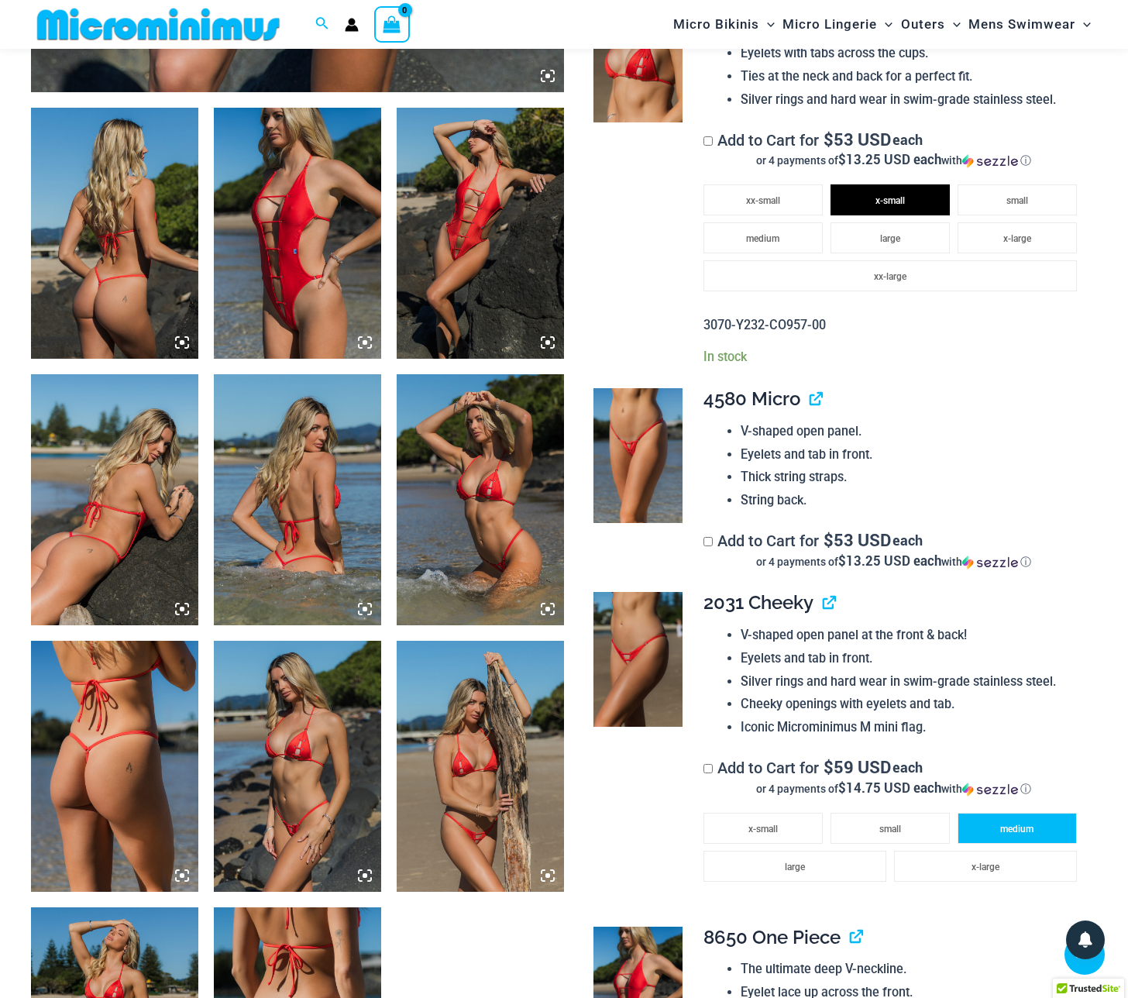
click at [993, 813] on li "medium" at bounding box center [1016, 828] width 119 height 31
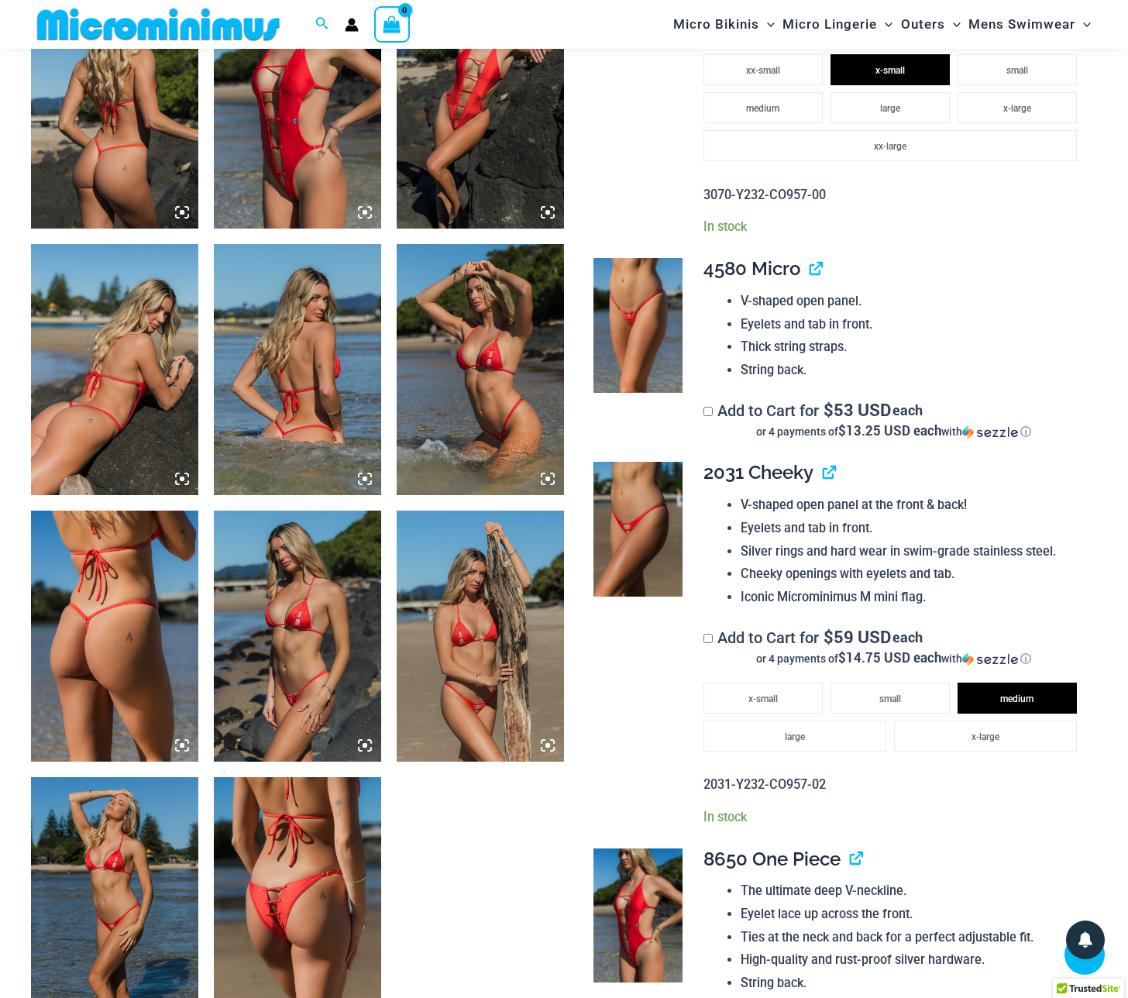
scroll to position [1098, 0]
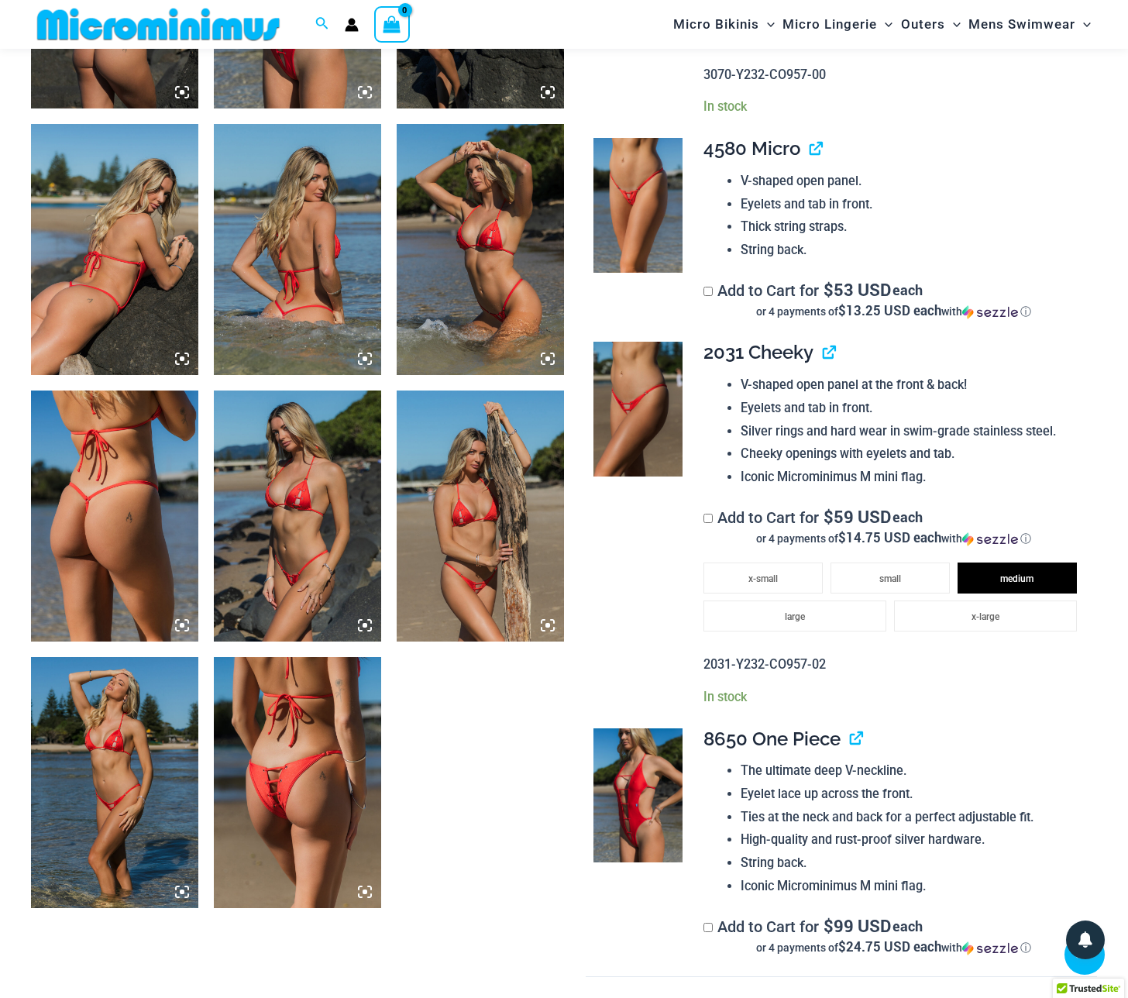
click at [259, 771] on img at bounding box center [297, 782] width 167 height 251
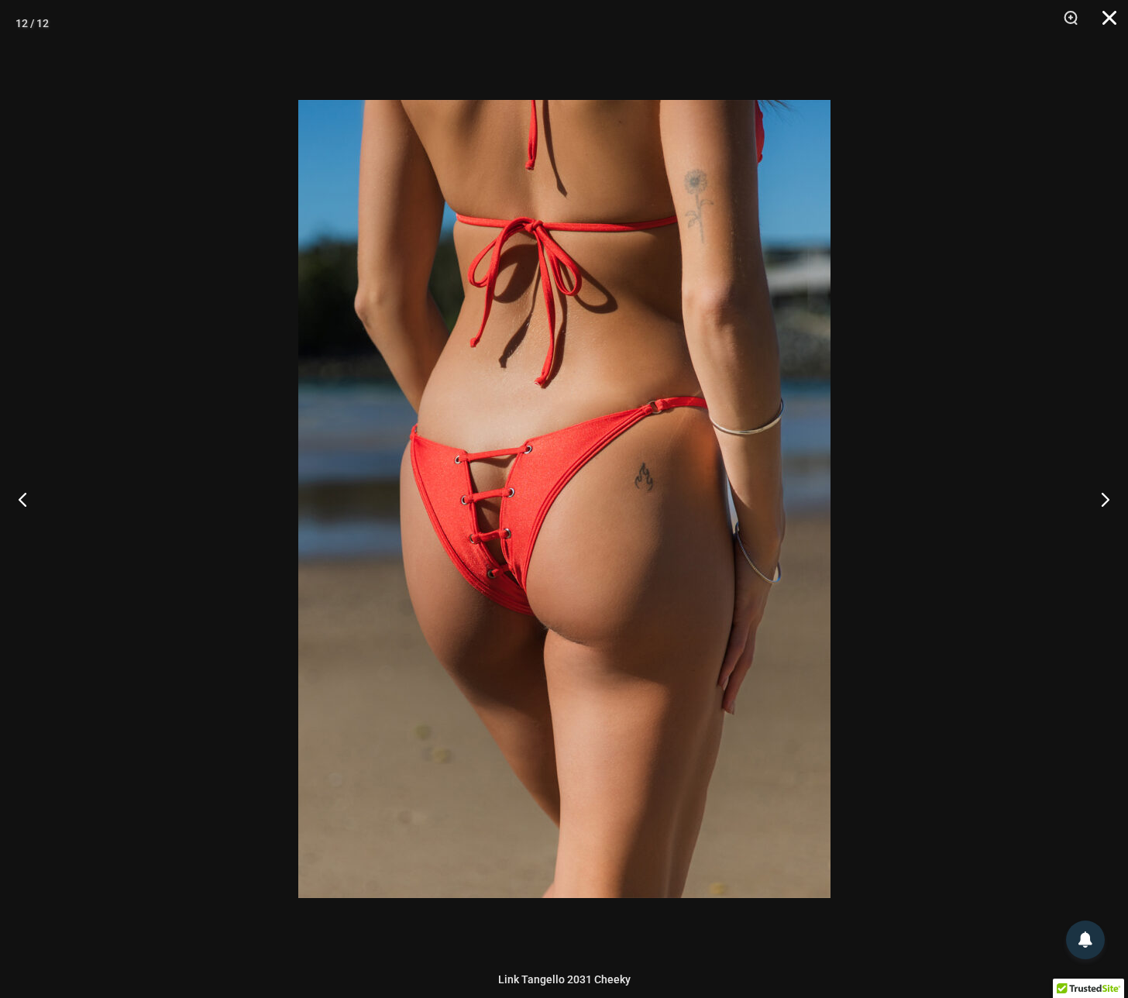
click at [1116, 14] on button "Close" at bounding box center [1103, 23] width 39 height 46
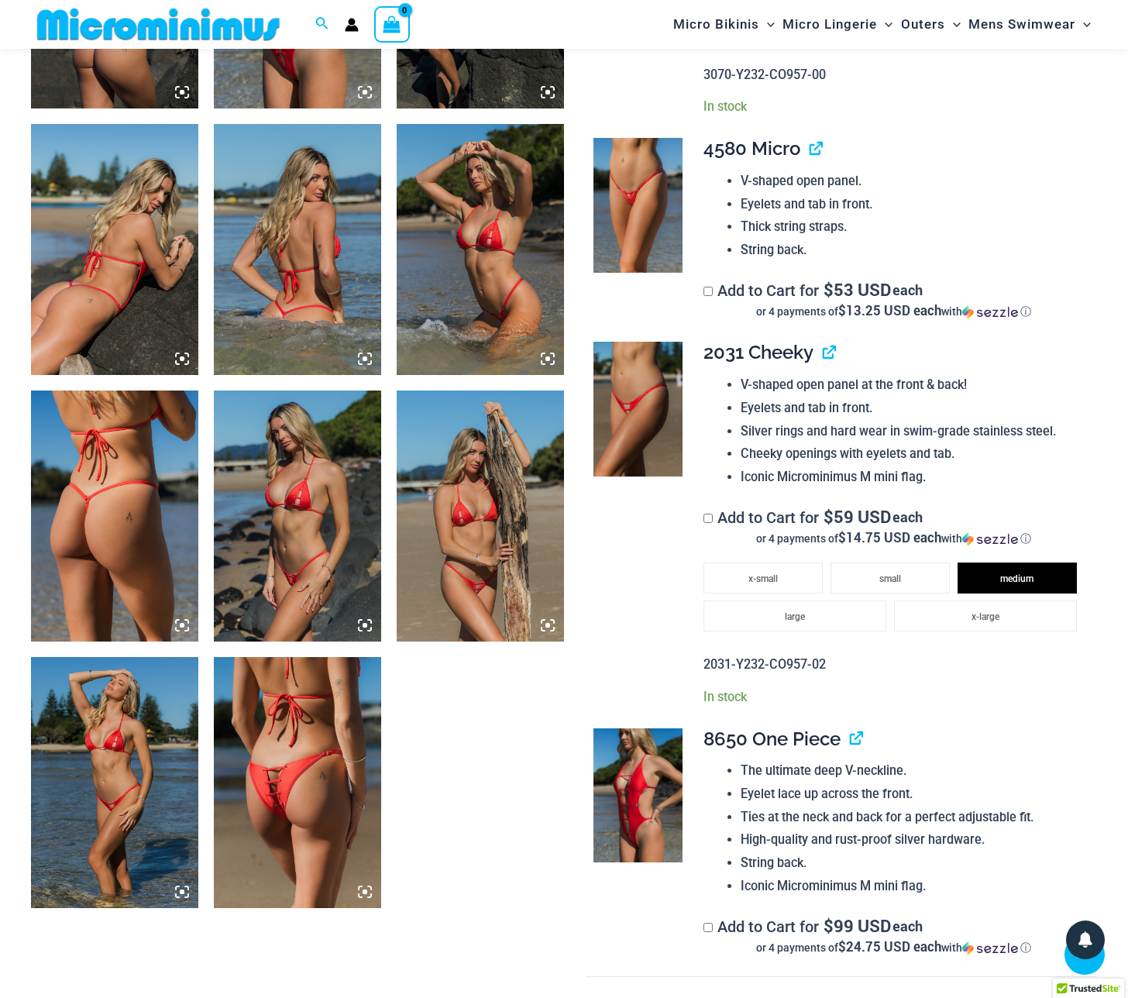
click at [435, 564] on img at bounding box center [480, 515] width 167 height 251
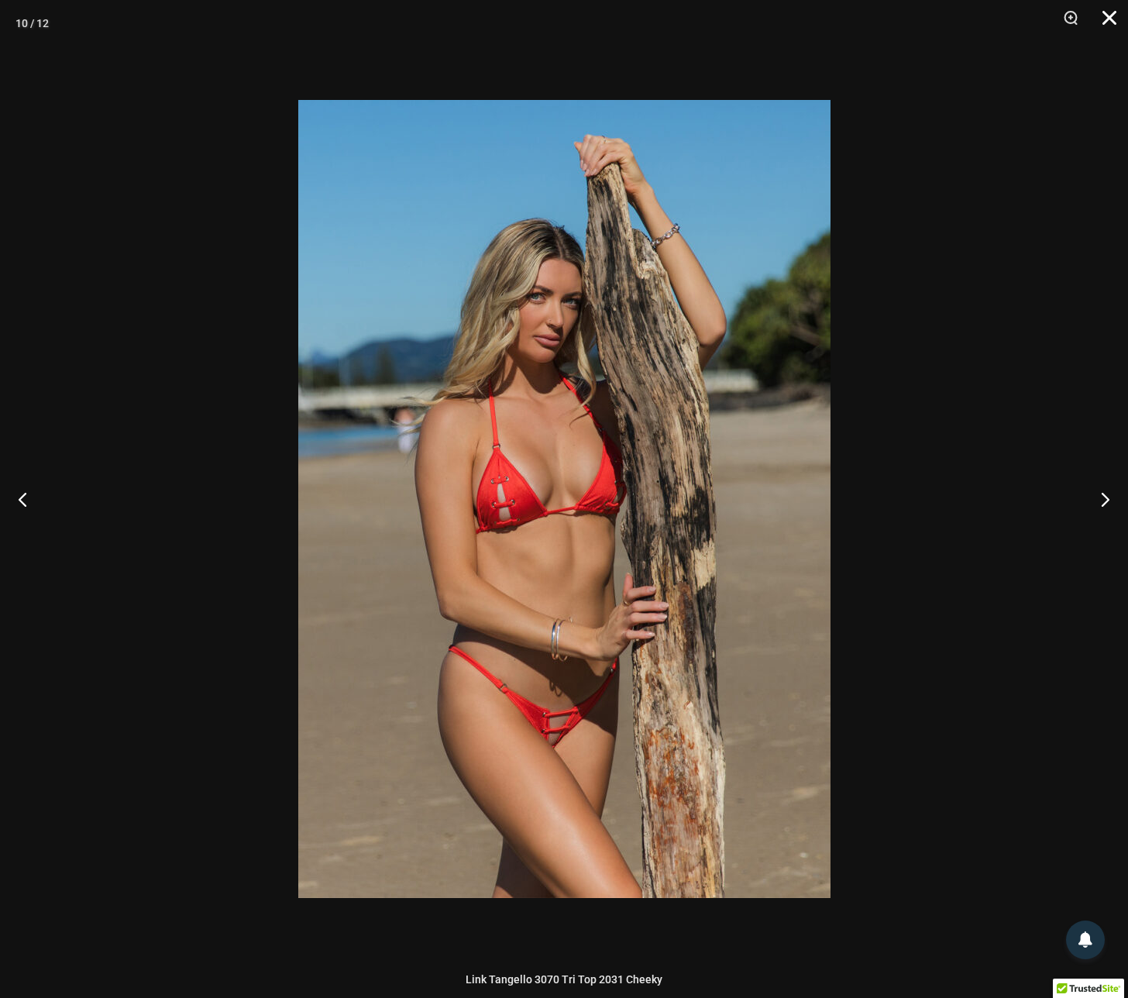
click at [1119, 22] on button "Close" at bounding box center [1103, 23] width 39 height 46
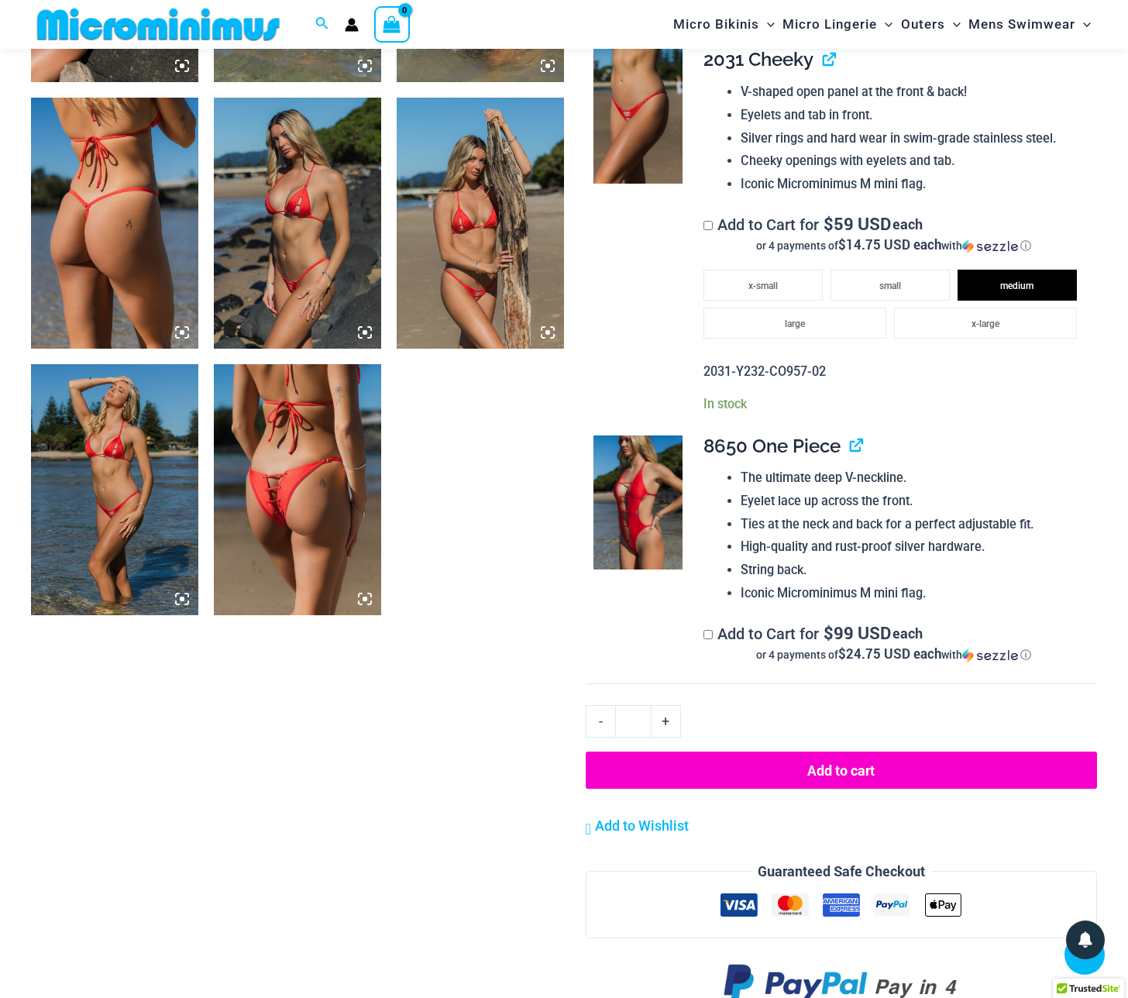
scroll to position [1572, 0]
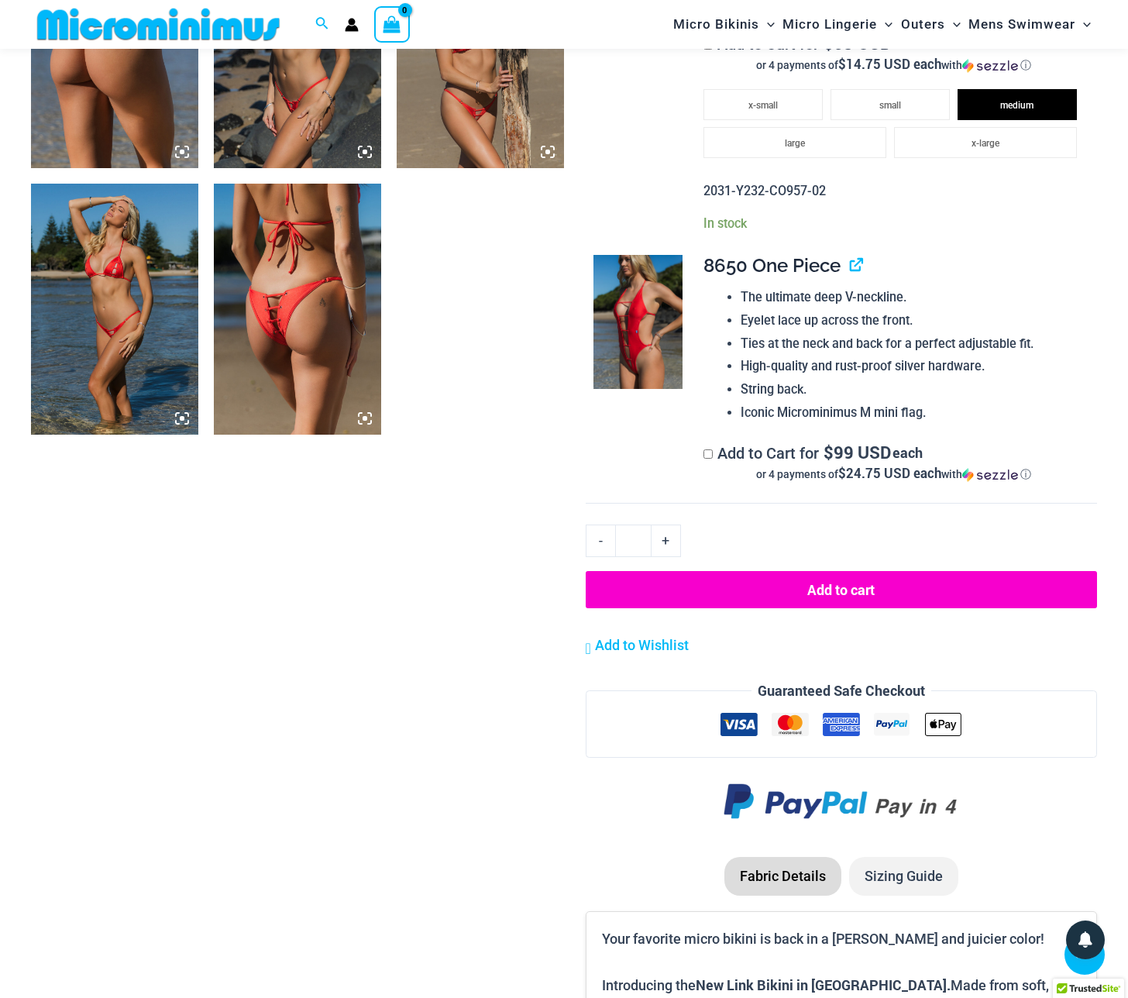
click at [871, 571] on button "Add to cart" at bounding box center [841, 589] width 511 height 37
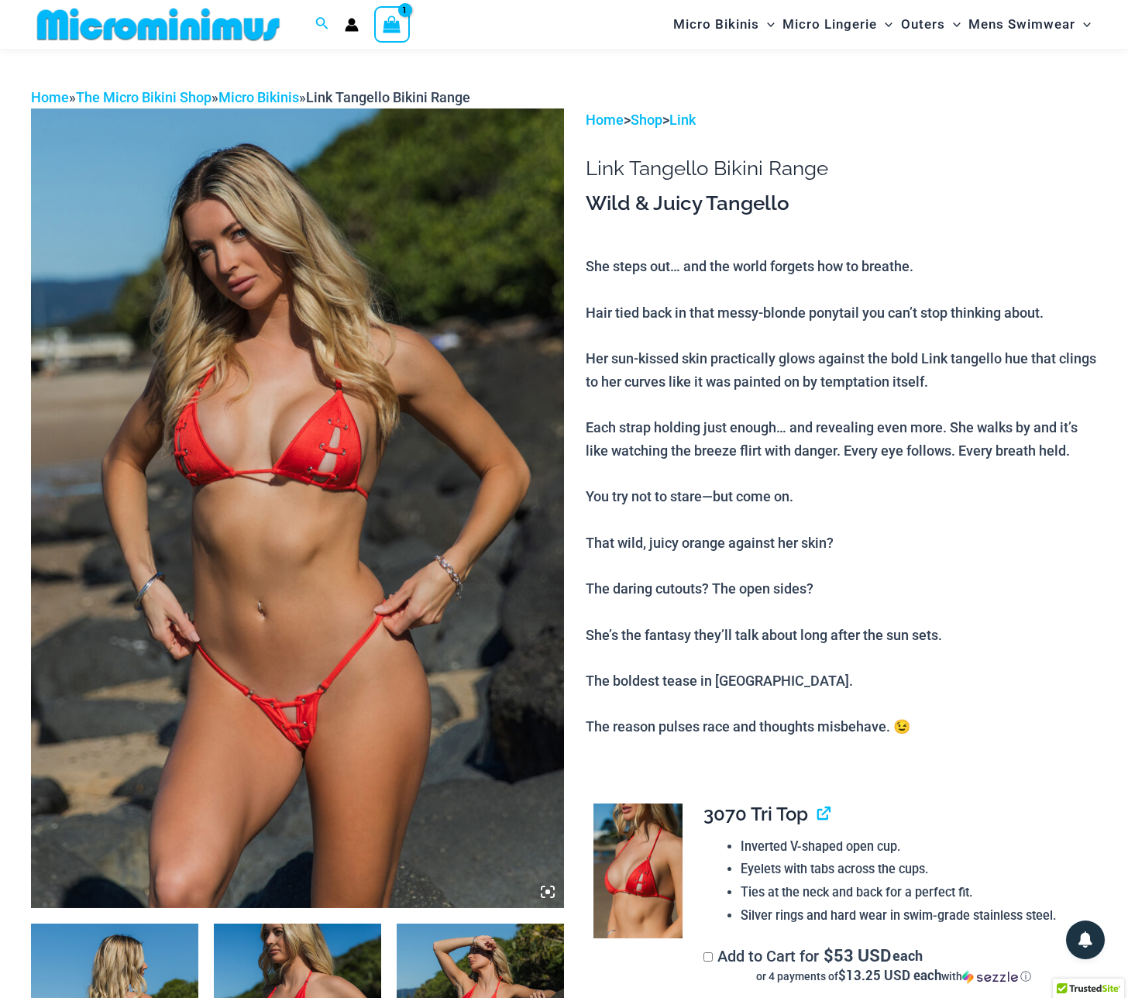
scroll to position [0, 0]
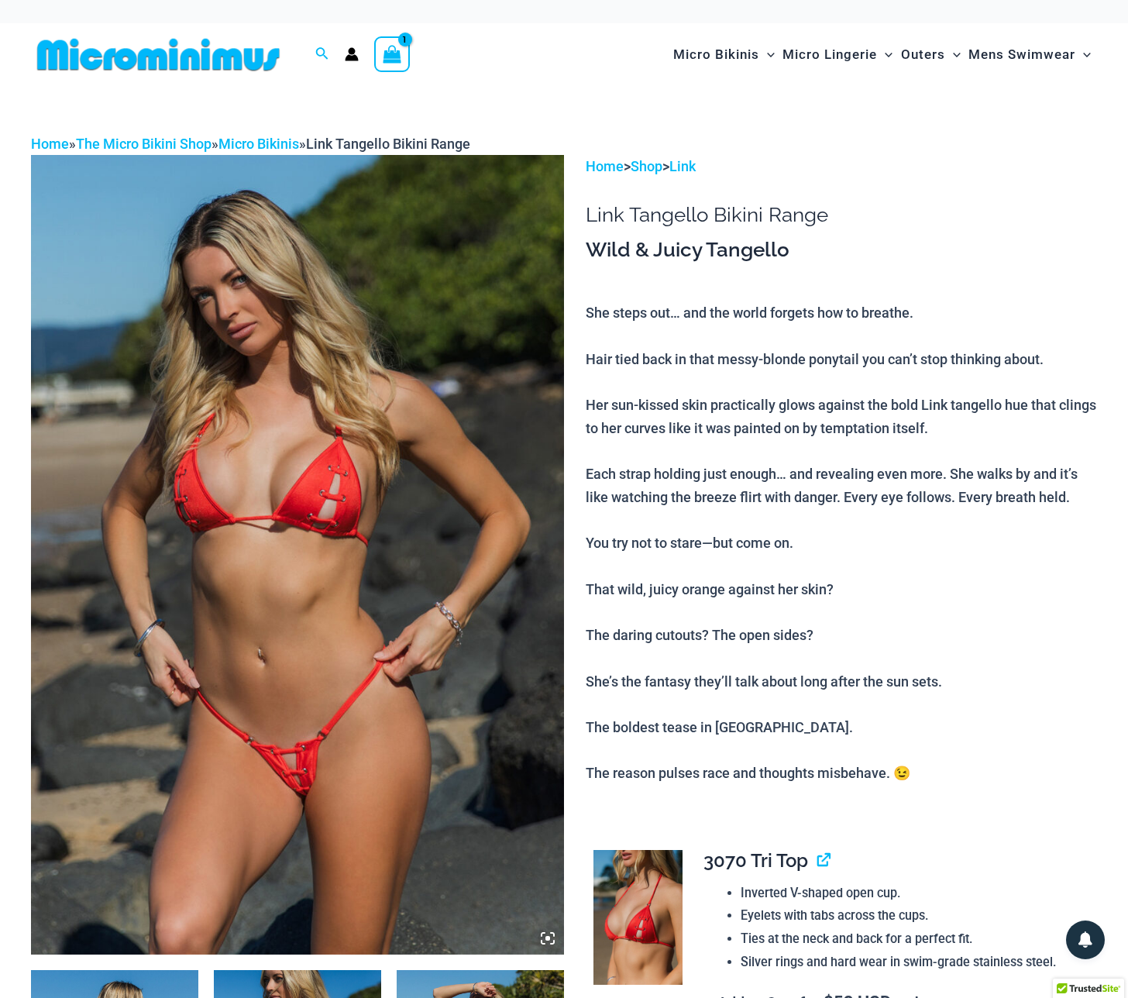
click at [391, 61] on icon "View Shopping Cart, 1 items" at bounding box center [392, 55] width 18 height 18
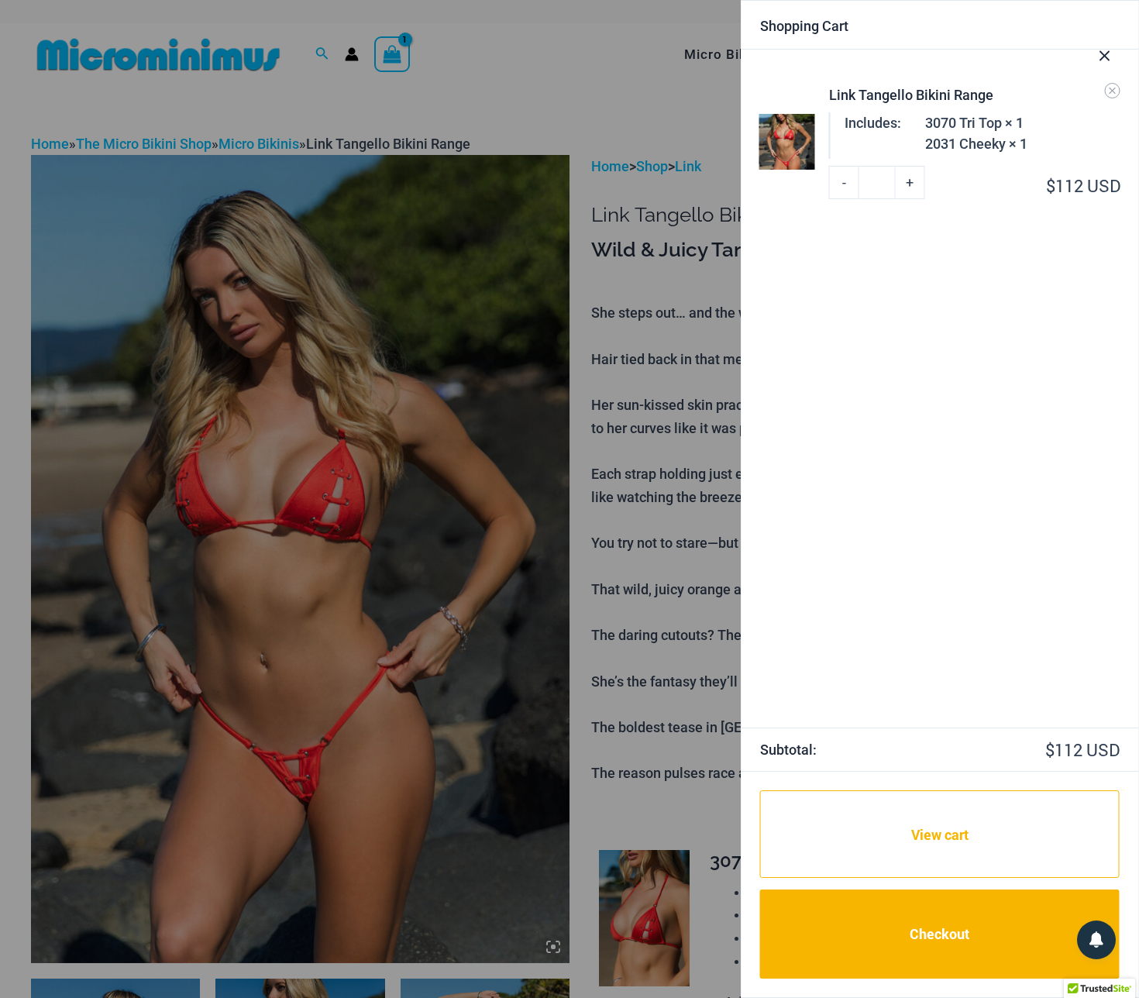
click at [1111, 53] on icon "Close Cart Drawer" at bounding box center [1103, 55] width 17 height 17
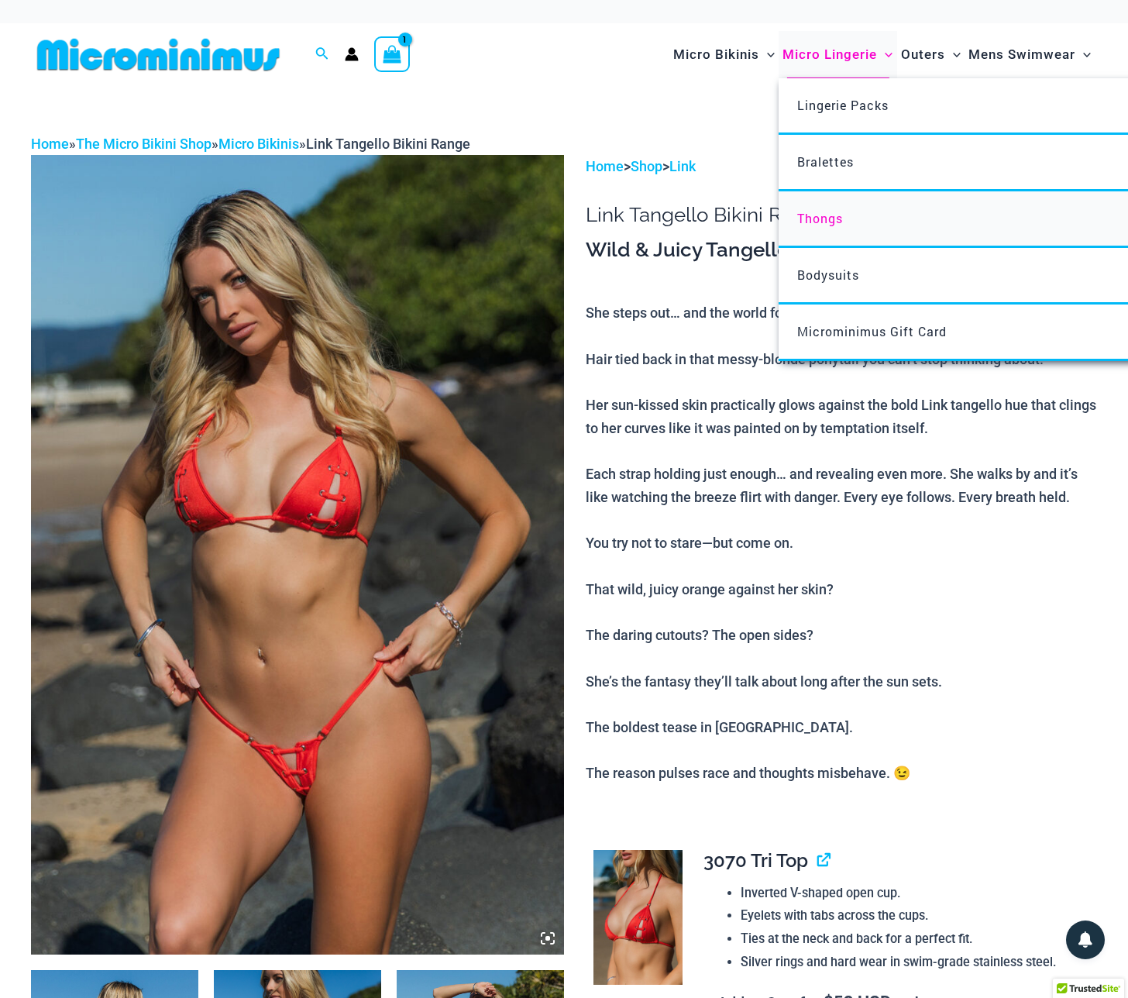
click at [822, 214] on span "Thongs" at bounding box center [820, 218] width 46 height 16
